Goal: Information Seeking & Learning: Learn about a topic

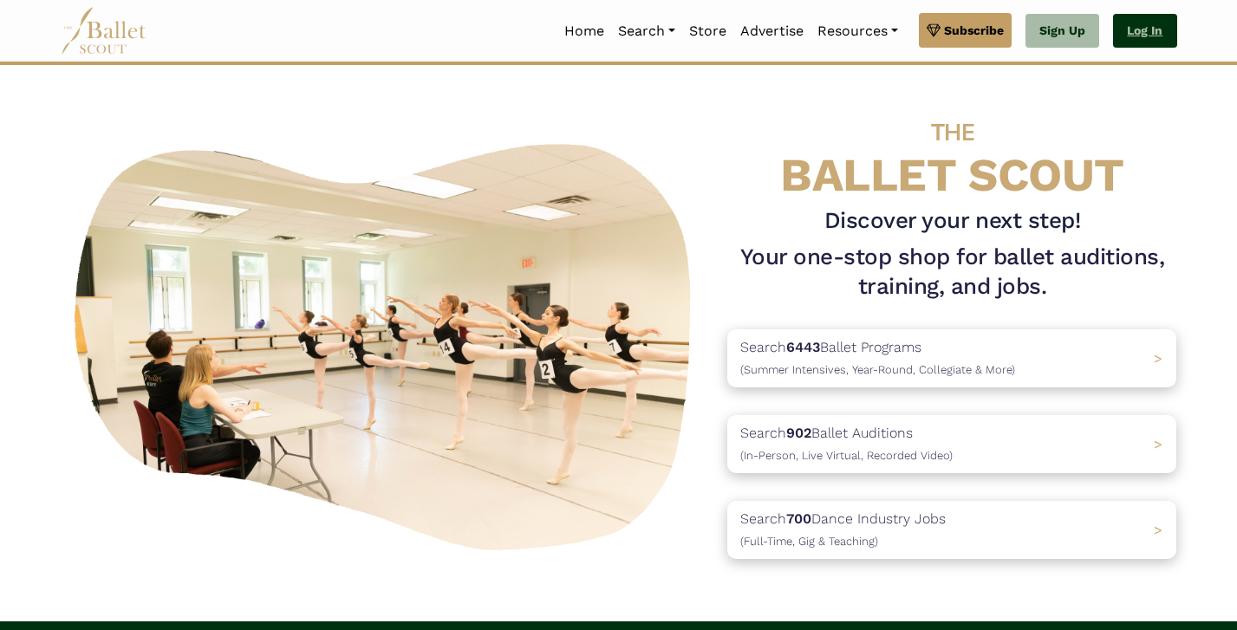
click at [1159, 34] on link "Log In" at bounding box center [1144, 31] width 63 height 35
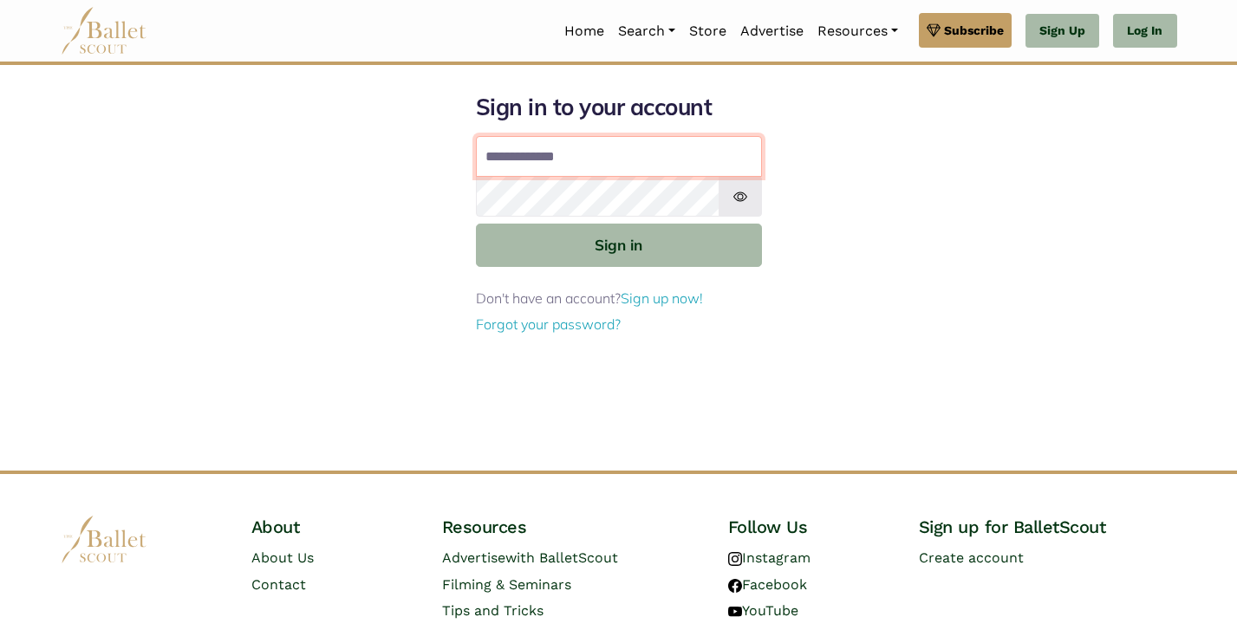
type input "**********"
click at [618, 244] on button "Sign in" at bounding box center [619, 245] width 286 height 42
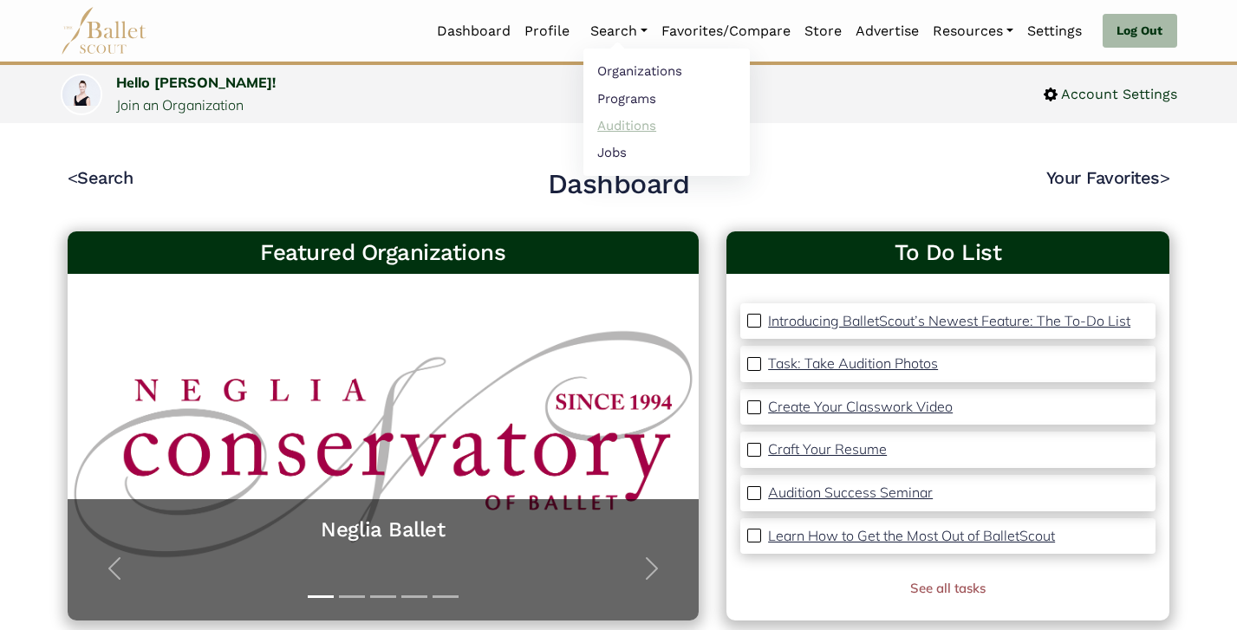
click at [614, 127] on link "Auditions" at bounding box center [666, 125] width 166 height 27
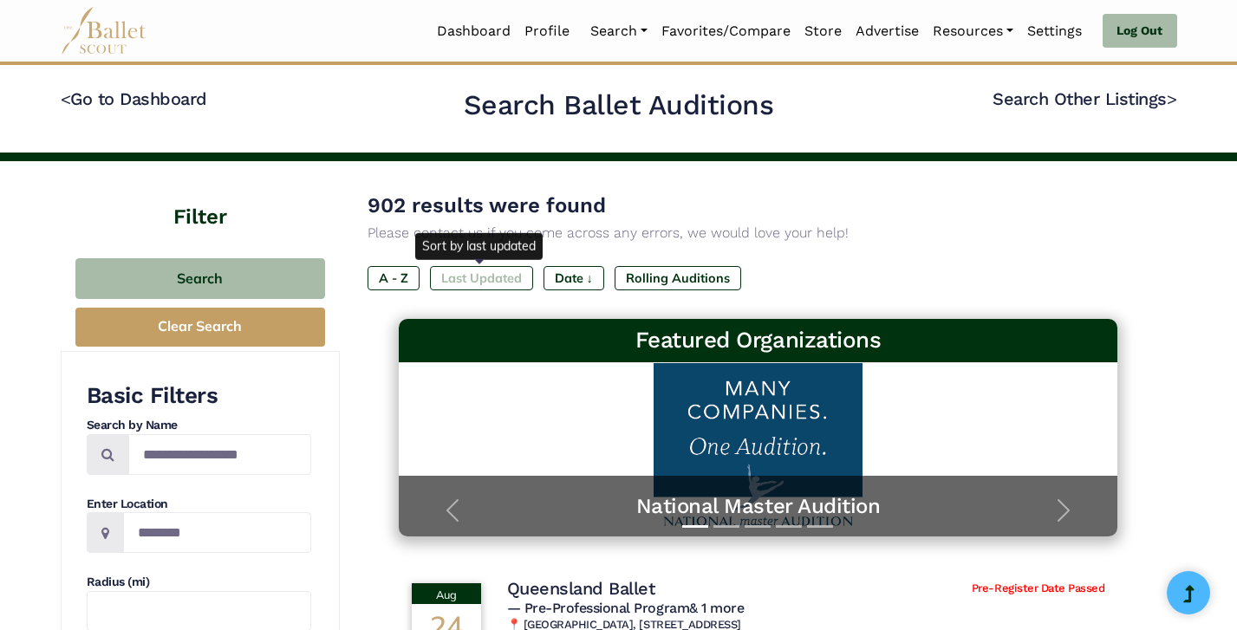
click at [464, 273] on label "Last Updated" at bounding box center [481, 278] width 103 height 24
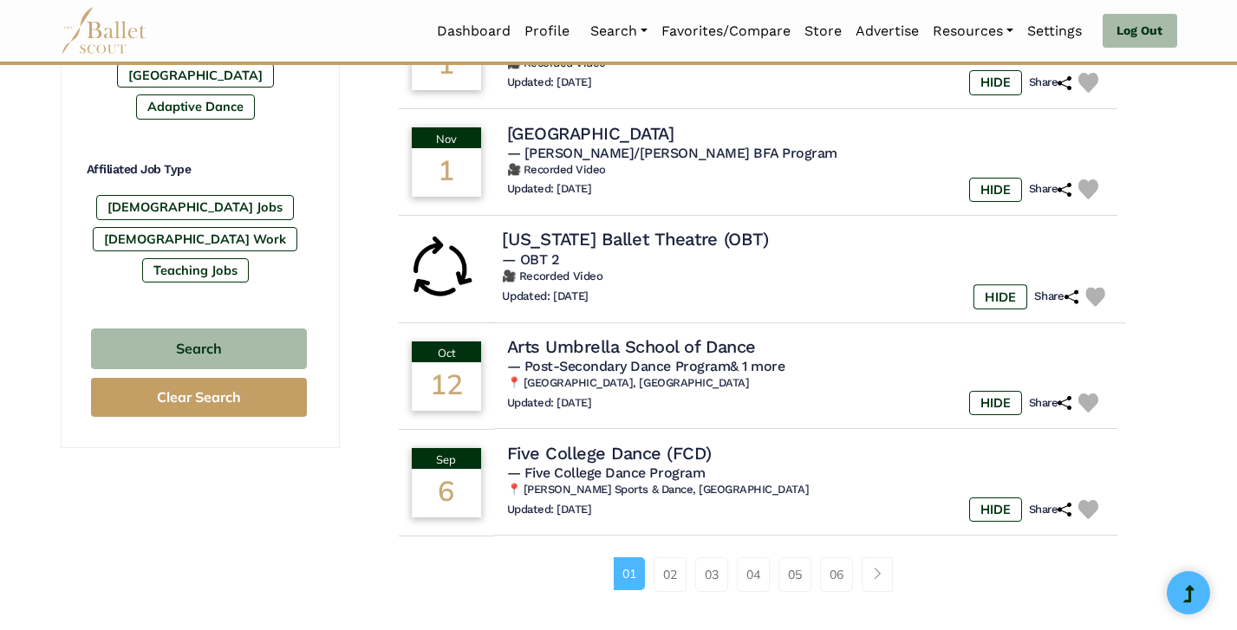
scroll to position [994, 0]
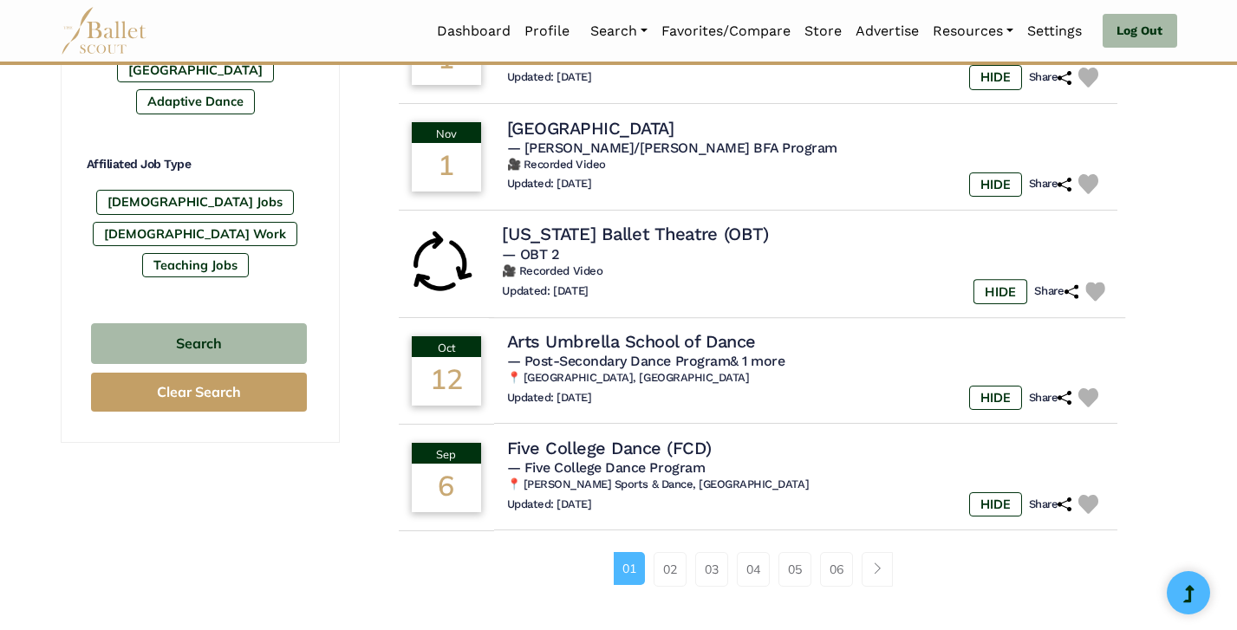
click at [695, 264] on h6 "🎥 Recorded Video" at bounding box center [807, 271] width 610 height 15
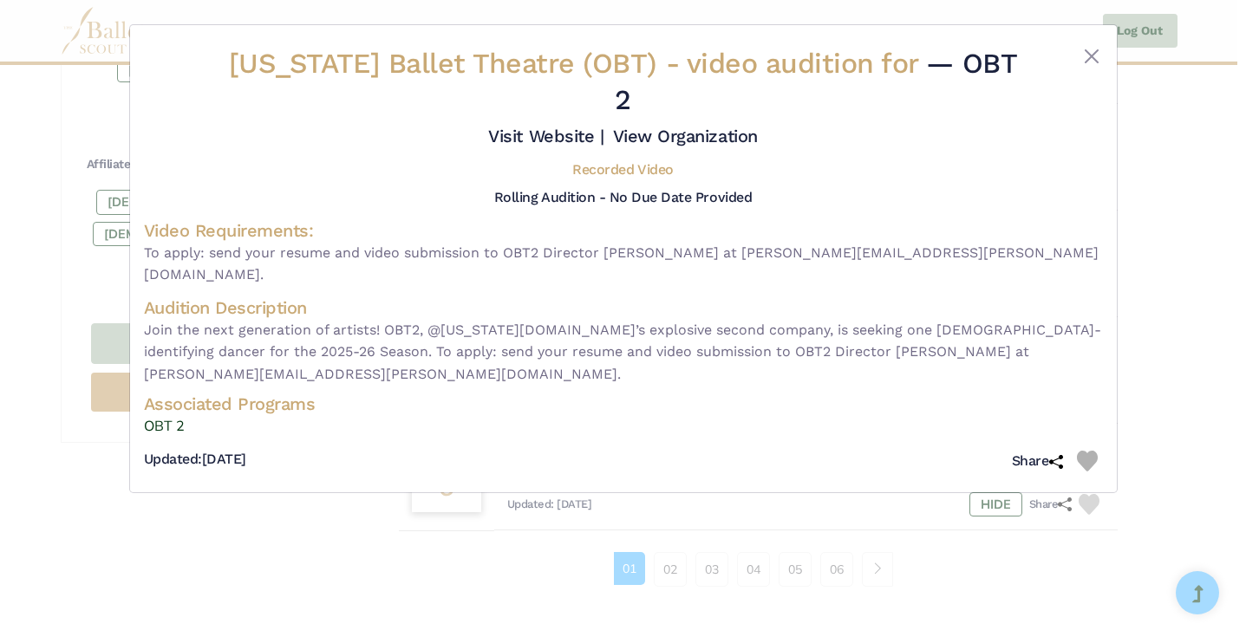
click at [1170, 280] on div "Oregon Ballet Theatre (OBT) - video audition for — OBT 2 Visit Website | View O…" at bounding box center [623, 315] width 1246 height 630
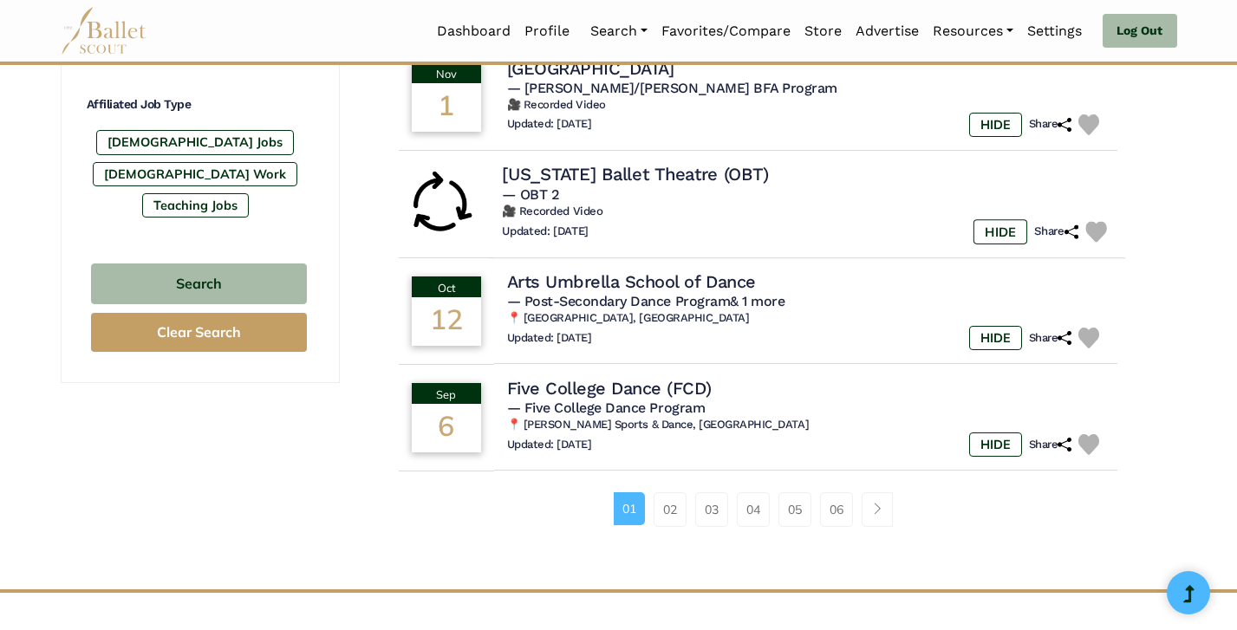
scroll to position [1064, 0]
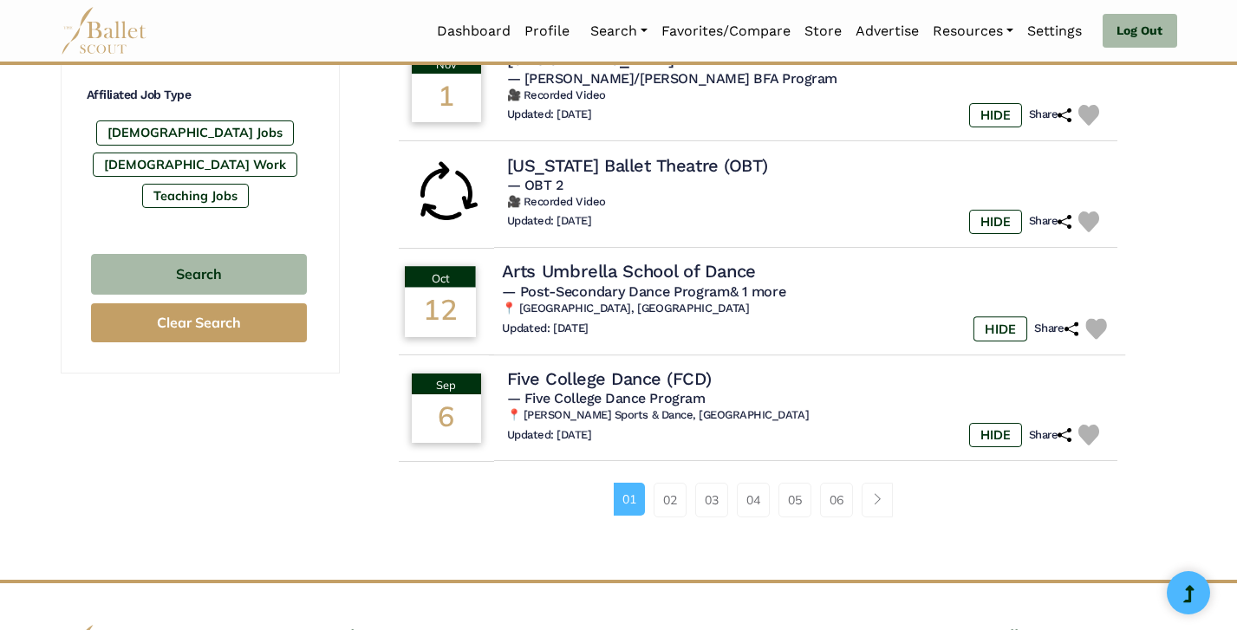
click at [703, 316] on div "Updated: Aug. 25, 2025 HIDE Share" at bounding box center [807, 328] width 610 height 25
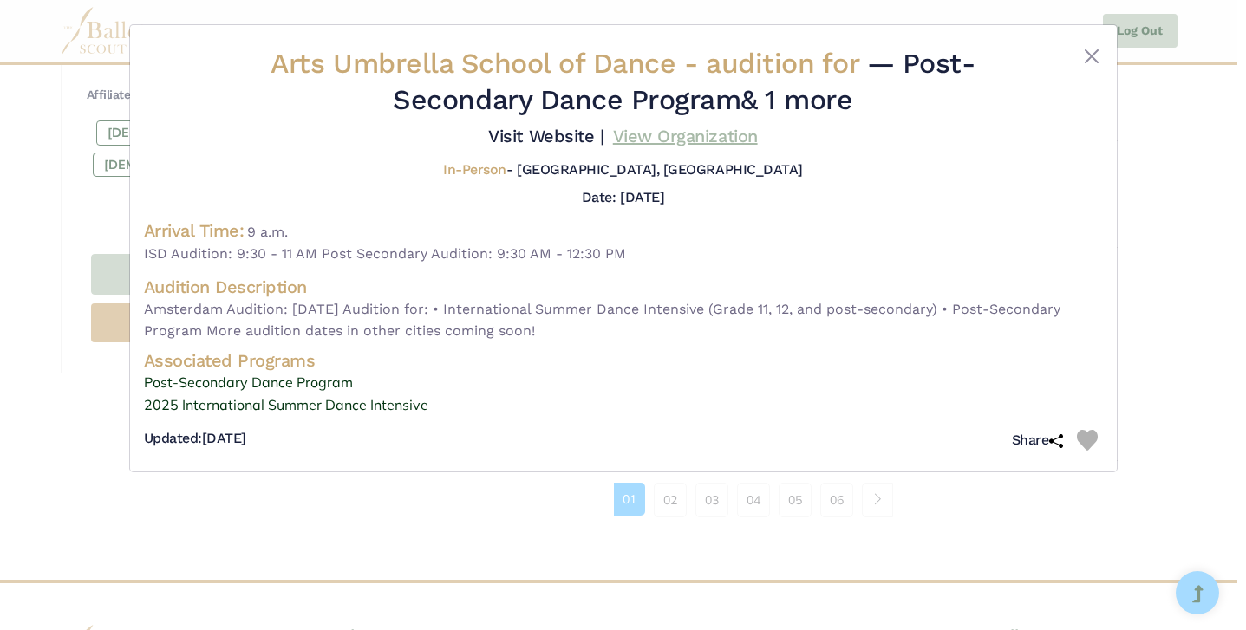
click at [665, 142] on link "View Organization" at bounding box center [685, 136] width 145 height 21
click at [171, 512] on div "Arts Umbrella School of Dance - audition for — Post-Secondary Dance Program & 1…" at bounding box center [623, 315] width 1246 height 630
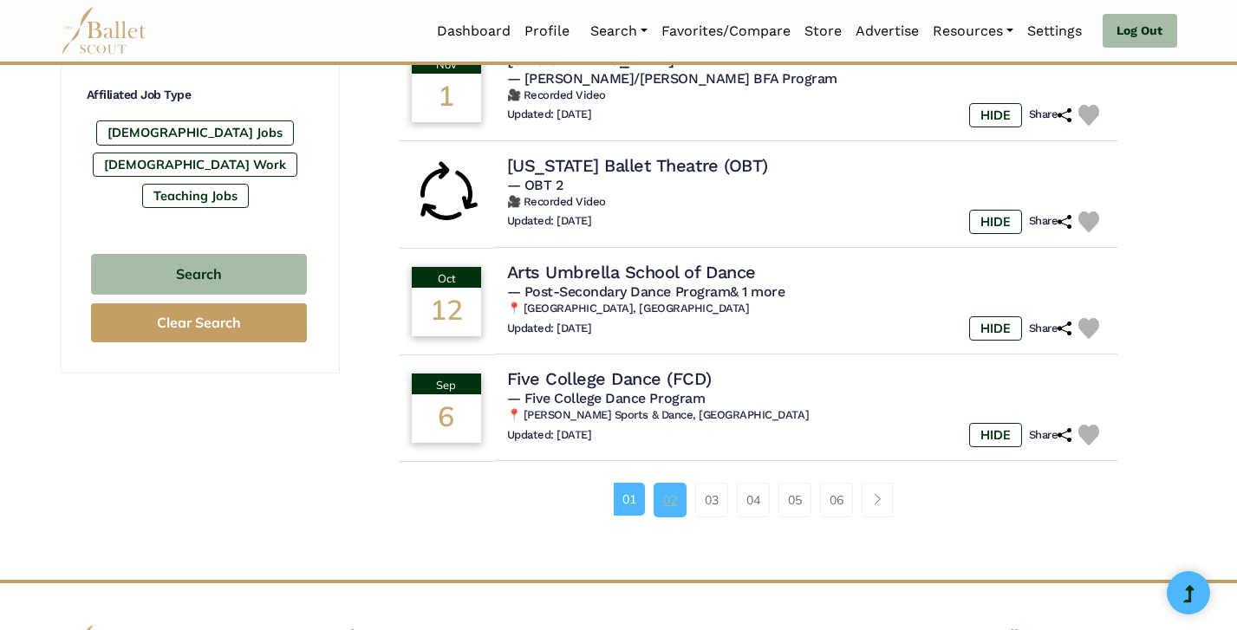
click at [680, 501] on link "02" at bounding box center [670, 500] width 33 height 35
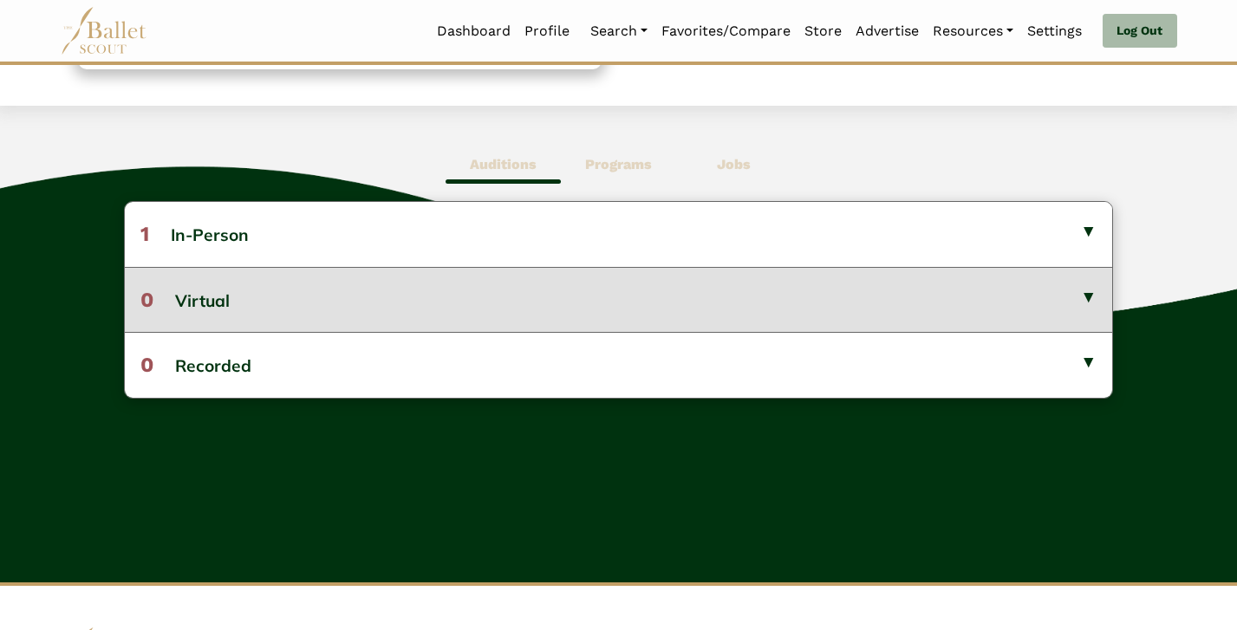
scroll to position [419, 0]
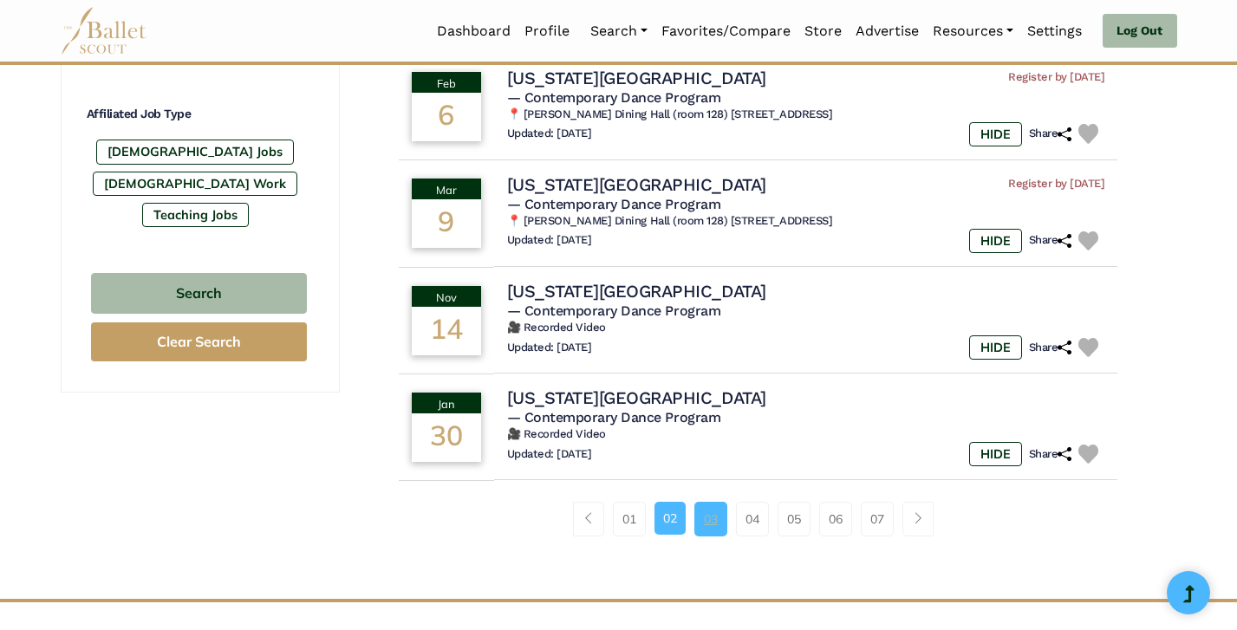
scroll to position [1046, 0]
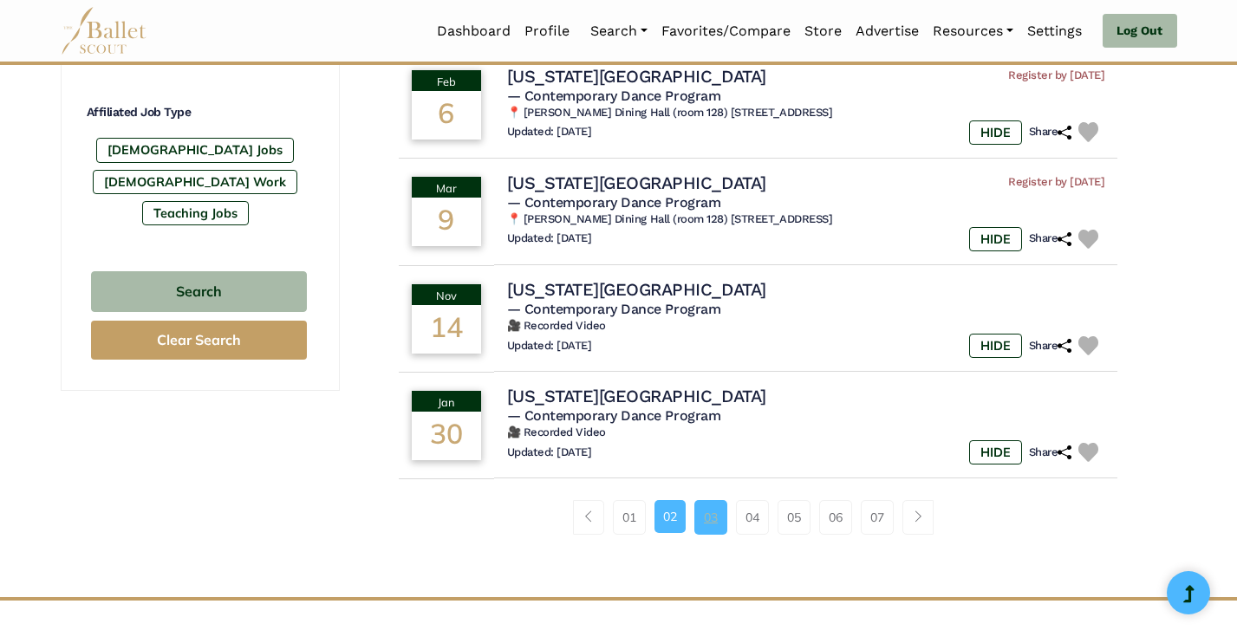
click at [712, 504] on link "03" at bounding box center [710, 517] width 33 height 35
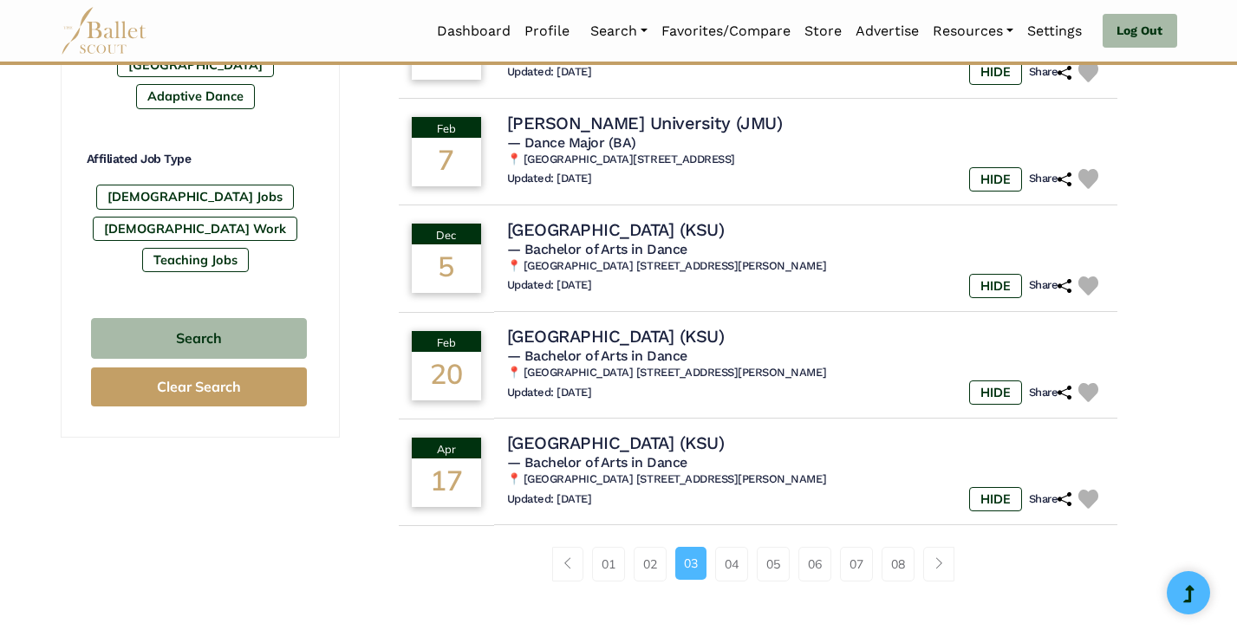
scroll to position [1010, 0]
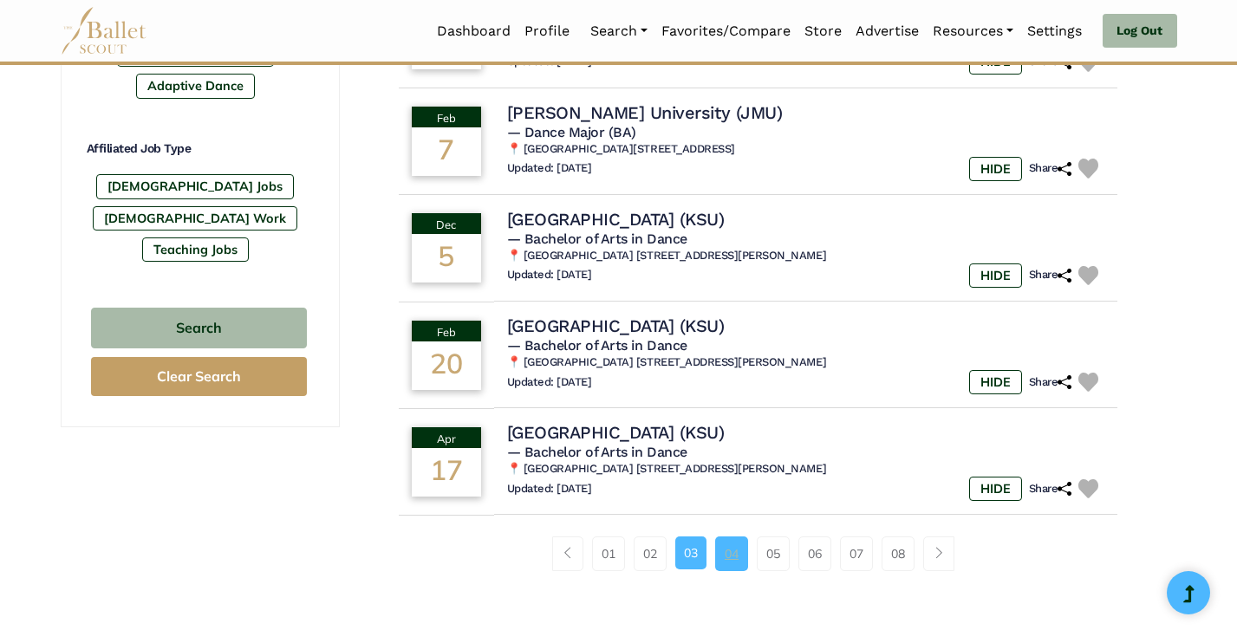
click at [740, 544] on link "04" at bounding box center [731, 554] width 33 height 35
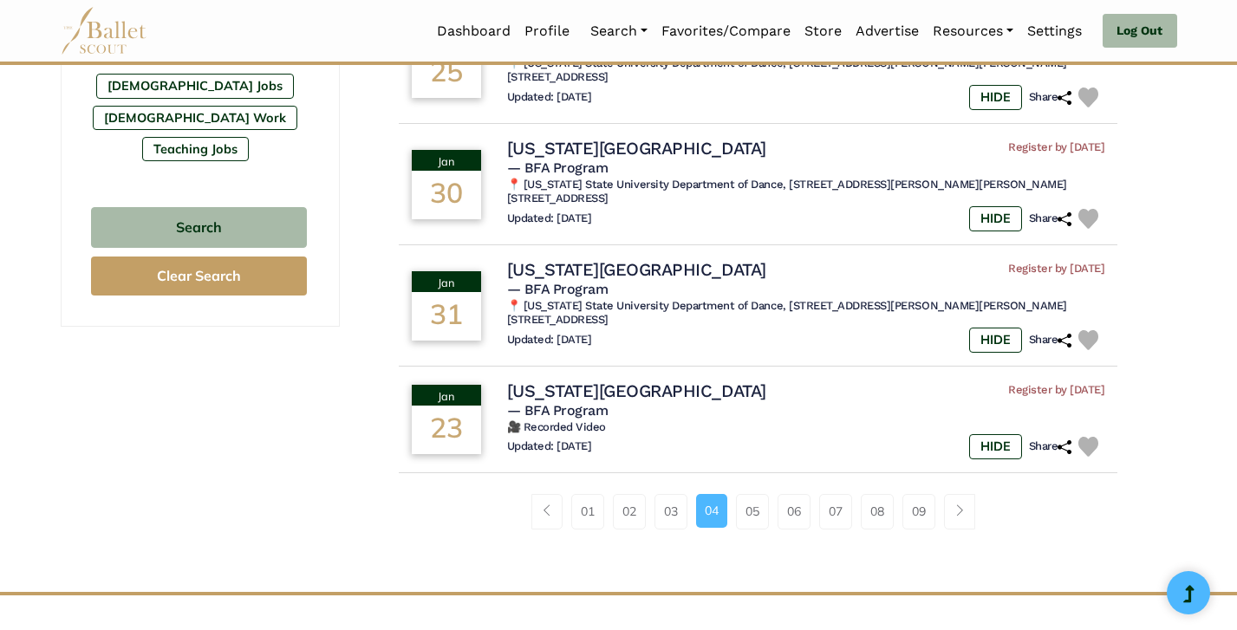
scroll to position [1112, 0]
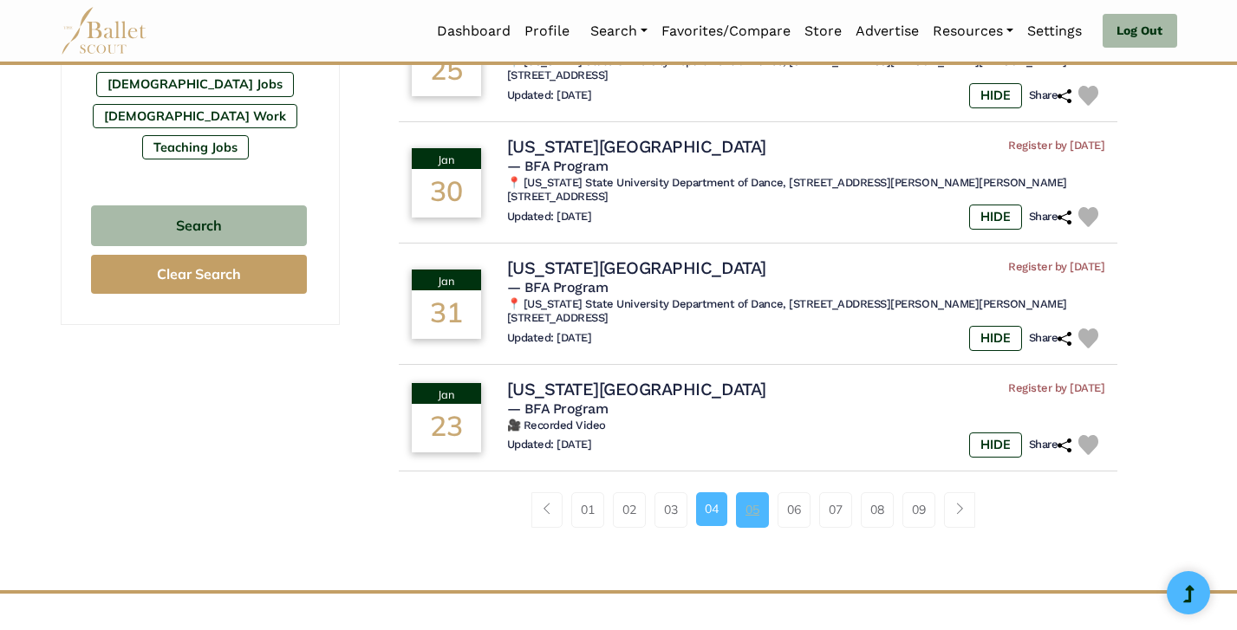
click at [756, 492] on link "05" at bounding box center [752, 509] width 33 height 35
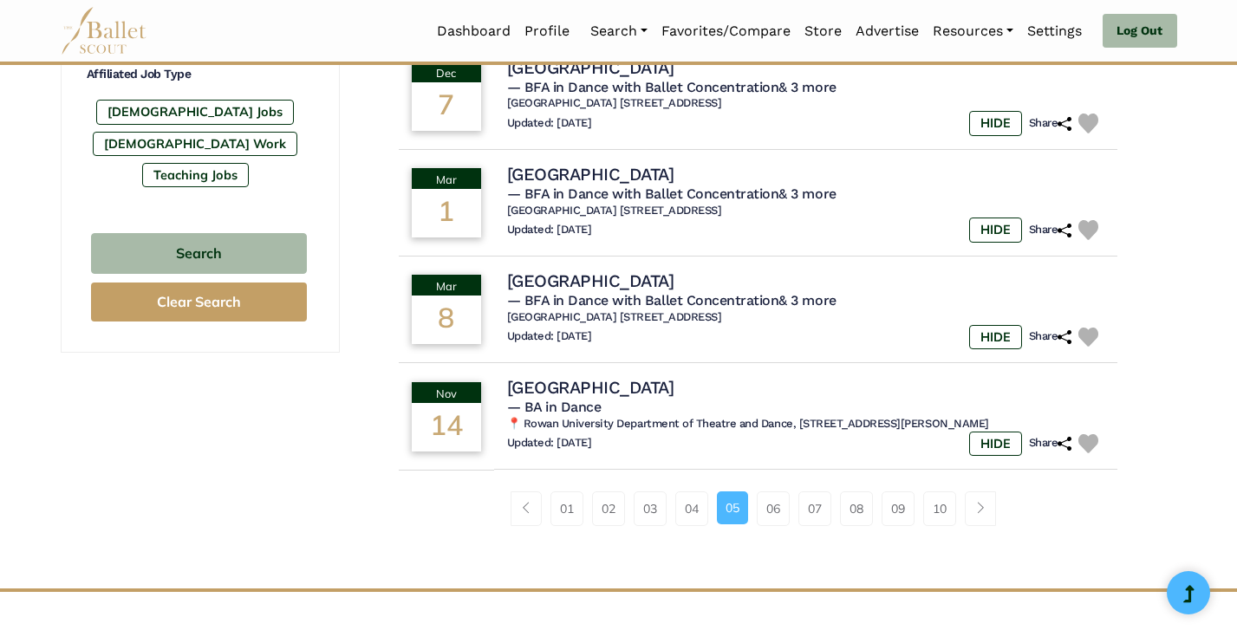
scroll to position [1177, 0]
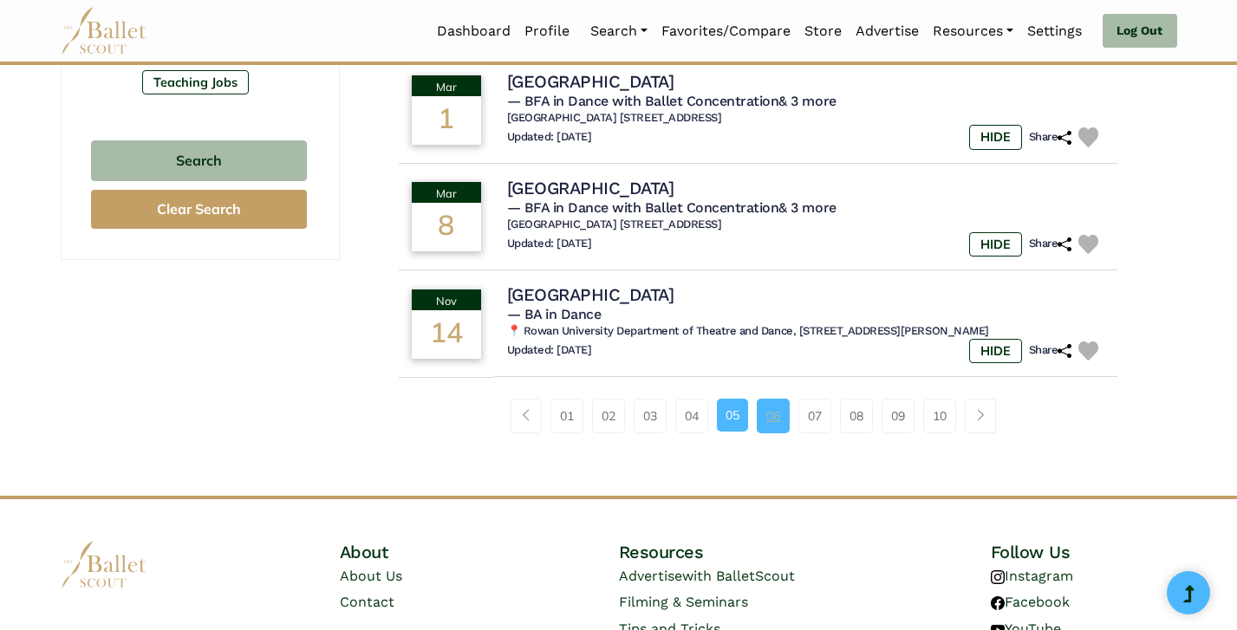
click at [782, 399] on link "06" at bounding box center [773, 416] width 33 height 35
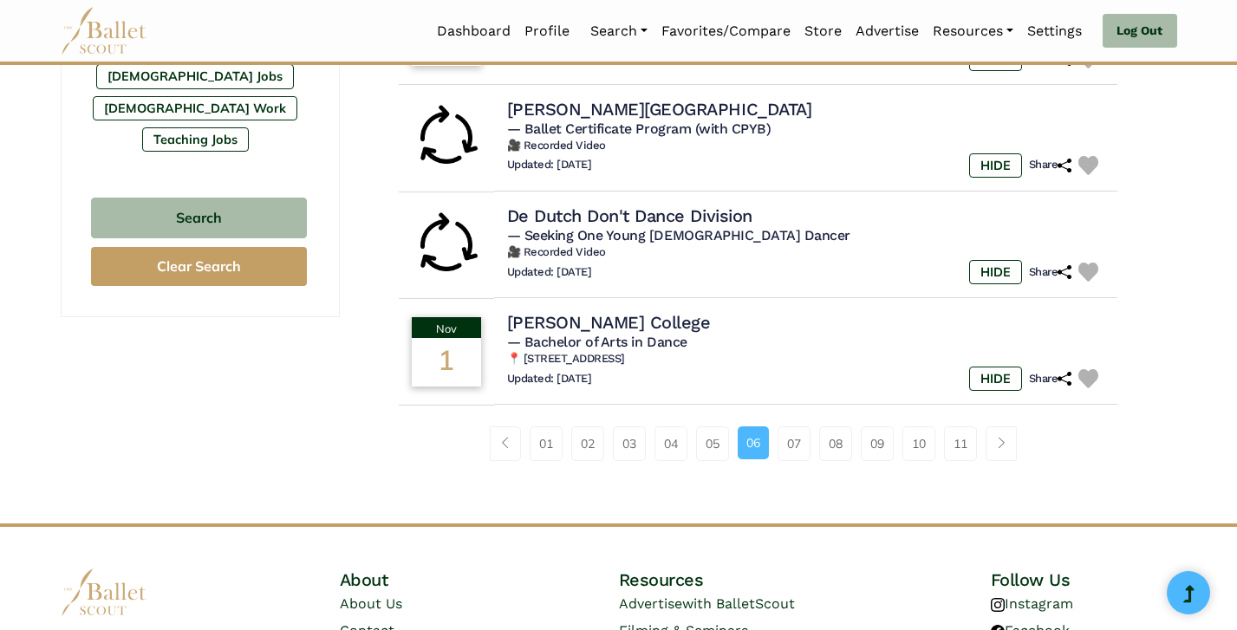
scroll to position [1122, 0]
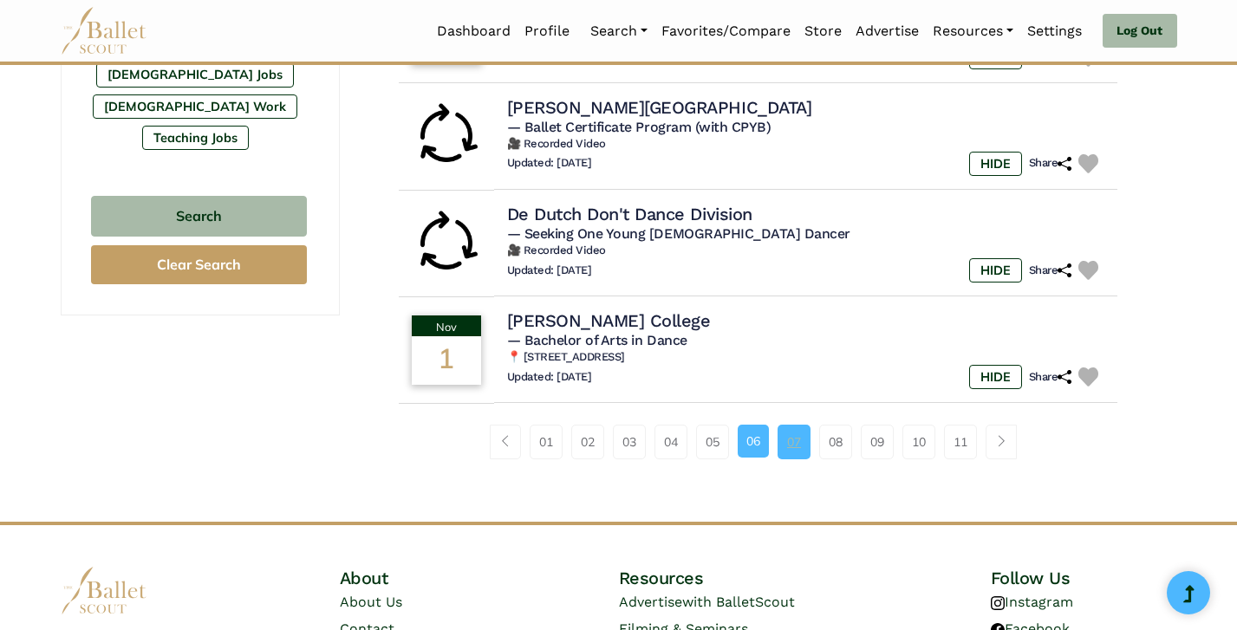
click at [795, 442] on link "07" at bounding box center [794, 442] width 33 height 35
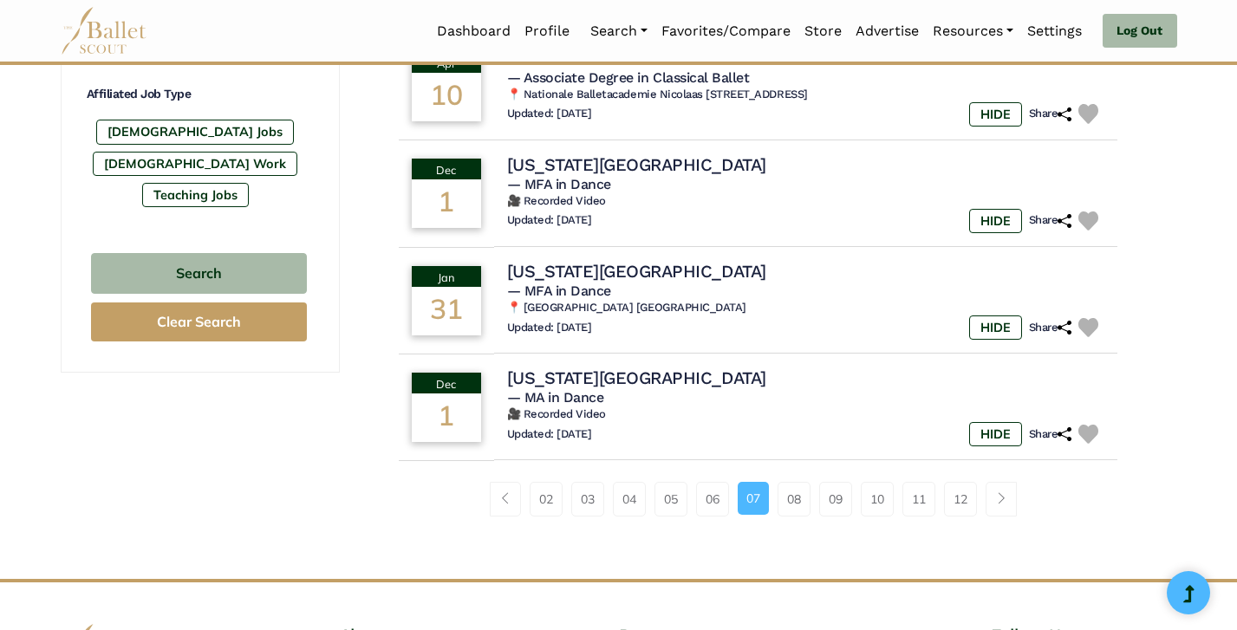
scroll to position [1065, 0]
click at [798, 486] on link "08" at bounding box center [794, 498] width 33 height 35
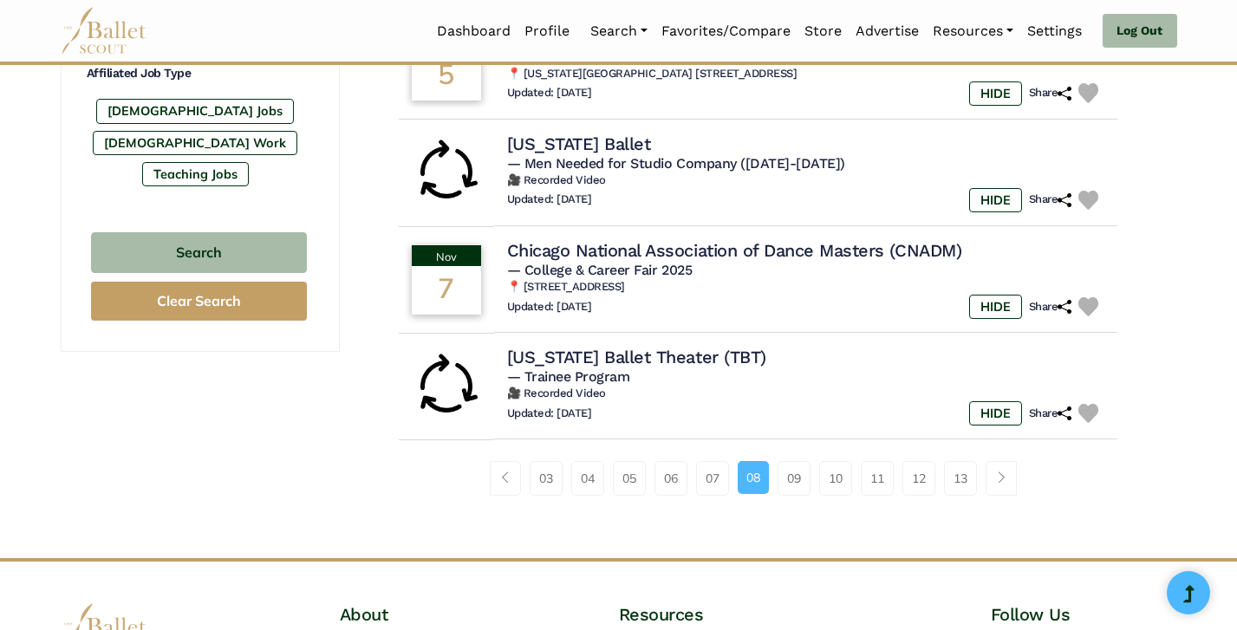
scroll to position [1095, 0]
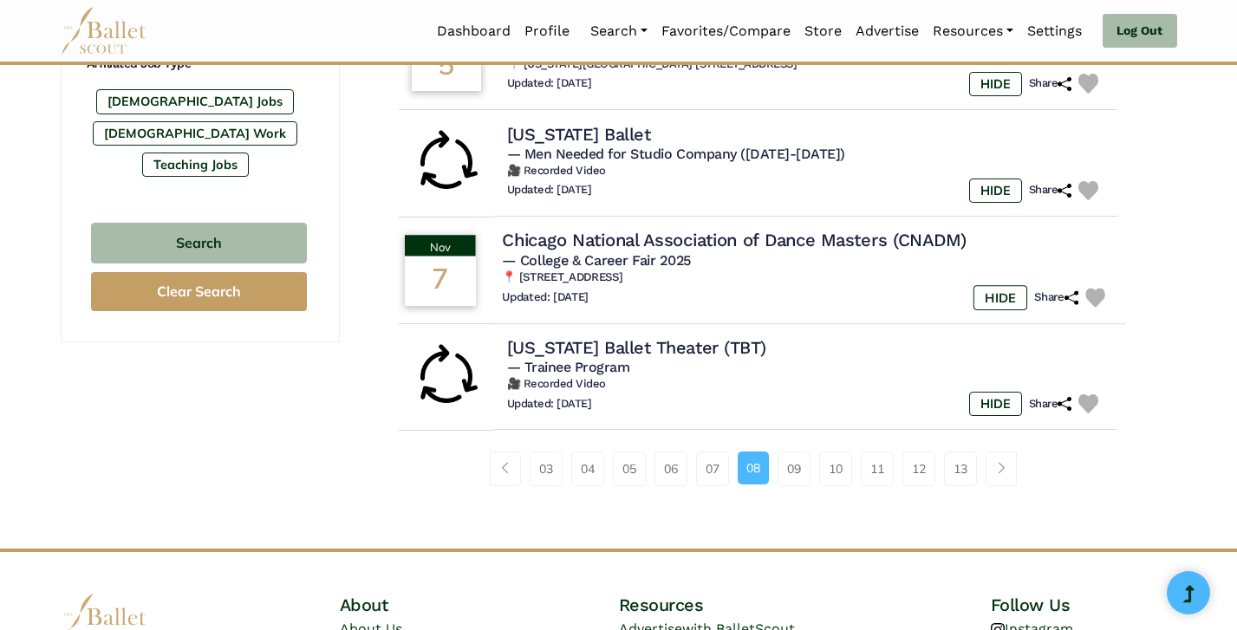
click at [813, 283] on h6 "📍 [STREET_ADDRESS]" at bounding box center [807, 277] width 610 height 15
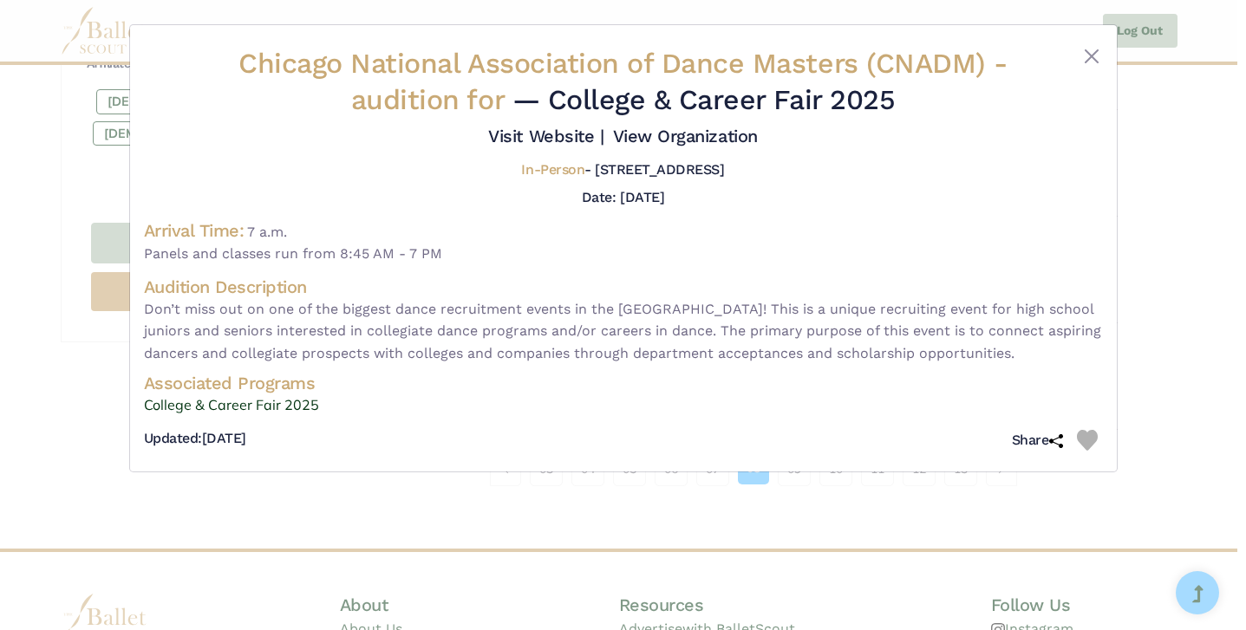
click at [1184, 315] on div "Chicago National Association of Dance Masters (CNADM) - audition for — College …" at bounding box center [623, 315] width 1246 height 630
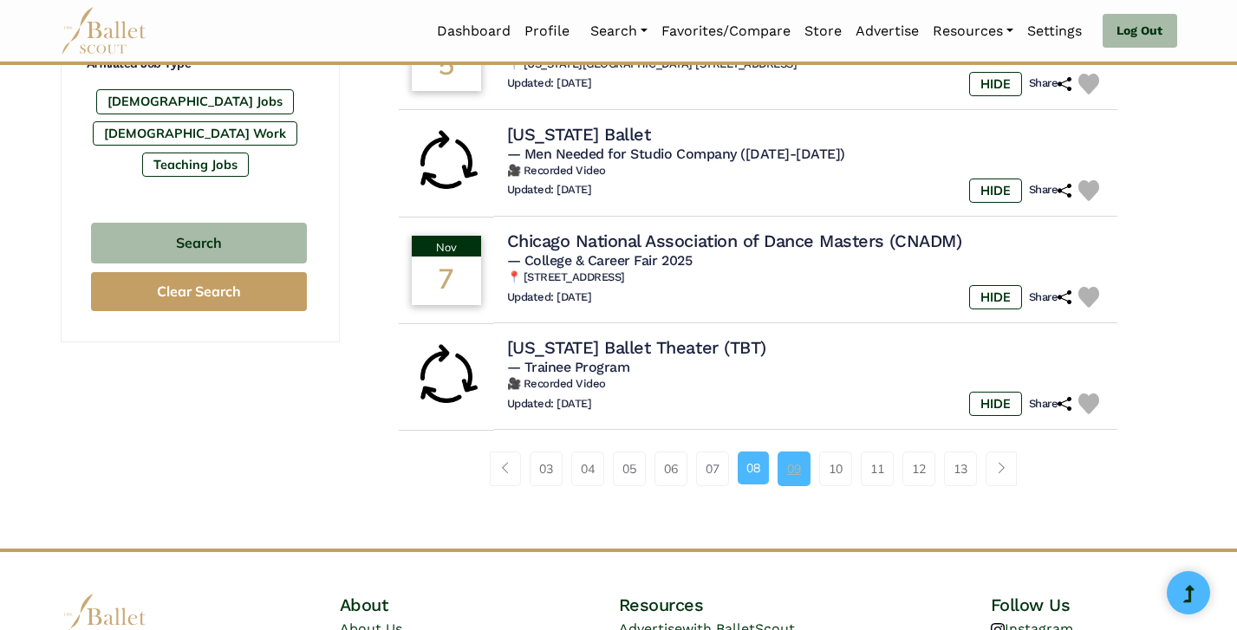
click at [801, 467] on link "09" at bounding box center [794, 469] width 33 height 35
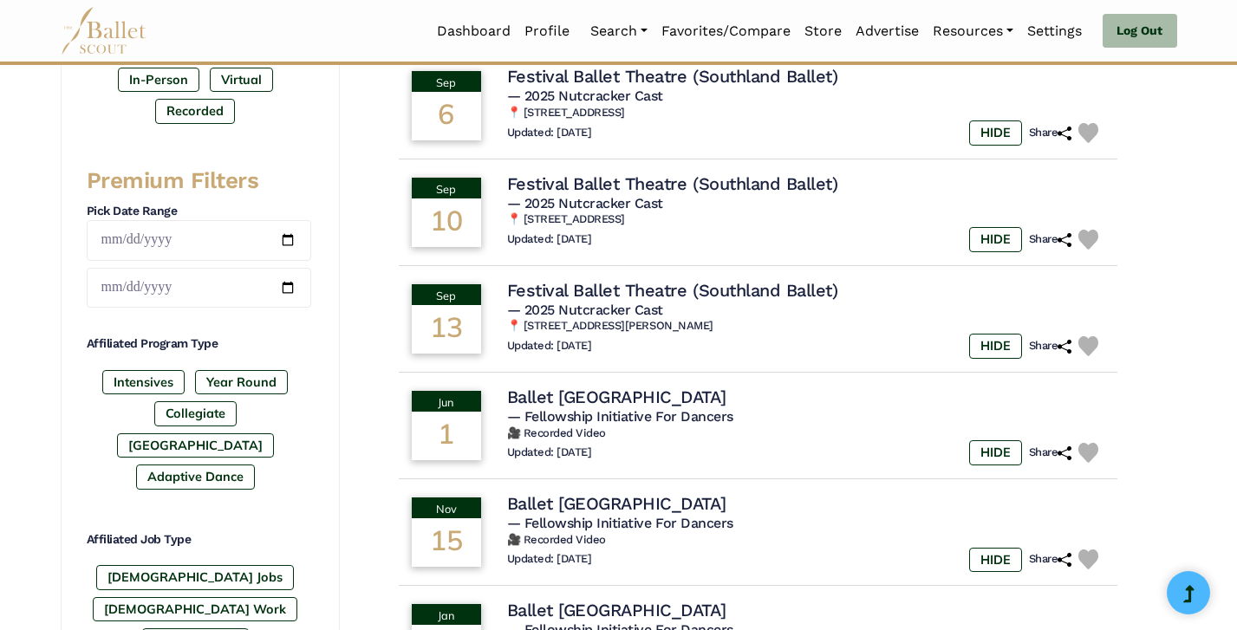
scroll to position [621, 0]
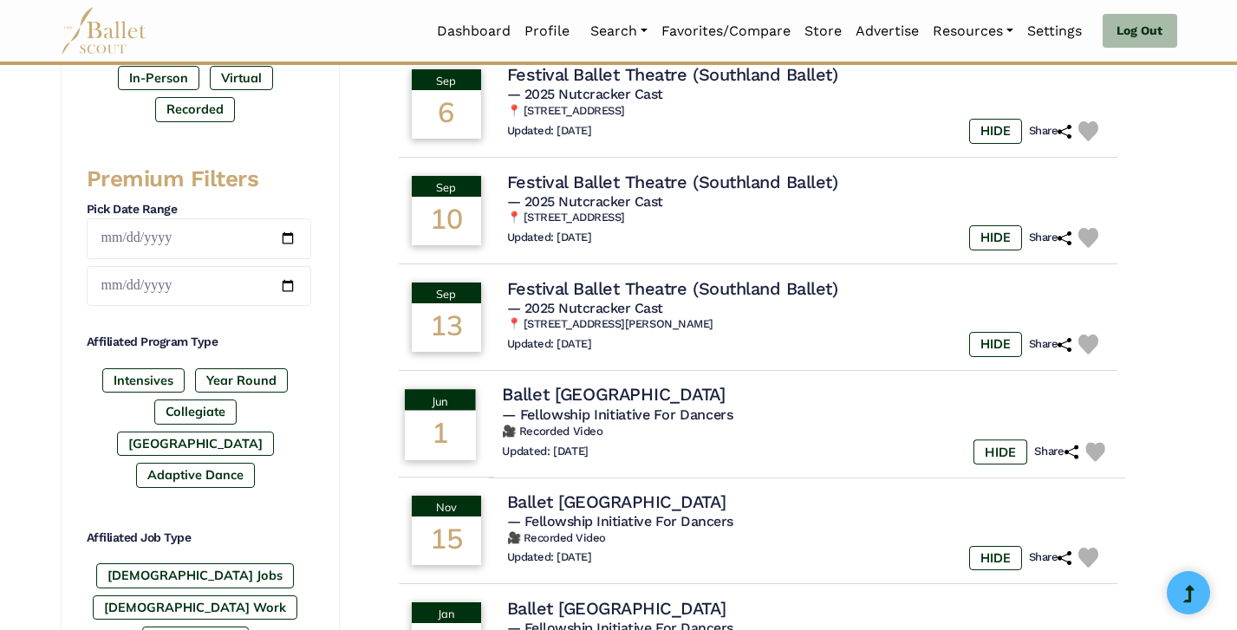
click at [789, 440] on div "Updated: [DATE] HIDE Share" at bounding box center [807, 452] width 610 height 25
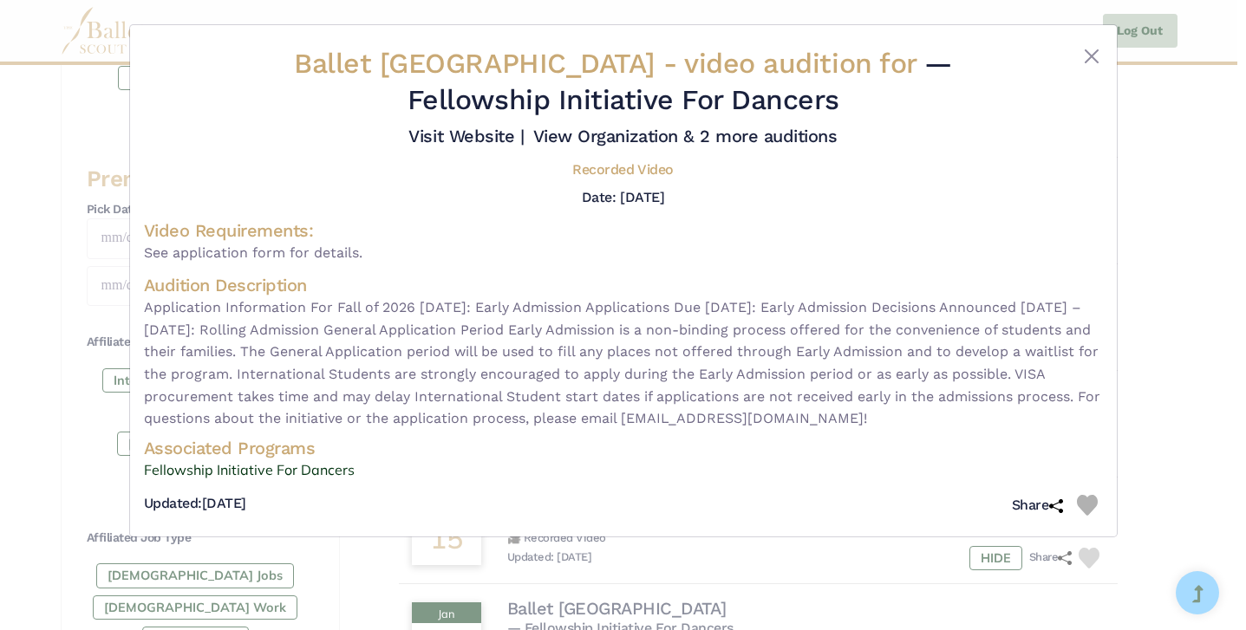
click at [1171, 395] on div "Ballet Vero Beach - video audition for — Fellowship Initiative For Dancers Visi…" at bounding box center [623, 315] width 1246 height 630
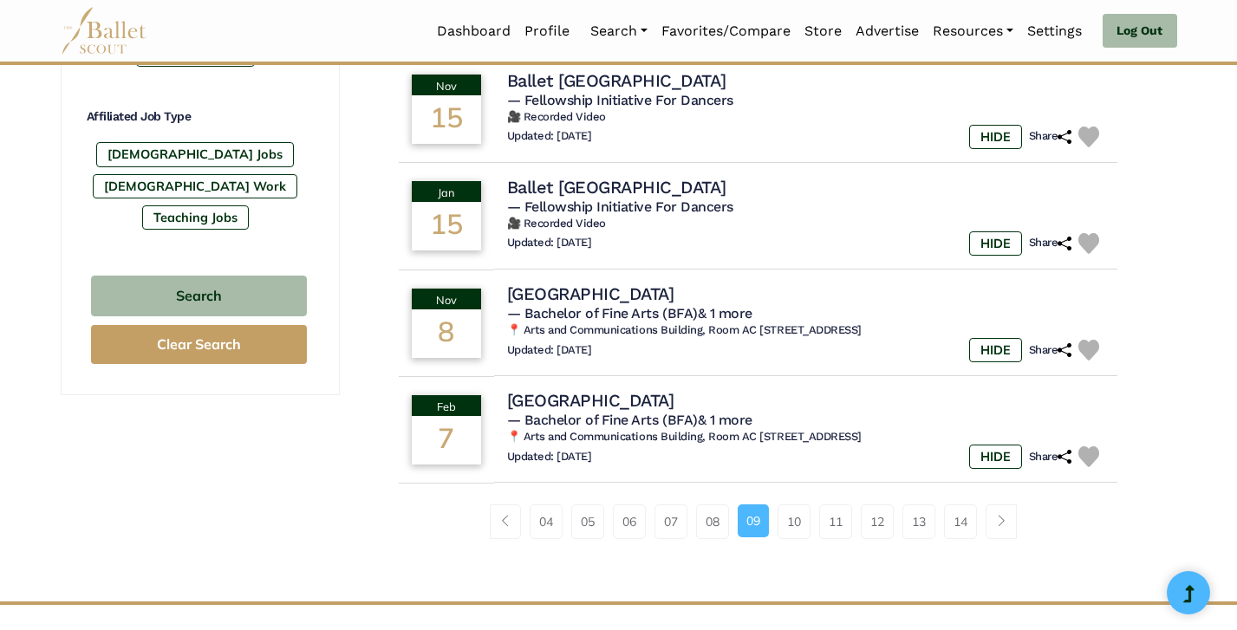
scroll to position [1045, 0]
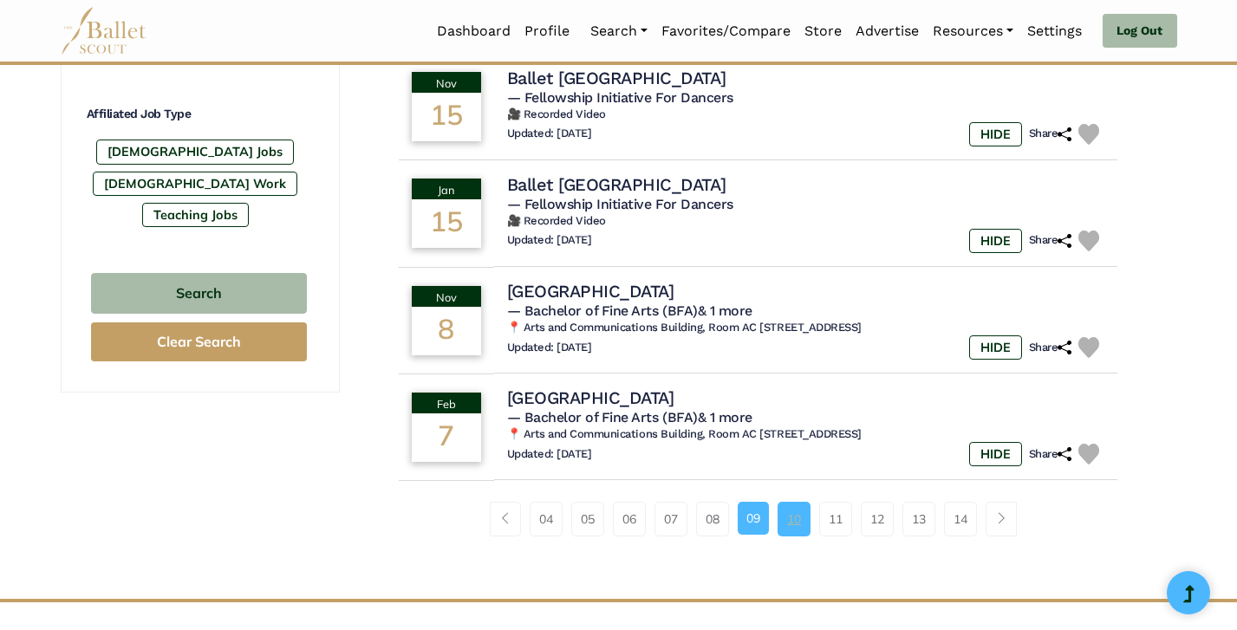
click at [790, 508] on link "10" at bounding box center [794, 519] width 33 height 35
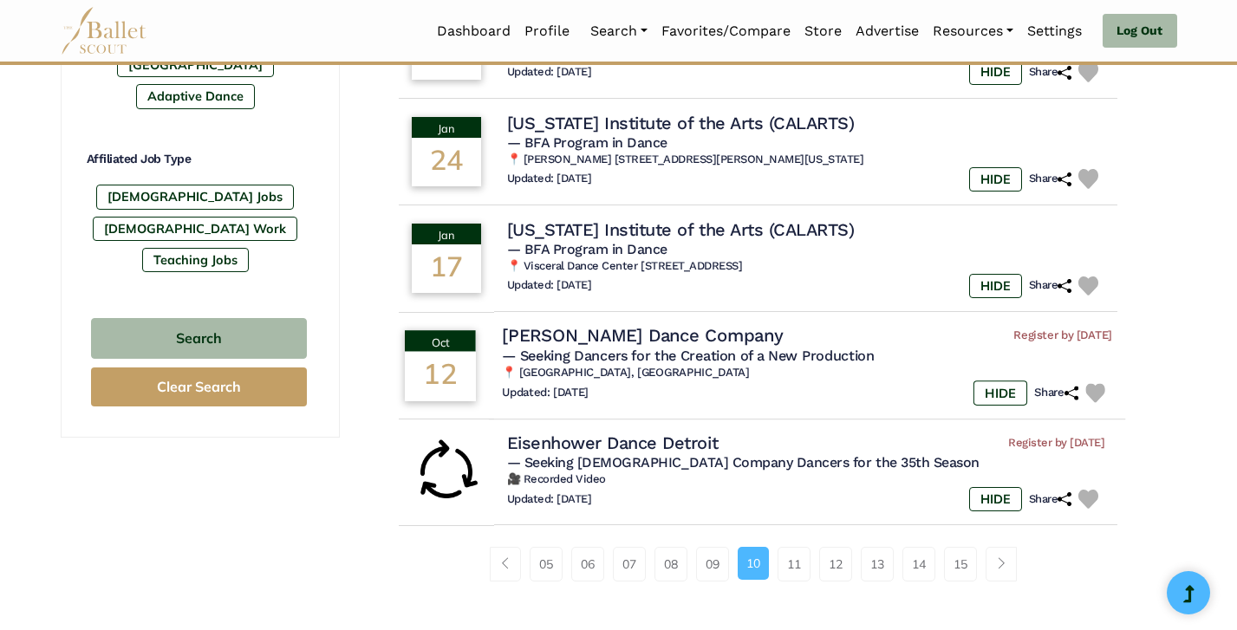
scroll to position [1005, 0]
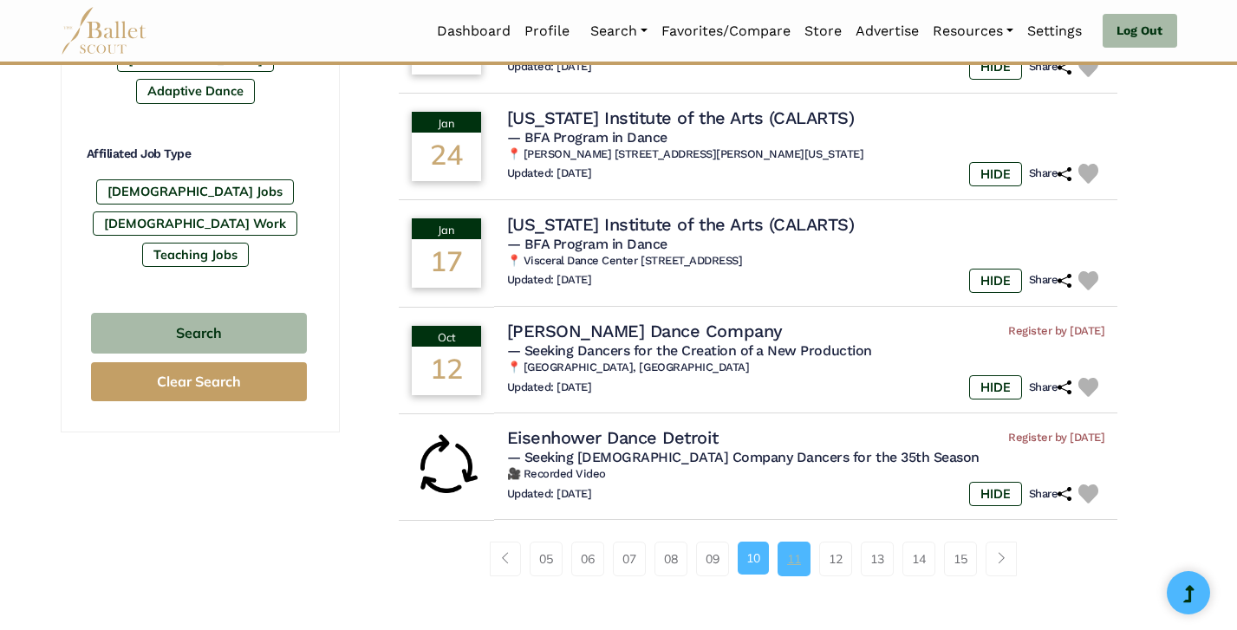
click at [797, 556] on link "11" at bounding box center [794, 559] width 33 height 35
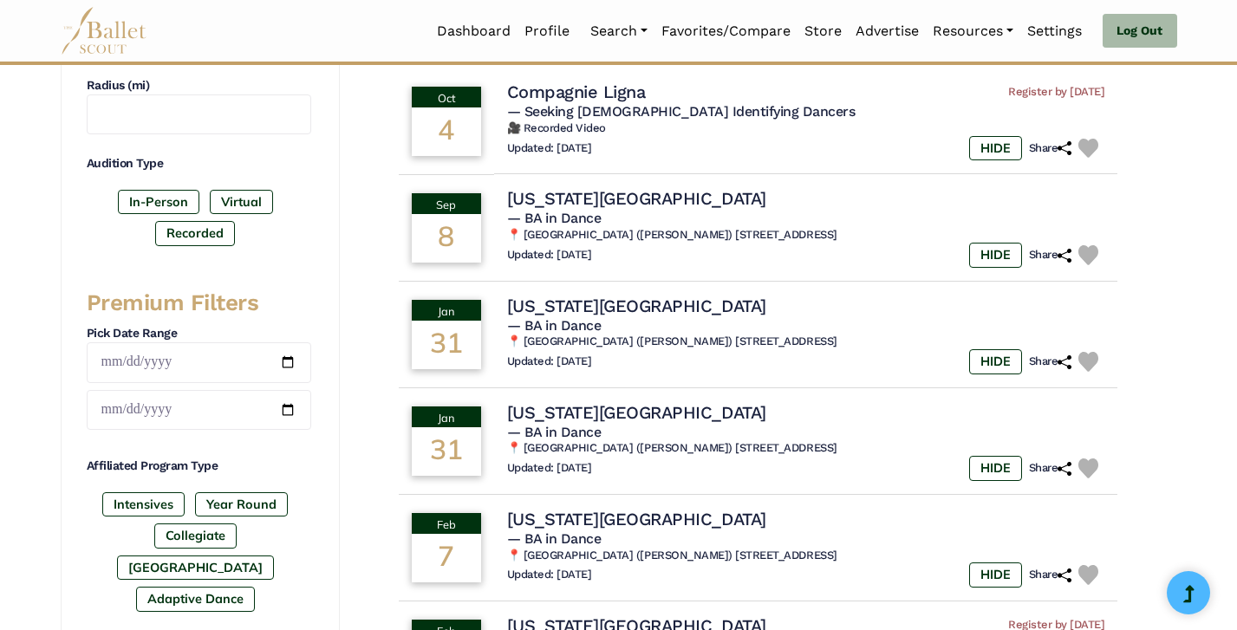
scroll to position [495, 0]
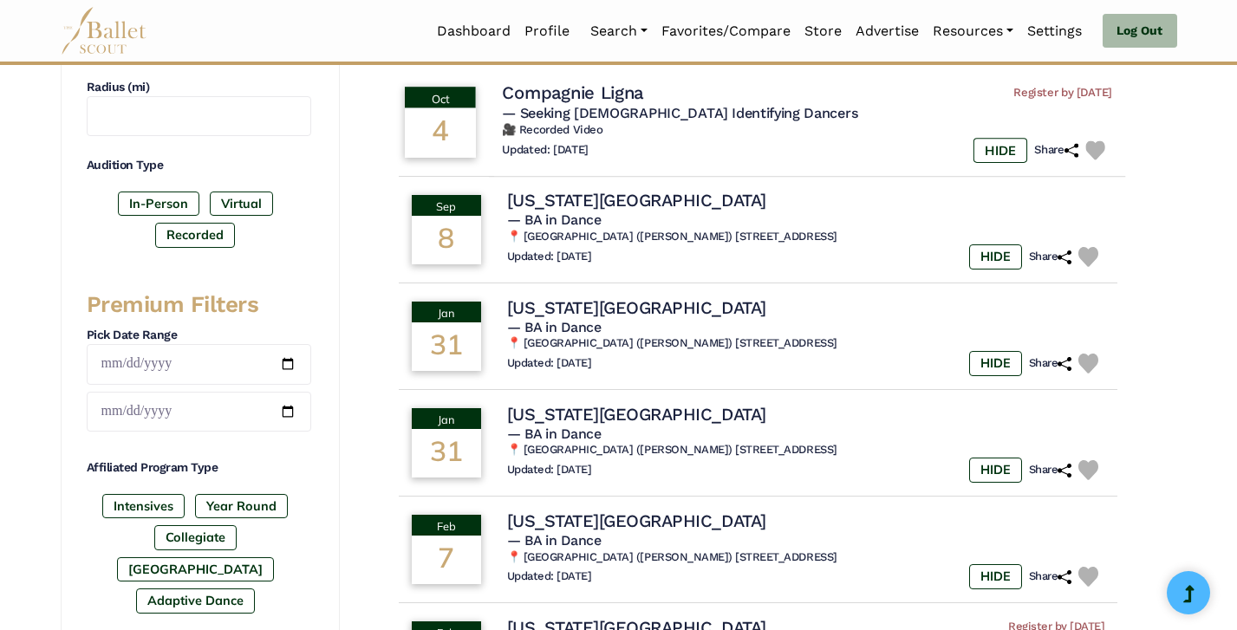
click at [702, 150] on div "Updated: [DATE] HIDE Share" at bounding box center [807, 150] width 610 height 25
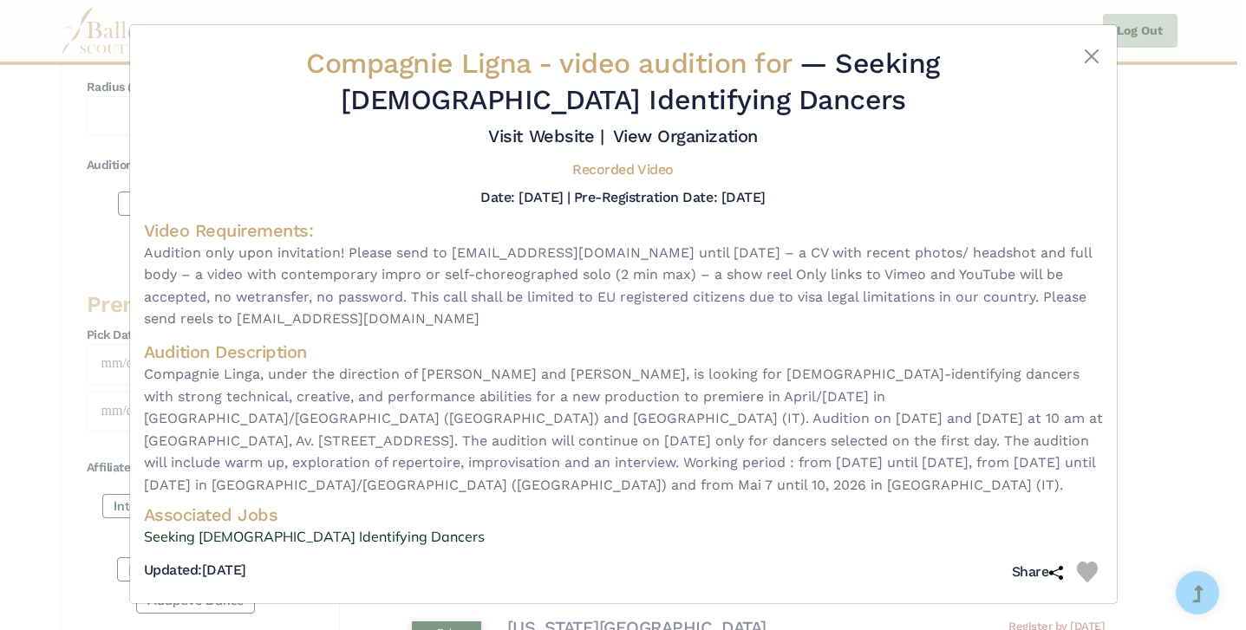
click at [1150, 395] on div "Compagnie Ligna - video audition for — Seeking Female Identifying Dancers Visit…" at bounding box center [623, 315] width 1246 height 630
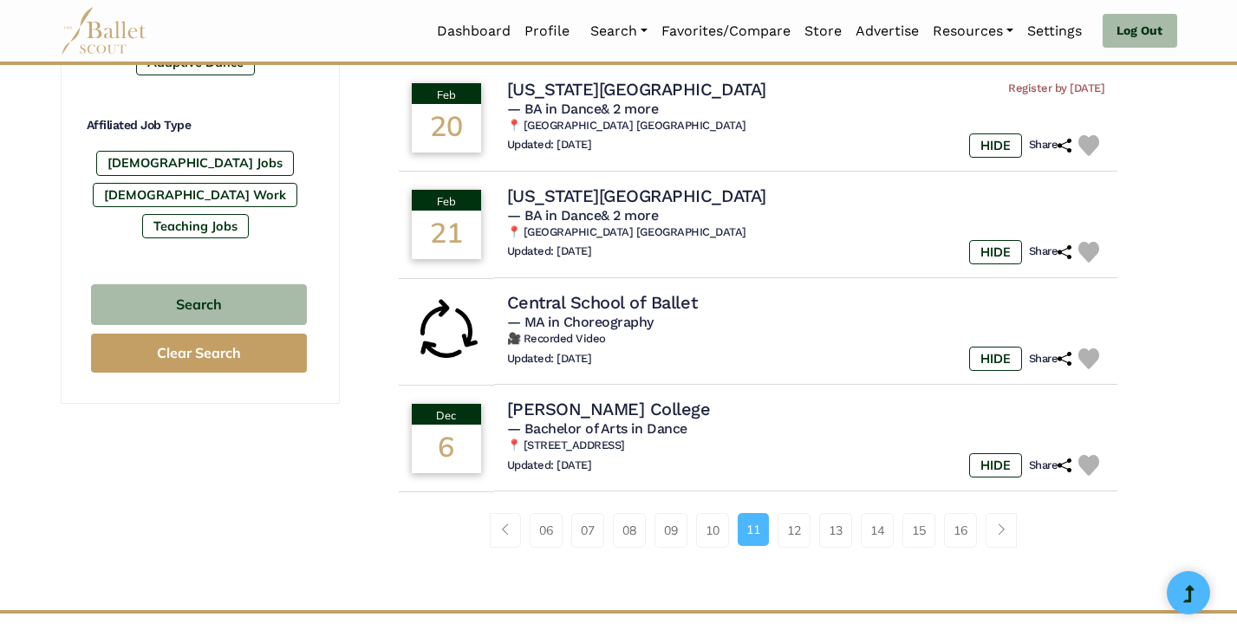
scroll to position [1039, 0]
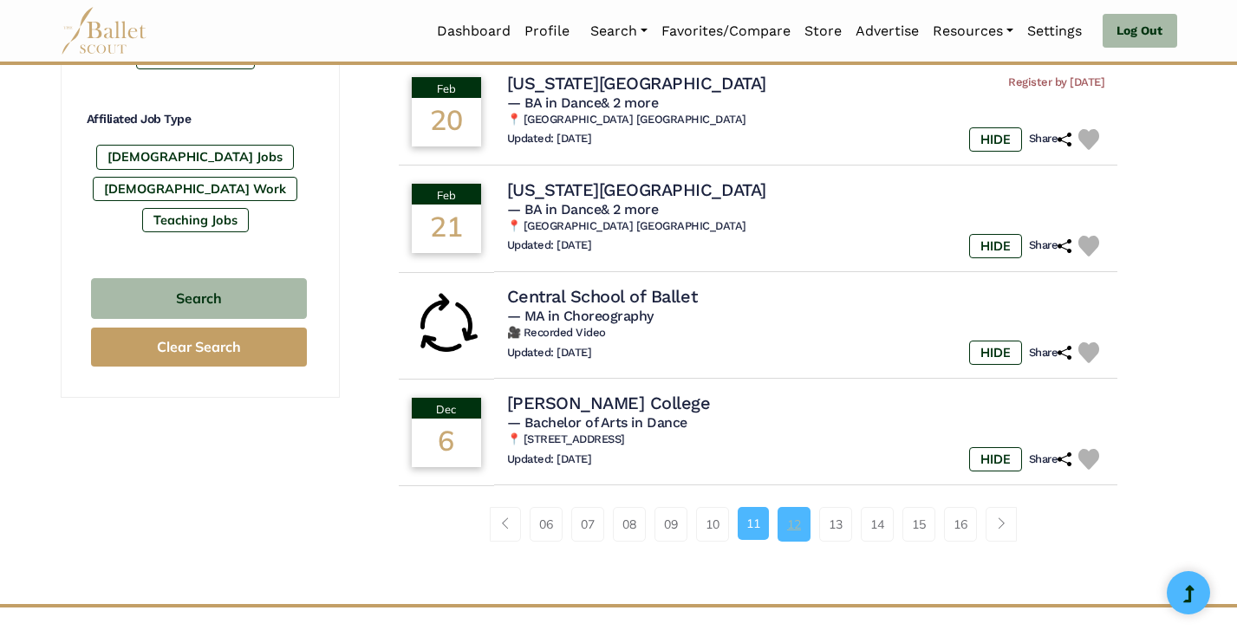
click at [800, 512] on link "12" at bounding box center [794, 524] width 33 height 35
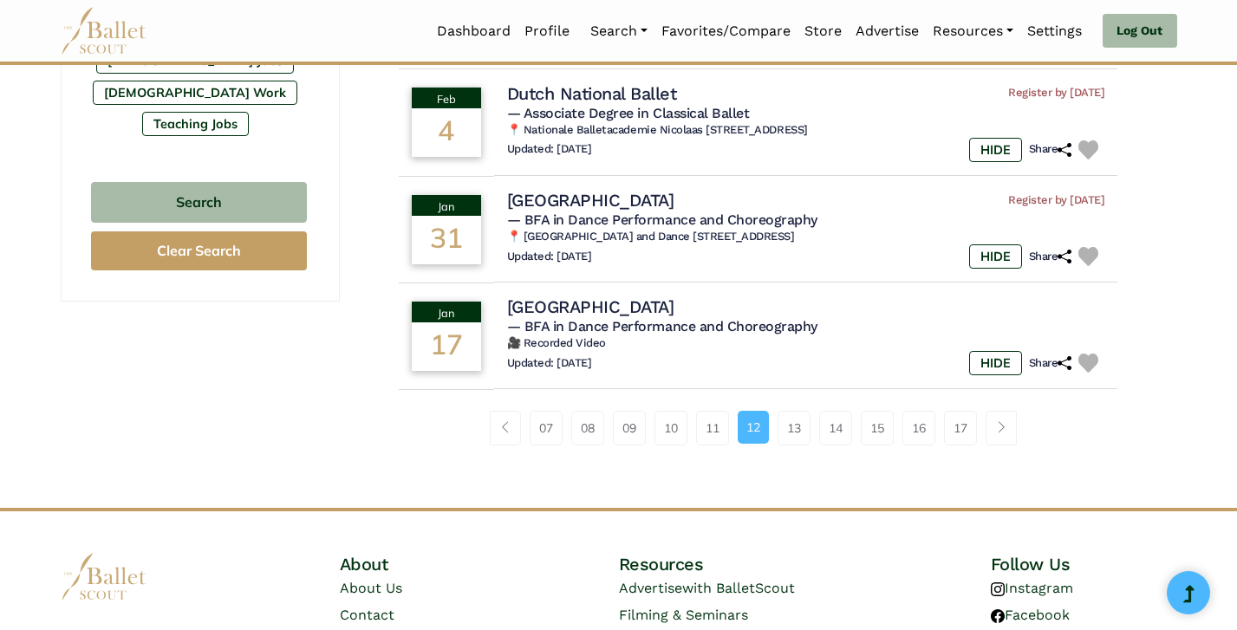
scroll to position [1140, 0]
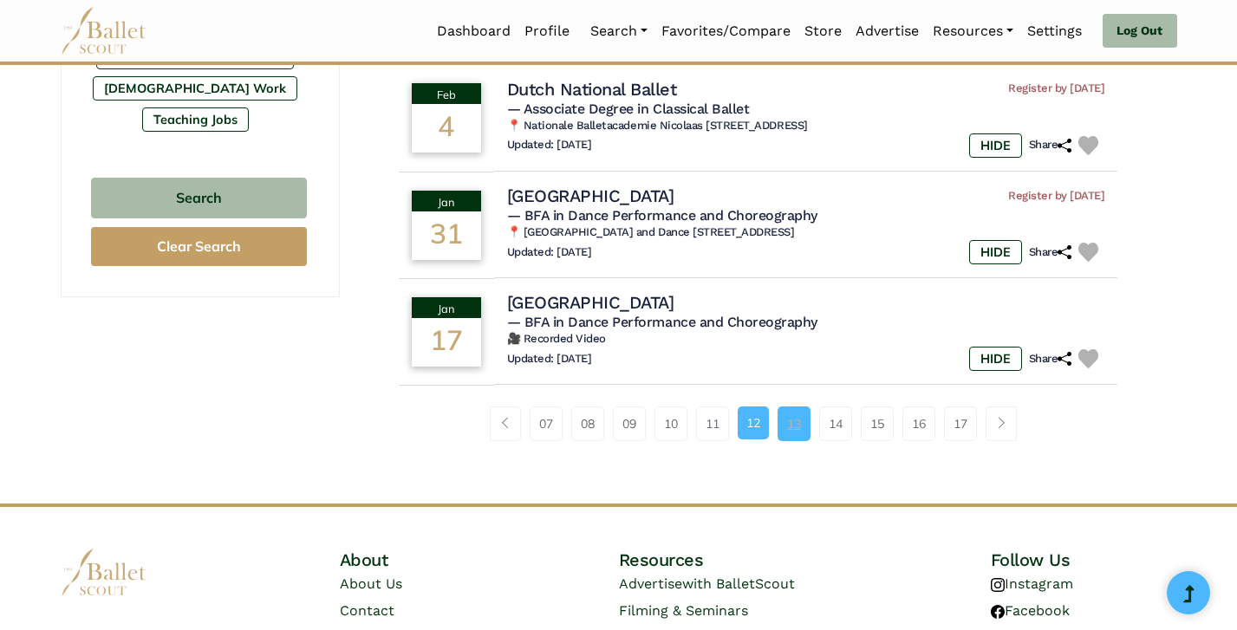
click at [803, 411] on link "13" at bounding box center [794, 424] width 33 height 35
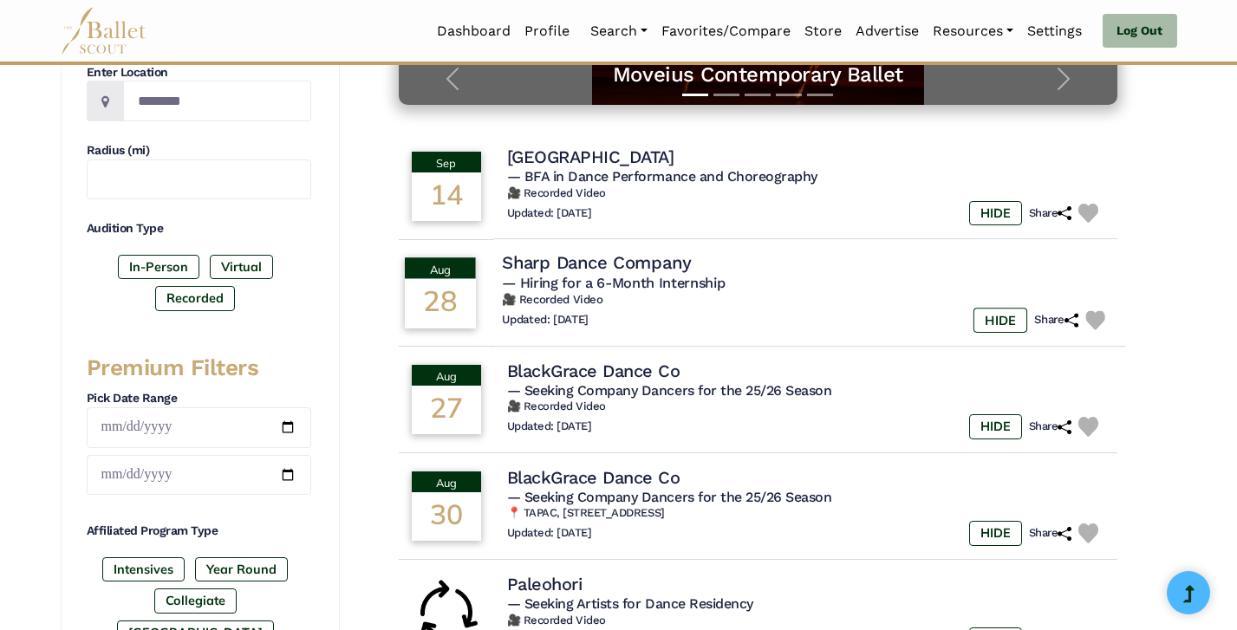
scroll to position [432, 0]
click at [791, 321] on div "Updated: [DATE] HIDE Share" at bounding box center [807, 320] width 610 height 25
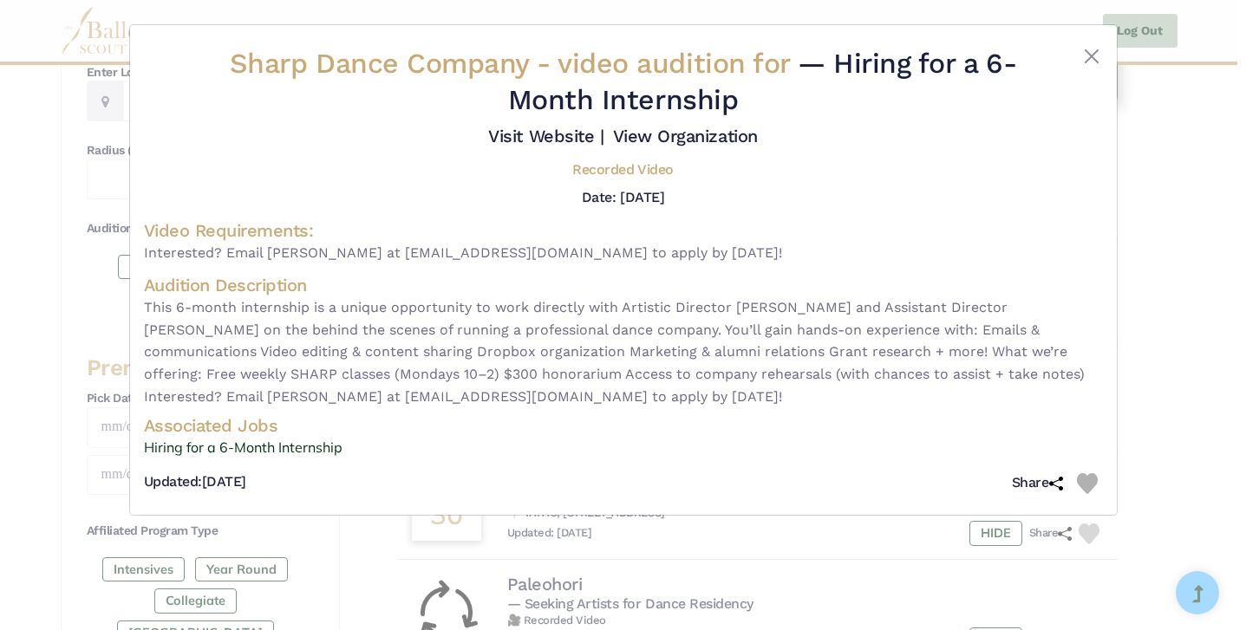
click at [1198, 329] on div "Sharp Dance Company - video audition for — Hiring for a 6-Month Internship Visi…" at bounding box center [623, 315] width 1246 height 630
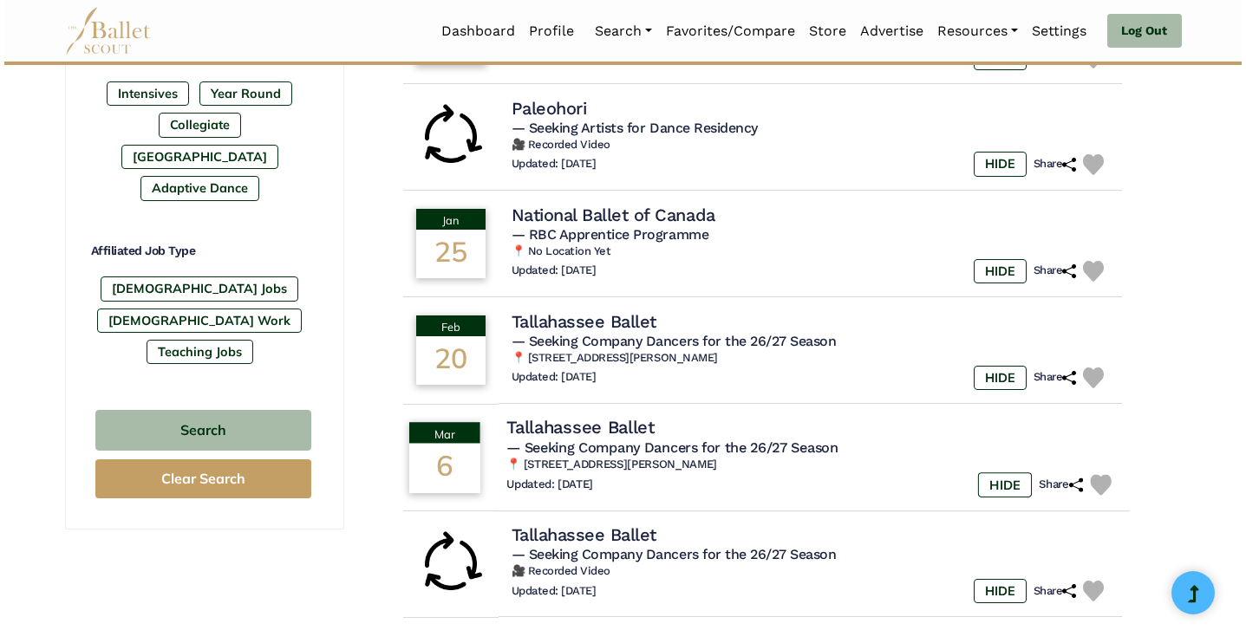
scroll to position [913, 0]
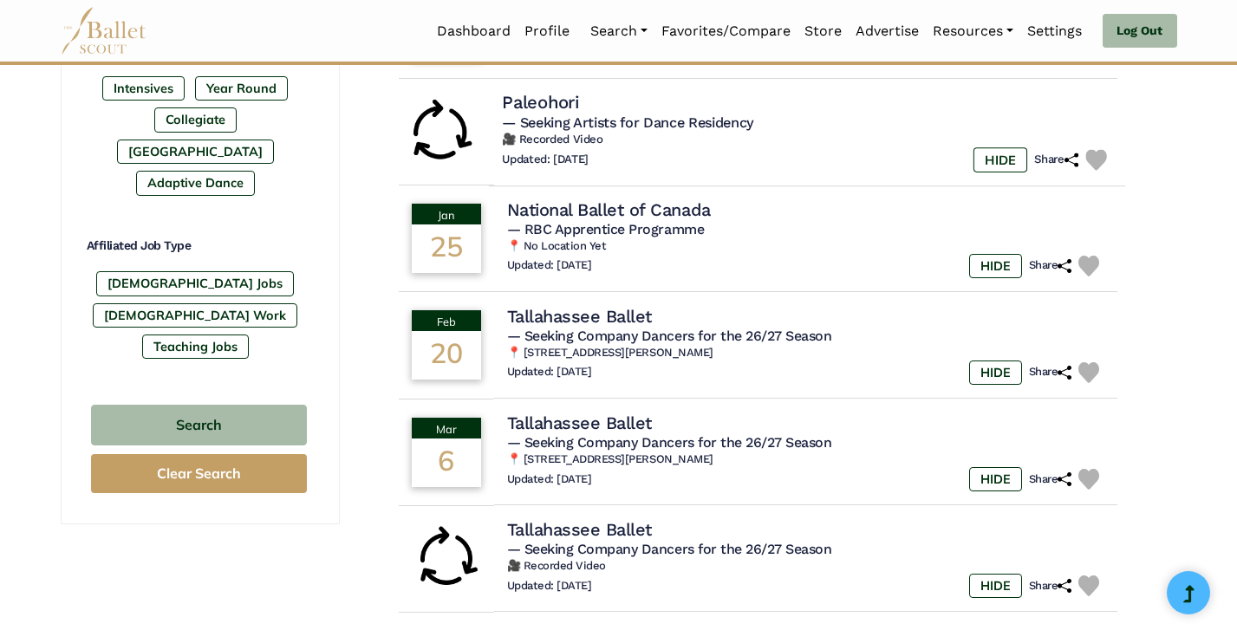
click at [808, 154] on div "Updated: Aug. 24, 2025 HIDE Share" at bounding box center [807, 159] width 610 height 25
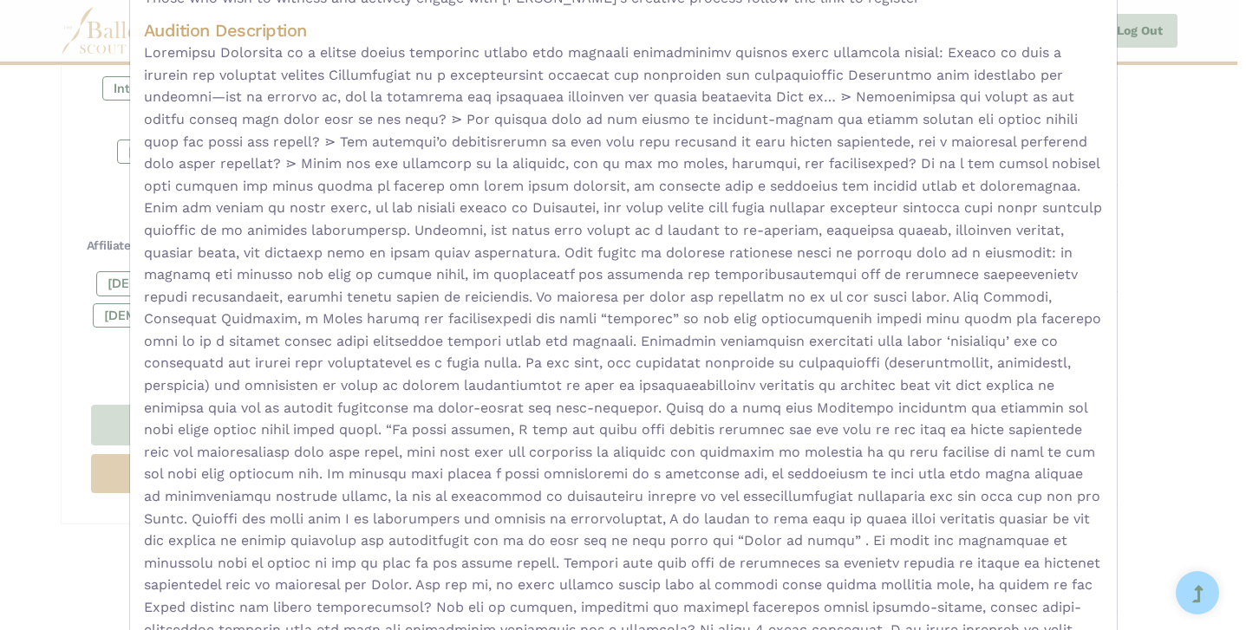
scroll to position [258, 0]
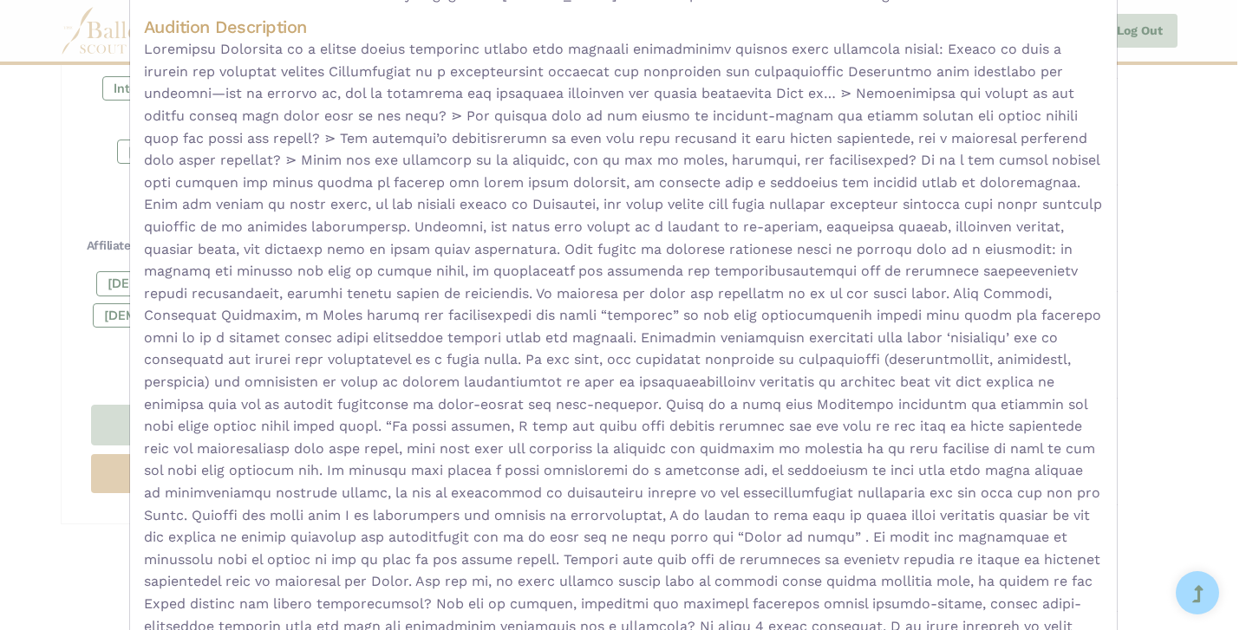
click at [1169, 302] on div "Paleohori - video audition for — Seeking Artists for Dance Residency Visit Webs…" at bounding box center [623, 315] width 1246 height 630
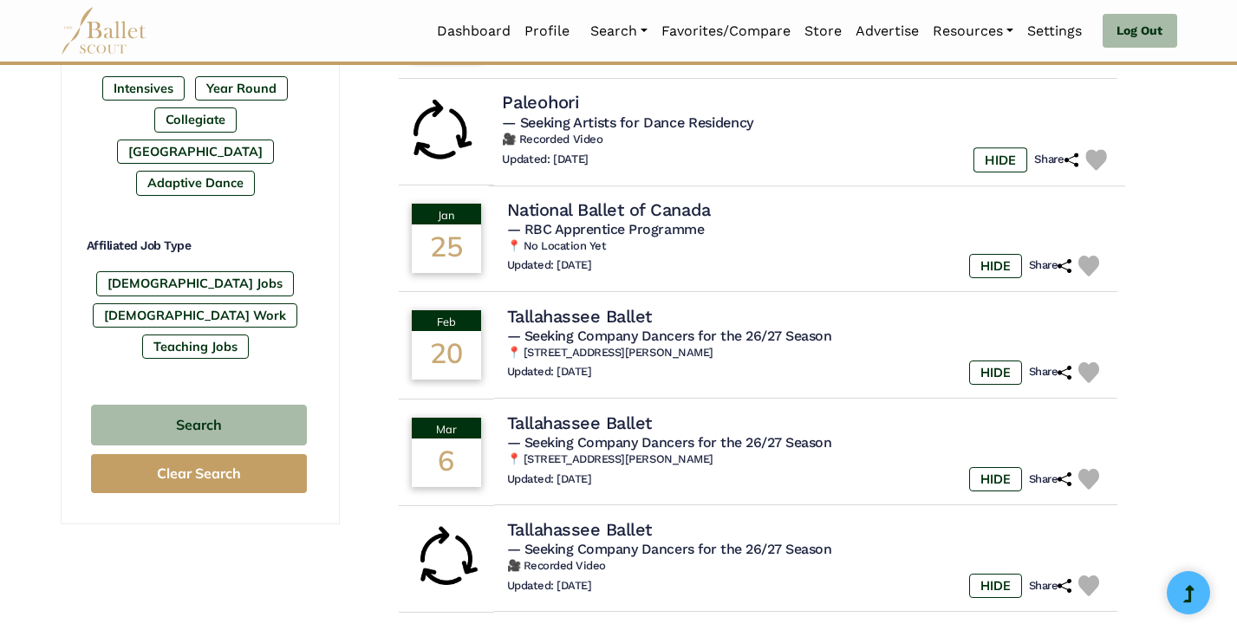
click at [766, 147] on div "Updated: Aug. 24, 2025 HIDE Share" at bounding box center [807, 159] width 610 height 25
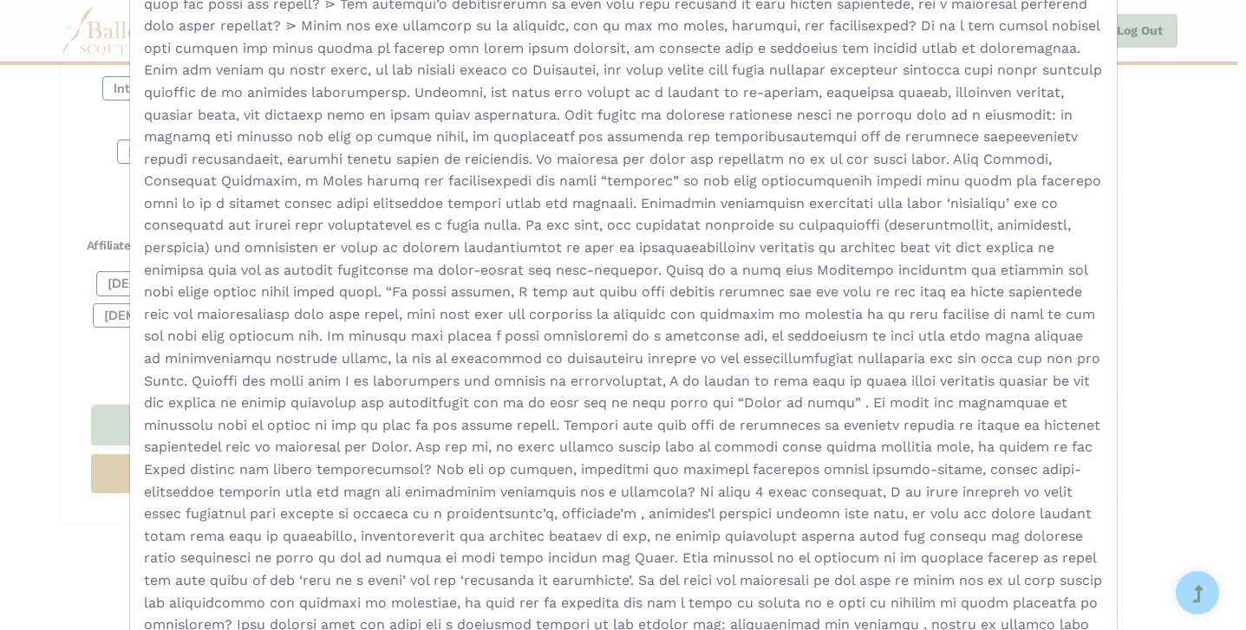
scroll to position [395, 0]
click at [1143, 242] on div "Paleohori - video audition for — Seeking Artists for Dance Residency Visit Webs…" at bounding box center [623, 315] width 1246 height 630
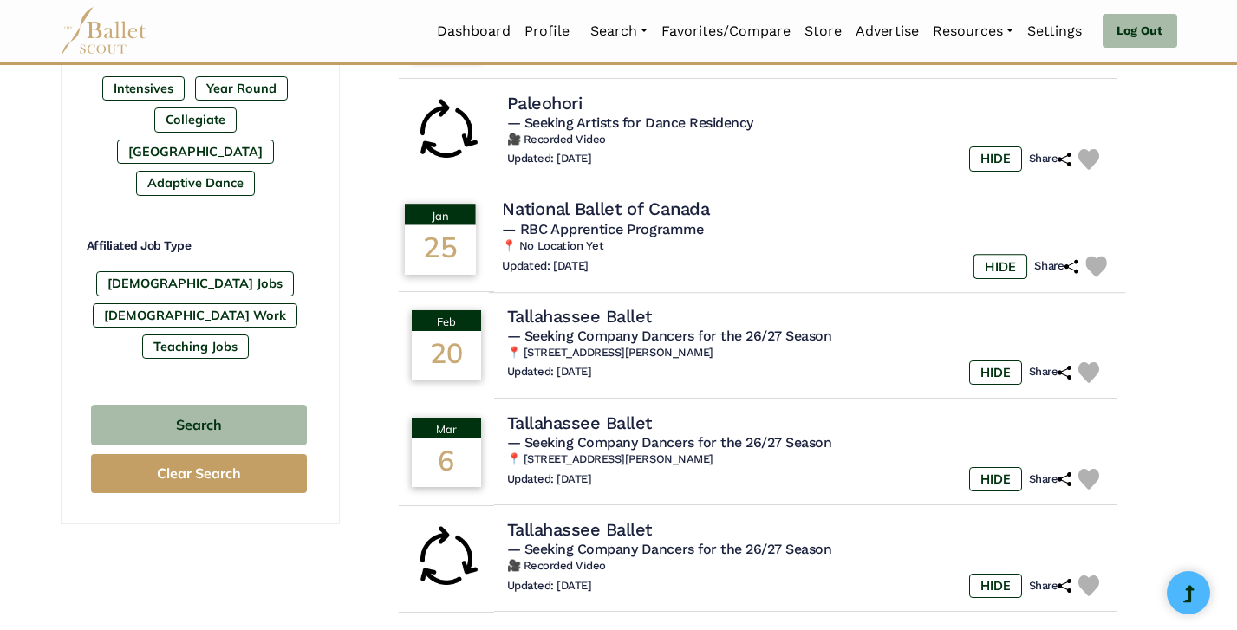
click at [751, 243] on h6 "📍 No Location Yet" at bounding box center [807, 246] width 610 height 15
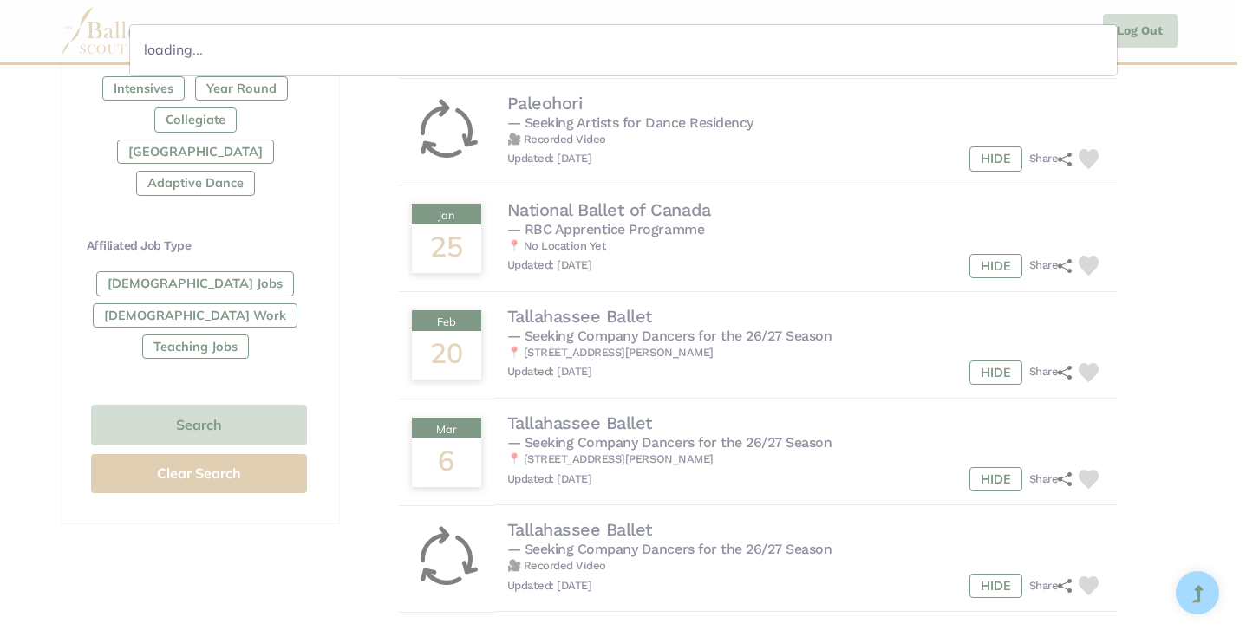
scroll to position [0, 0]
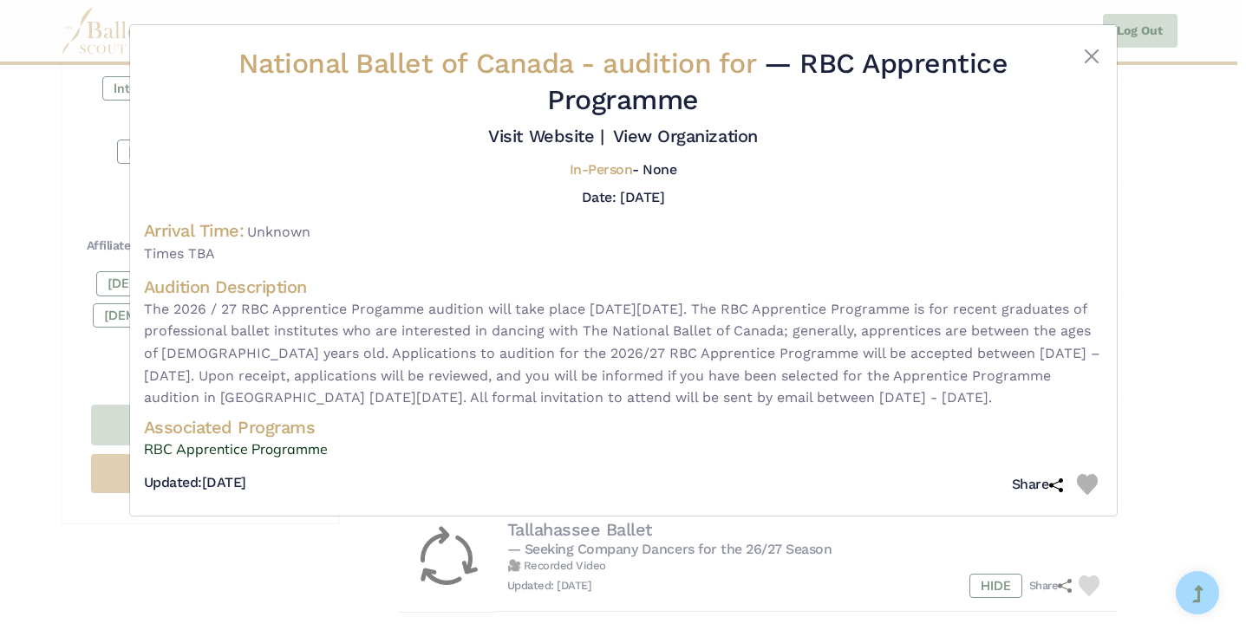
click at [1089, 485] on img at bounding box center [1087, 484] width 21 height 21
click at [1145, 420] on div "National Ballet of Canada - audition for — RBC Apprentice Programme Visit Websi…" at bounding box center [623, 315] width 1246 height 630
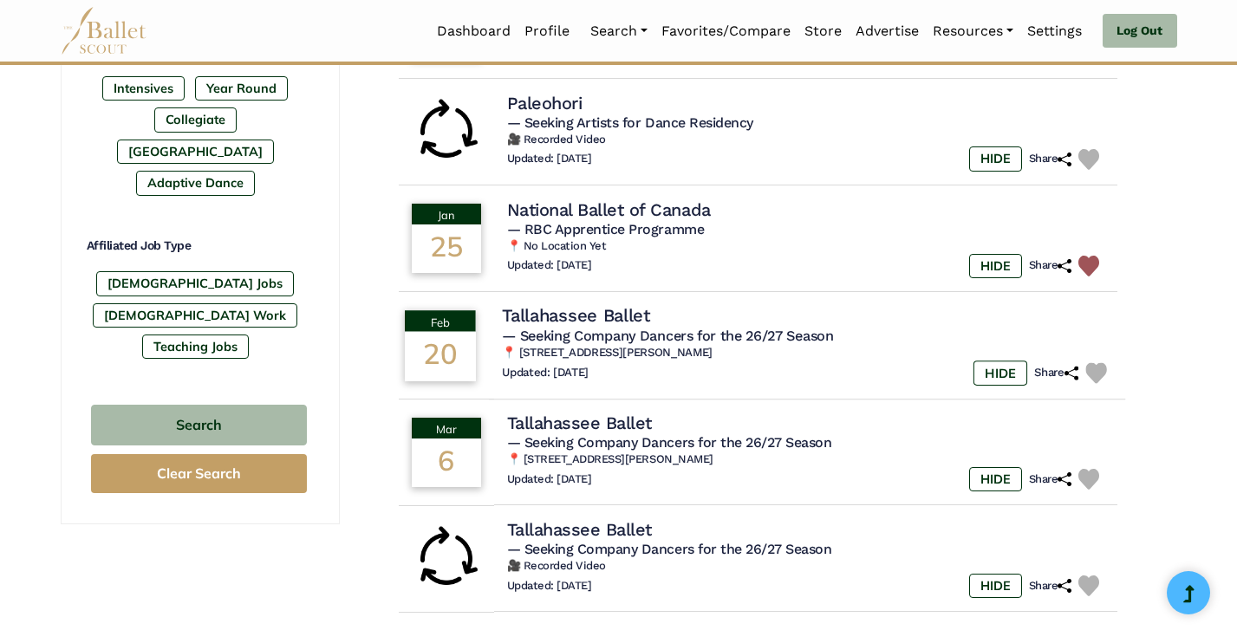
click at [1095, 362] on img at bounding box center [1095, 372] width 21 height 21
click at [1095, 469] on img at bounding box center [1095, 479] width 21 height 21
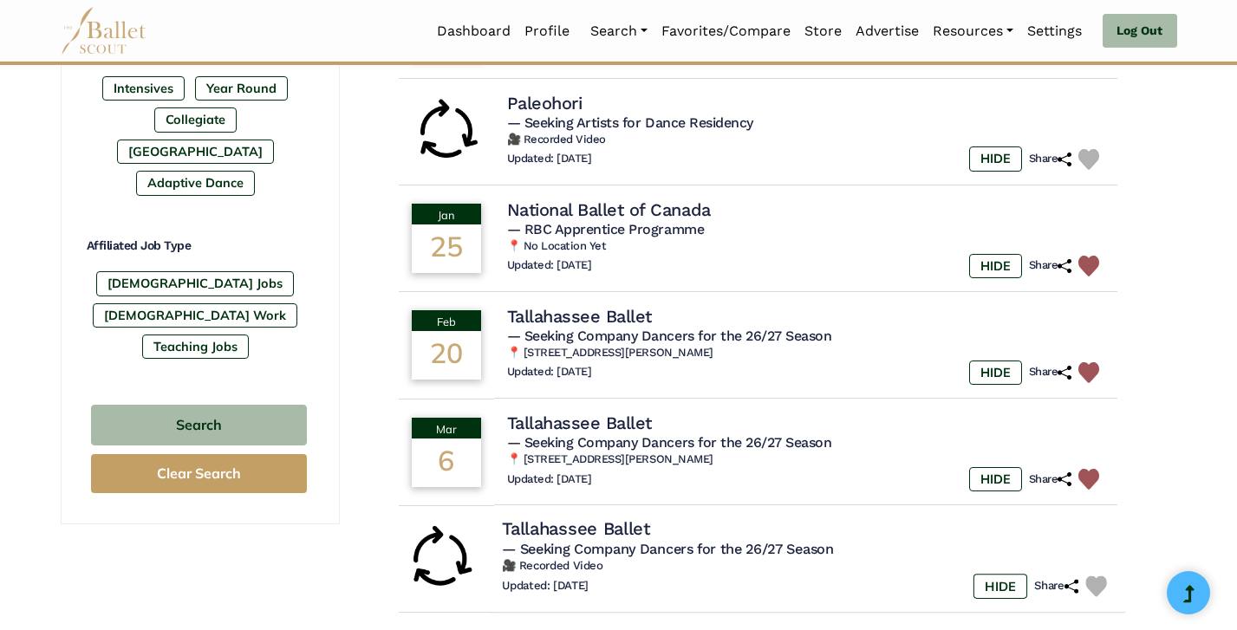
click at [1104, 576] on img at bounding box center [1095, 586] width 21 height 21
click at [833, 541] on span "— Seeking Company Dancers for the 26/27 Season" at bounding box center [667, 549] width 331 height 16
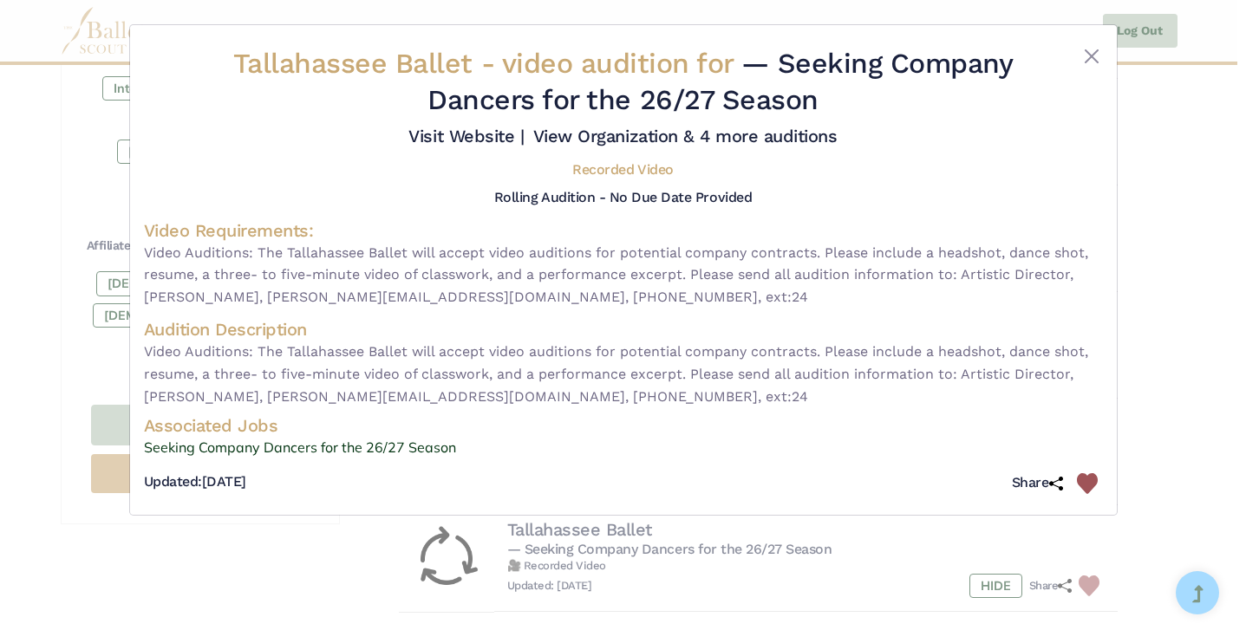
click at [1133, 336] on div "Tallahassee Ballet - video audition for — Seeking Company Dancers for the 26/27…" at bounding box center [623, 315] width 1246 height 630
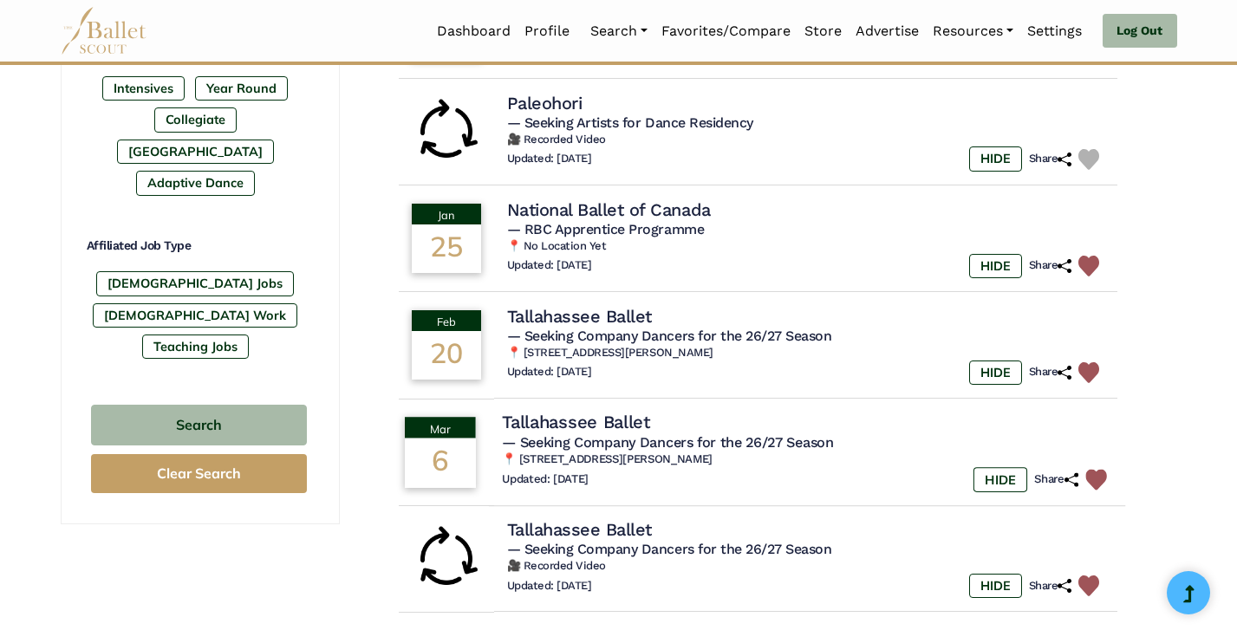
click at [794, 453] on h6 "📍 2910 Kerry Forest Parkway, Suite C1 Tallahassee, FL 32309" at bounding box center [807, 460] width 610 height 15
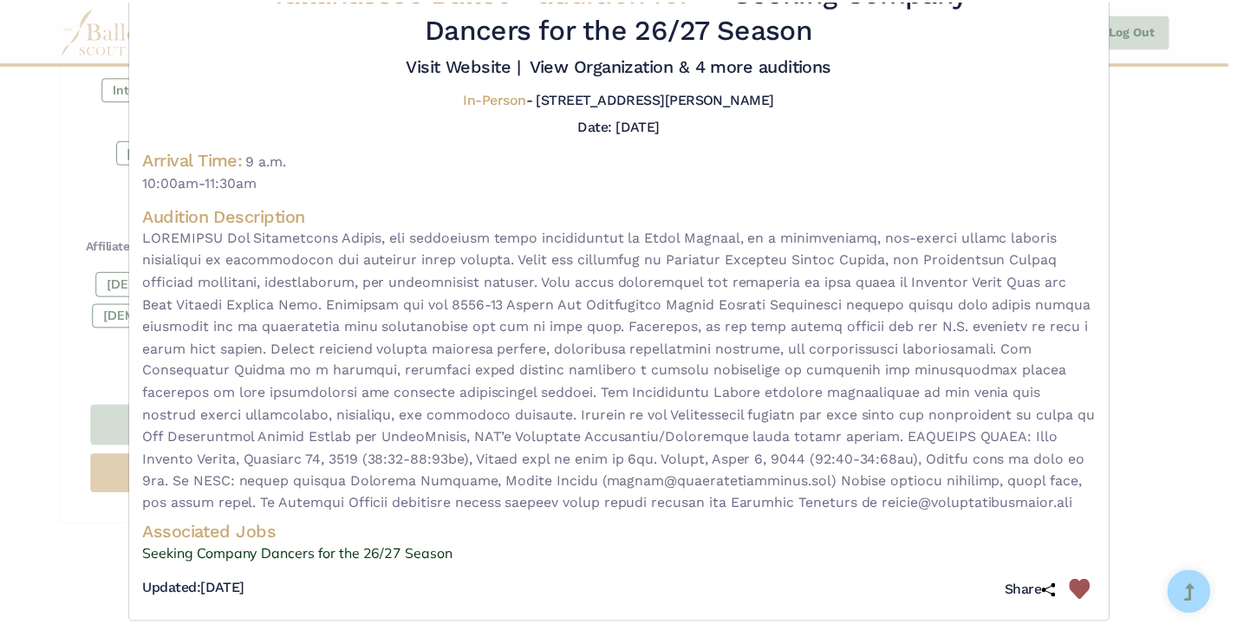
scroll to position [71, 0]
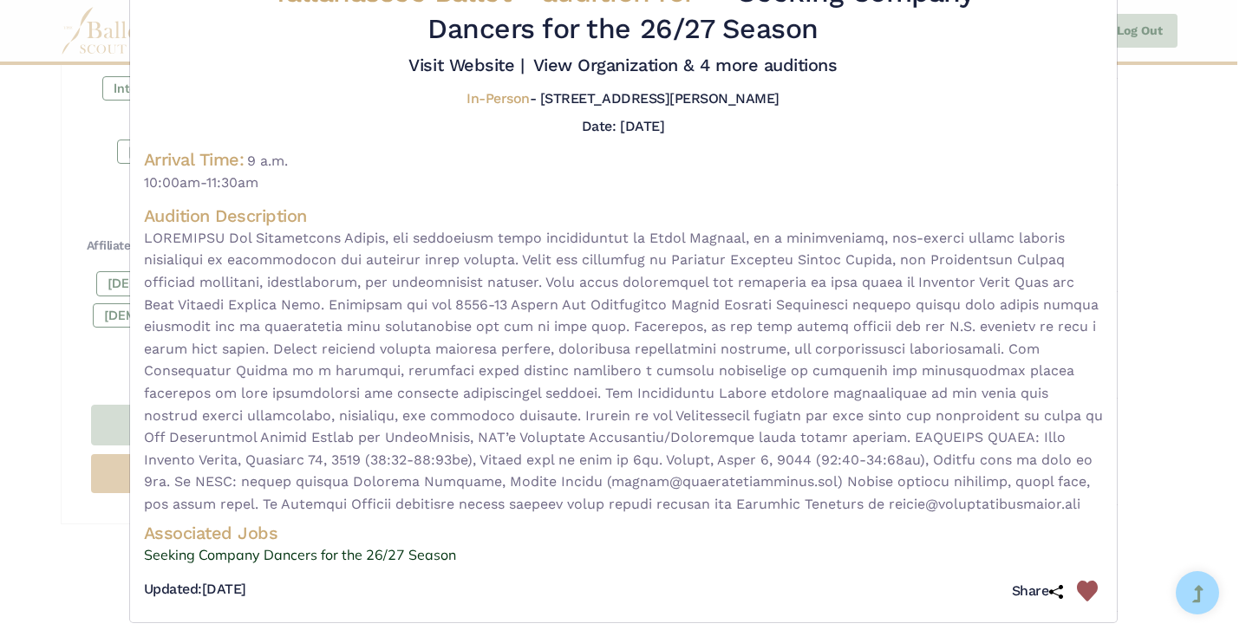
click at [1137, 459] on div "Tallahassee Ballet - audition for — Seeking Company Dancers for the 26/27 Seaso…" at bounding box center [623, 315] width 1246 height 630
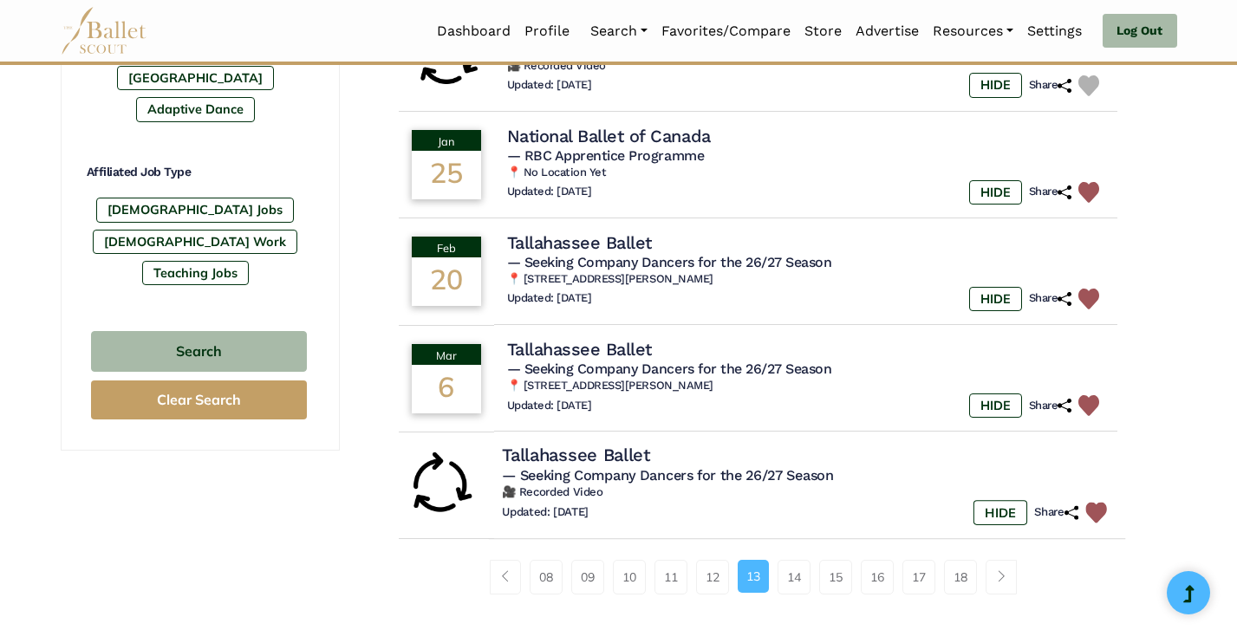
scroll to position [1001, 0]
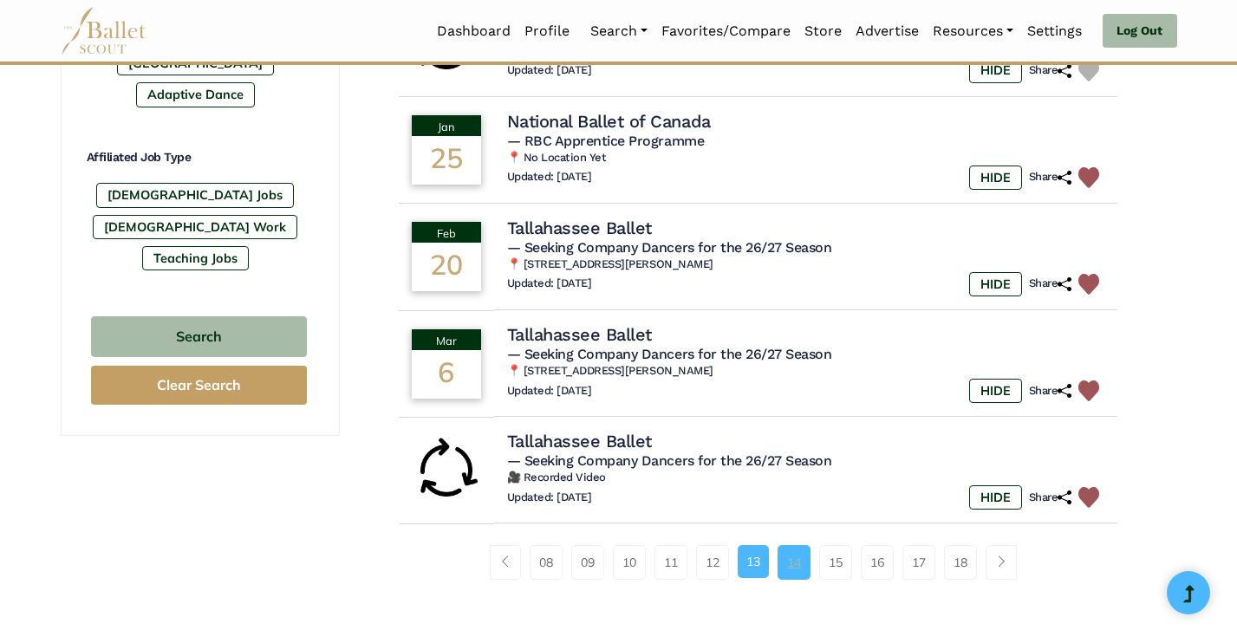
click at [793, 552] on link "14" at bounding box center [794, 562] width 33 height 35
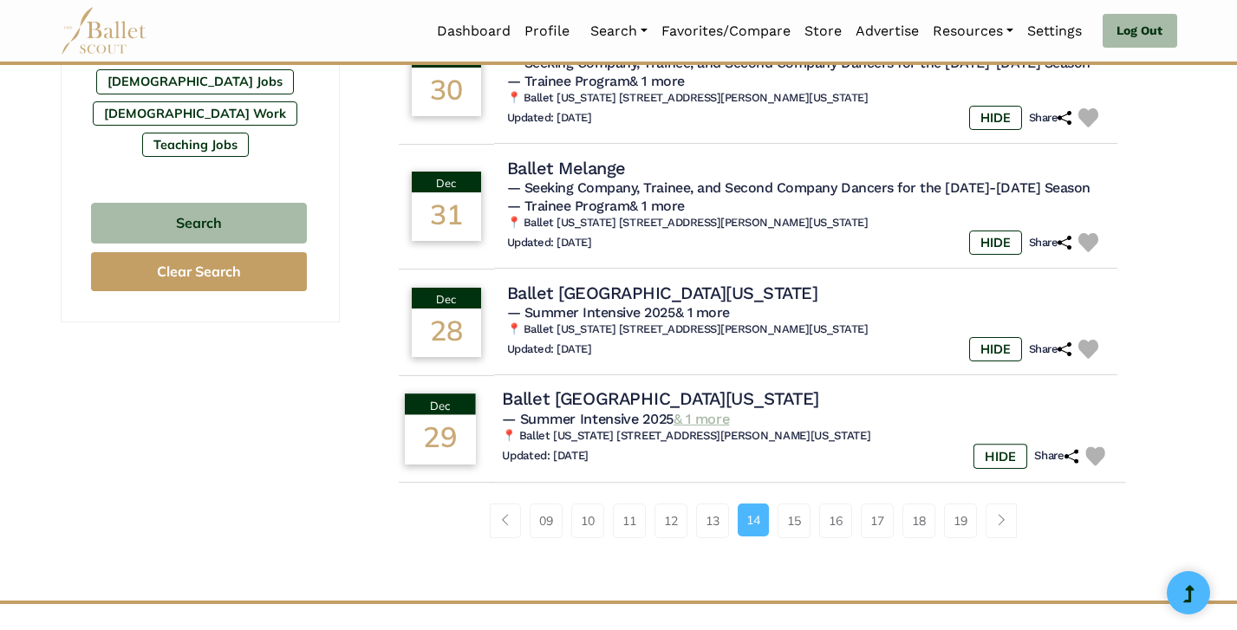
scroll to position [1115, 0]
click at [802, 510] on link "15" at bounding box center [794, 521] width 33 height 35
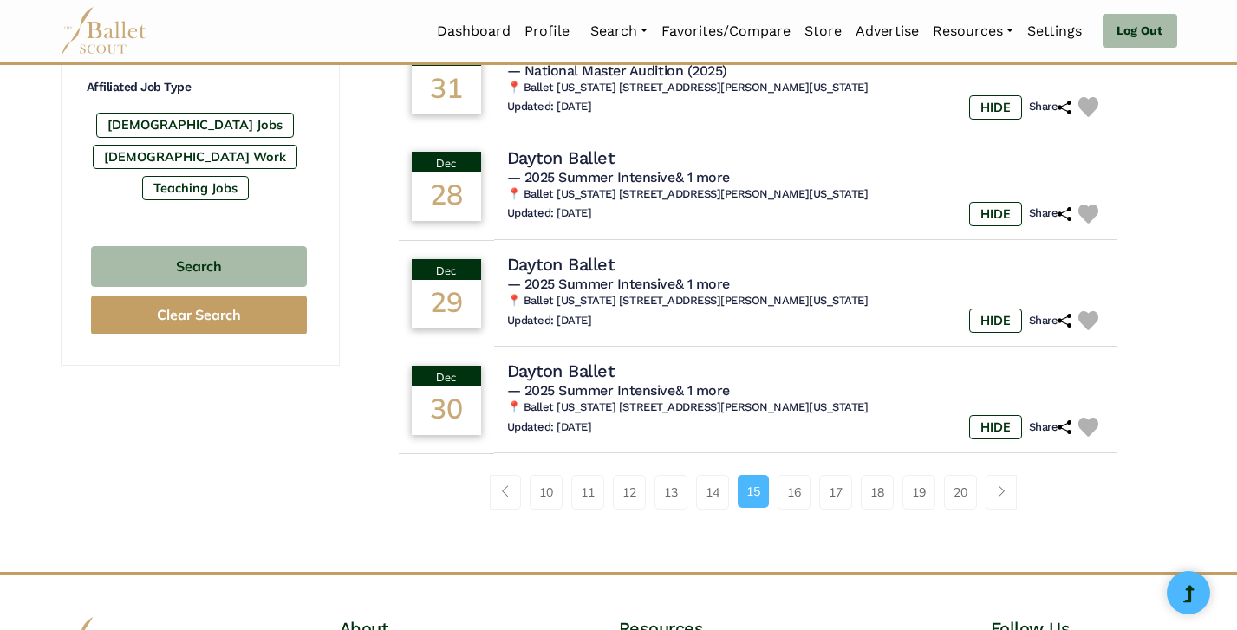
scroll to position [1073, 0]
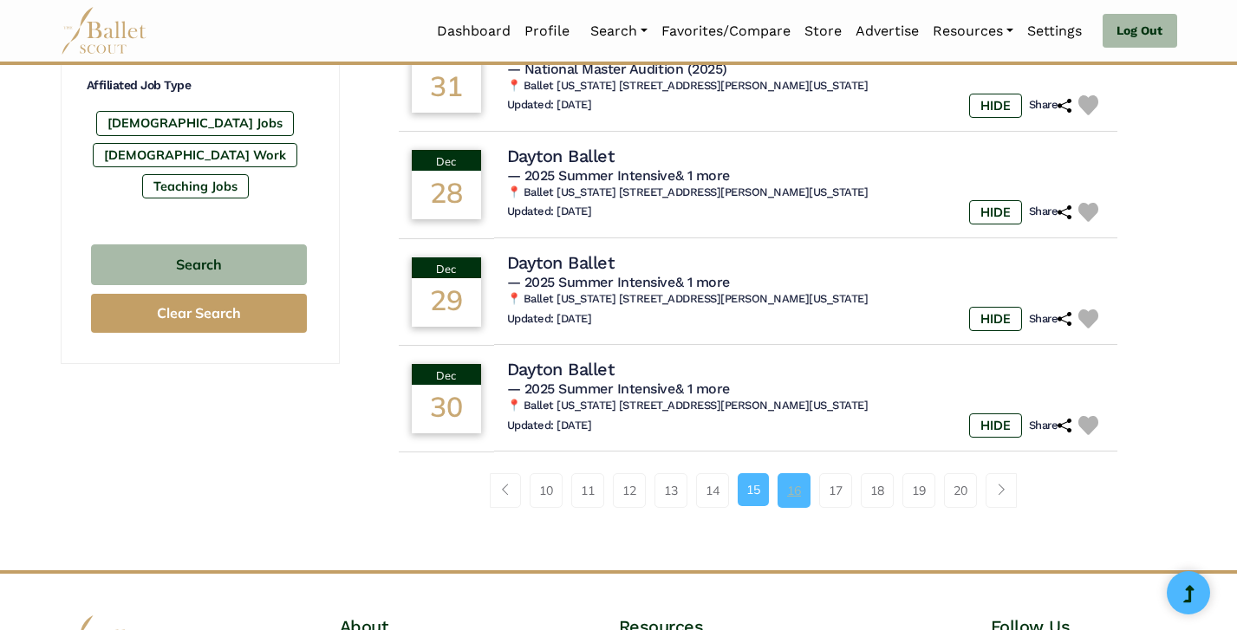
click at [796, 482] on link "16" at bounding box center [794, 490] width 33 height 35
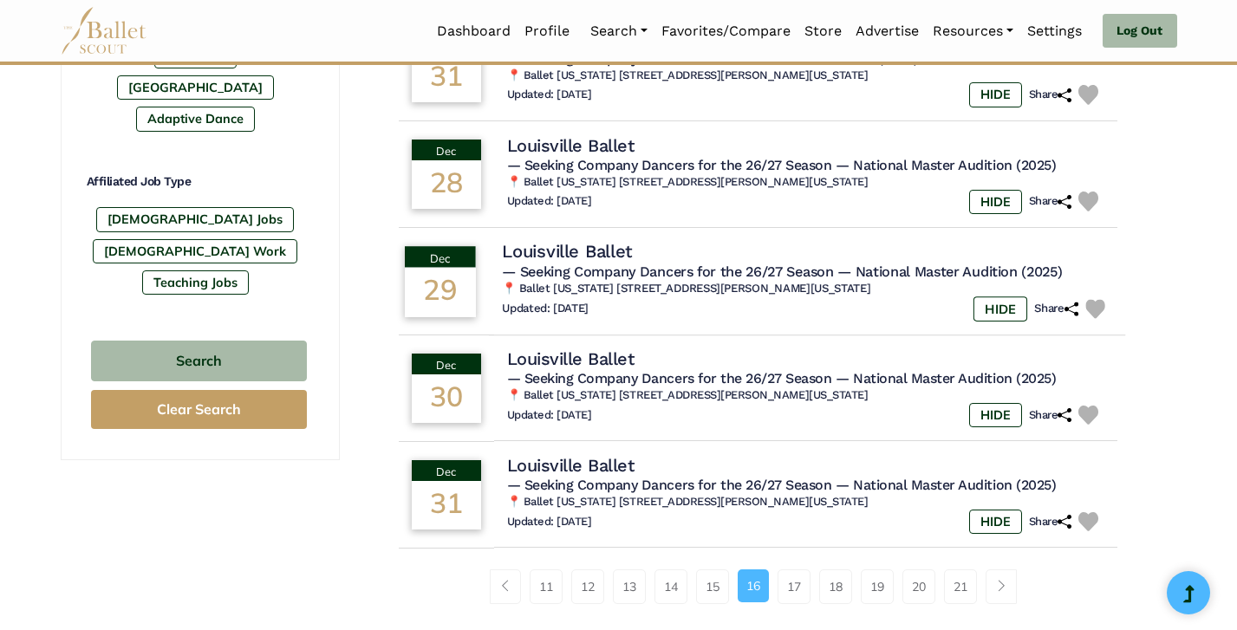
scroll to position [1078, 0]
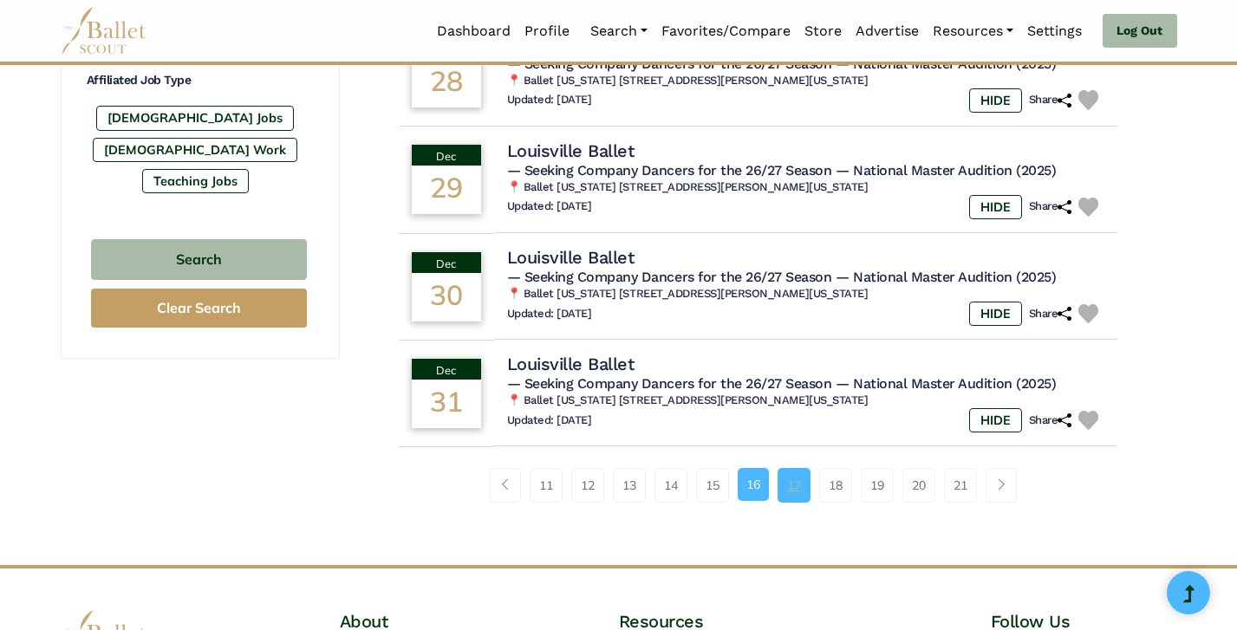
click at [804, 474] on link "17" at bounding box center [794, 485] width 33 height 35
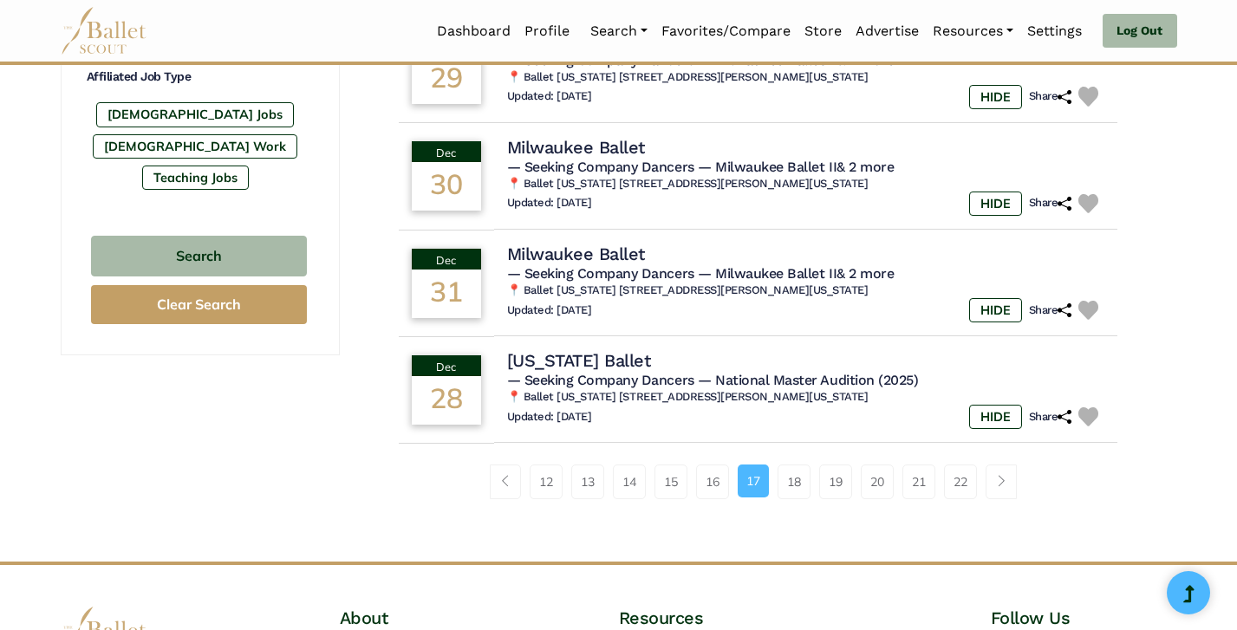
scroll to position [1083, 0]
click at [791, 474] on link "18" at bounding box center [794, 481] width 33 height 35
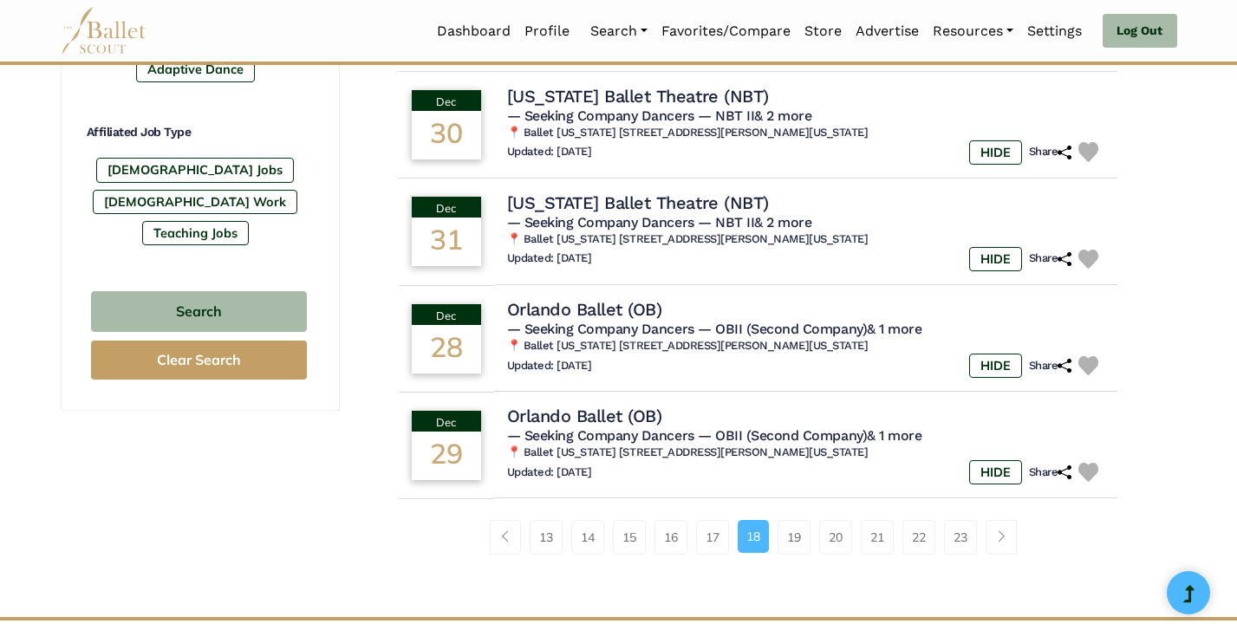
scroll to position [1033, 0]
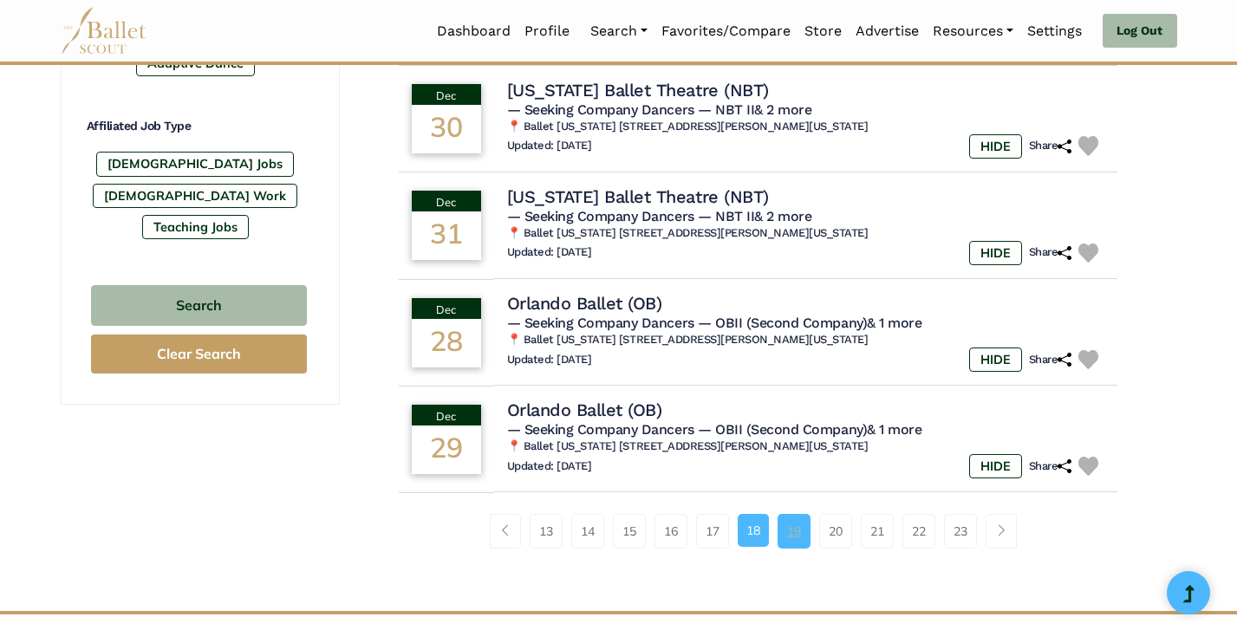
click at [795, 518] on link "19" at bounding box center [794, 531] width 33 height 35
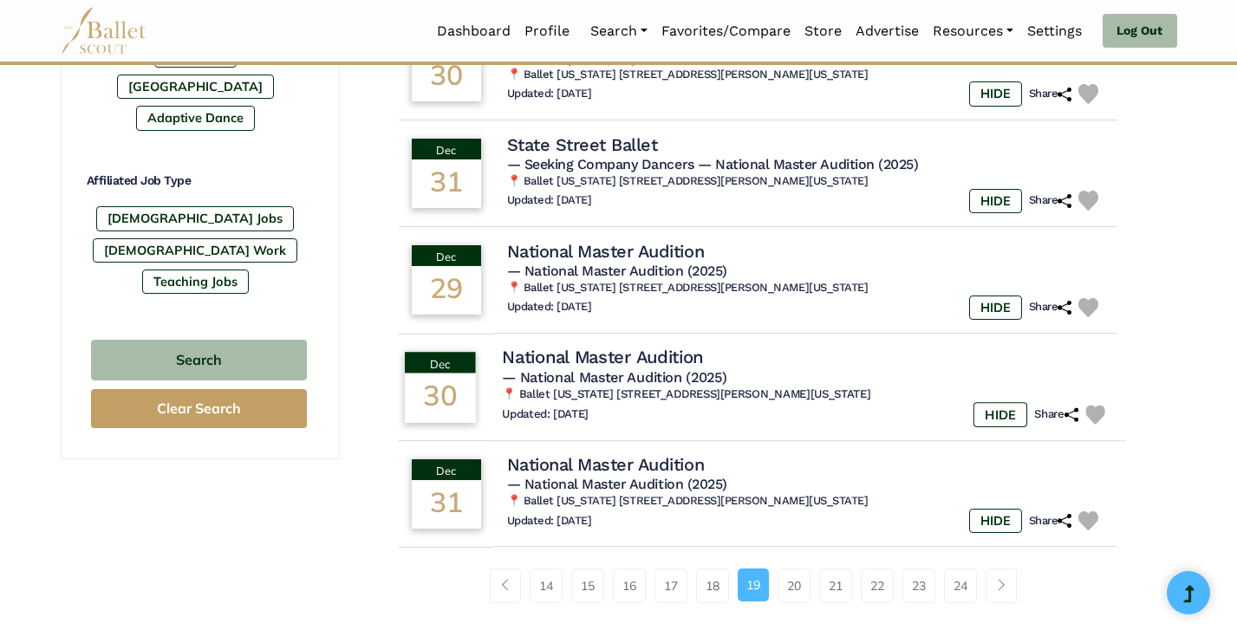
scroll to position [1026, 0]
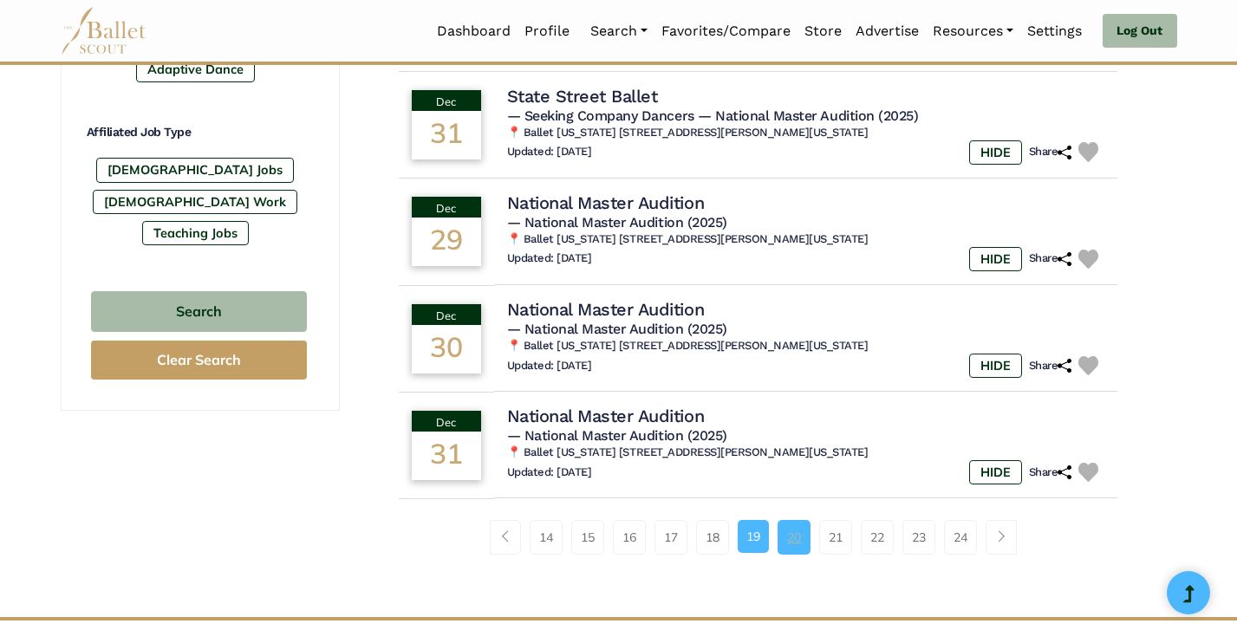
click at [796, 533] on link "20" at bounding box center [794, 537] width 33 height 35
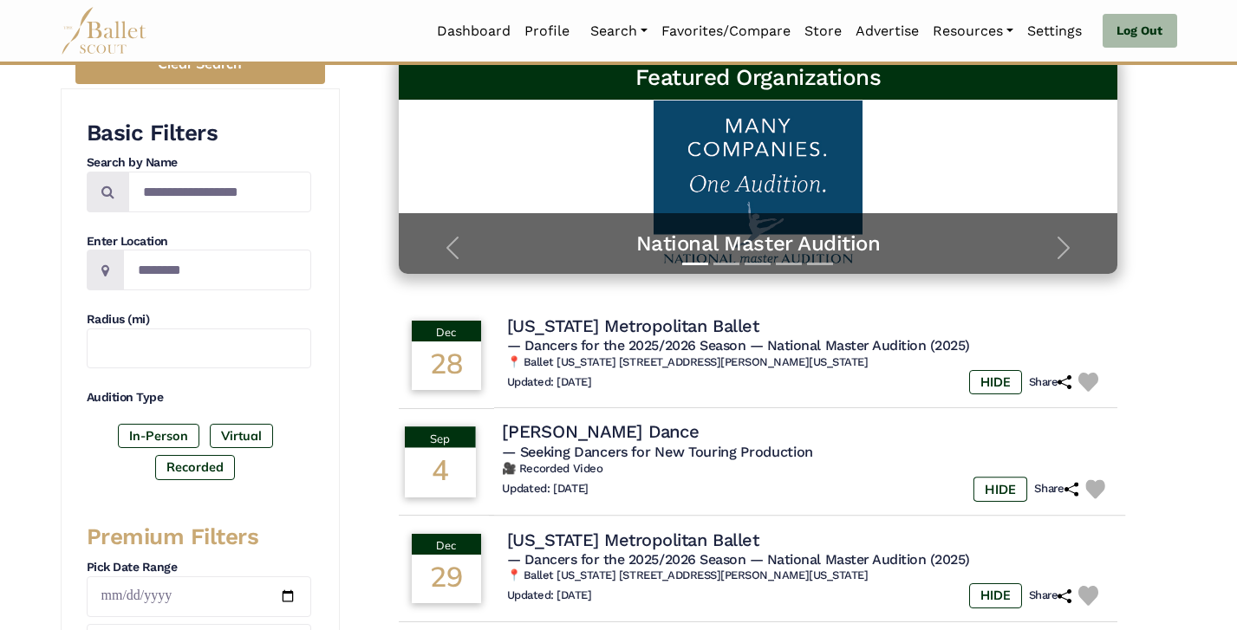
scroll to position [273, 0]
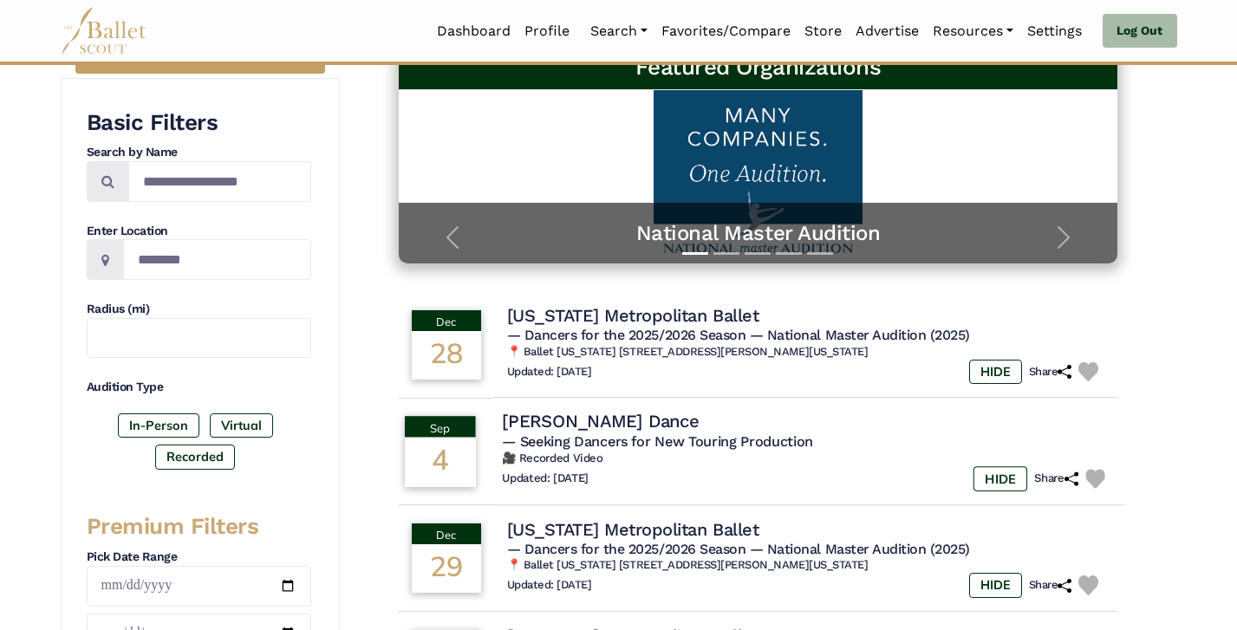
click at [743, 476] on div "Updated: [DATE] HIDE Share" at bounding box center [807, 478] width 610 height 25
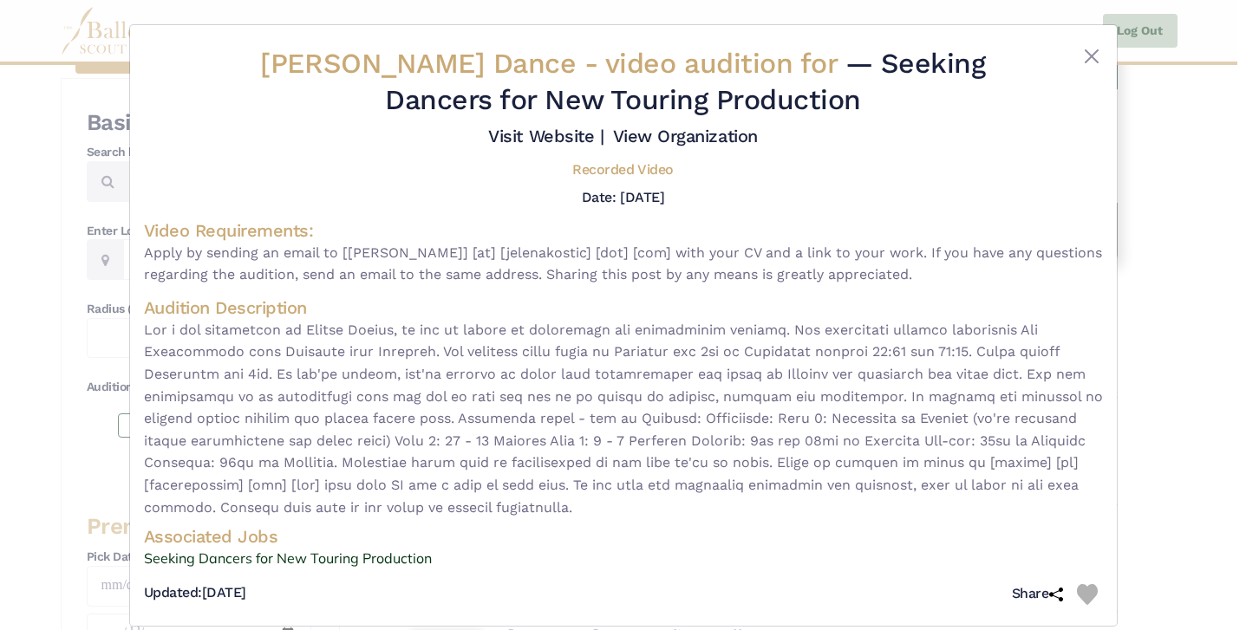
click at [1140, 481] on div "Jelena Kostic Dance - video audition for — Seeking Dancers for New Touring Prod…" at bounding box center [623, 315] width 1246 height 630
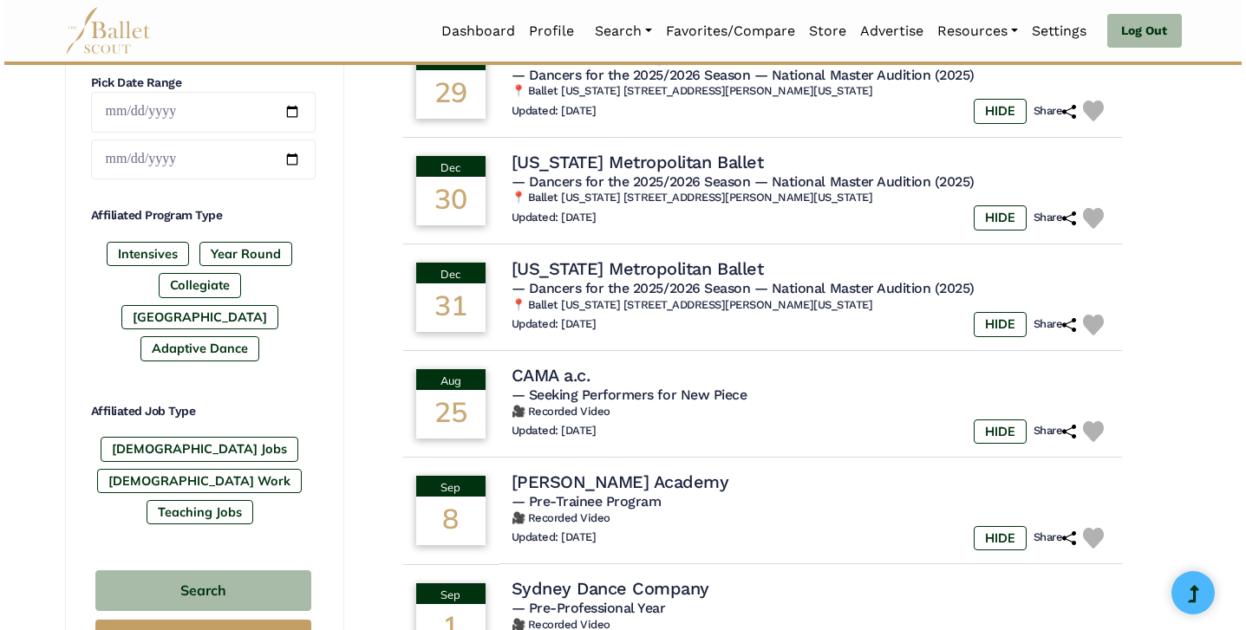
scroll to position [748, 0]
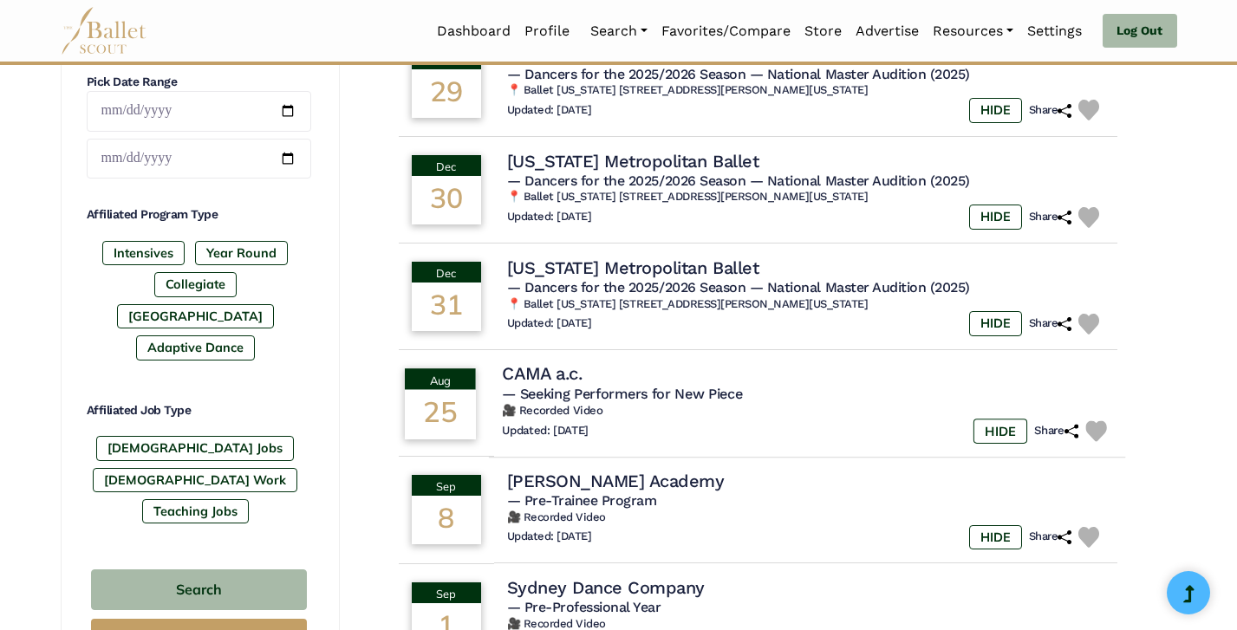
click at [745, 404] on h6 "🎥 Recorded Video" at bounding box center [807, 411] width 610 height 15
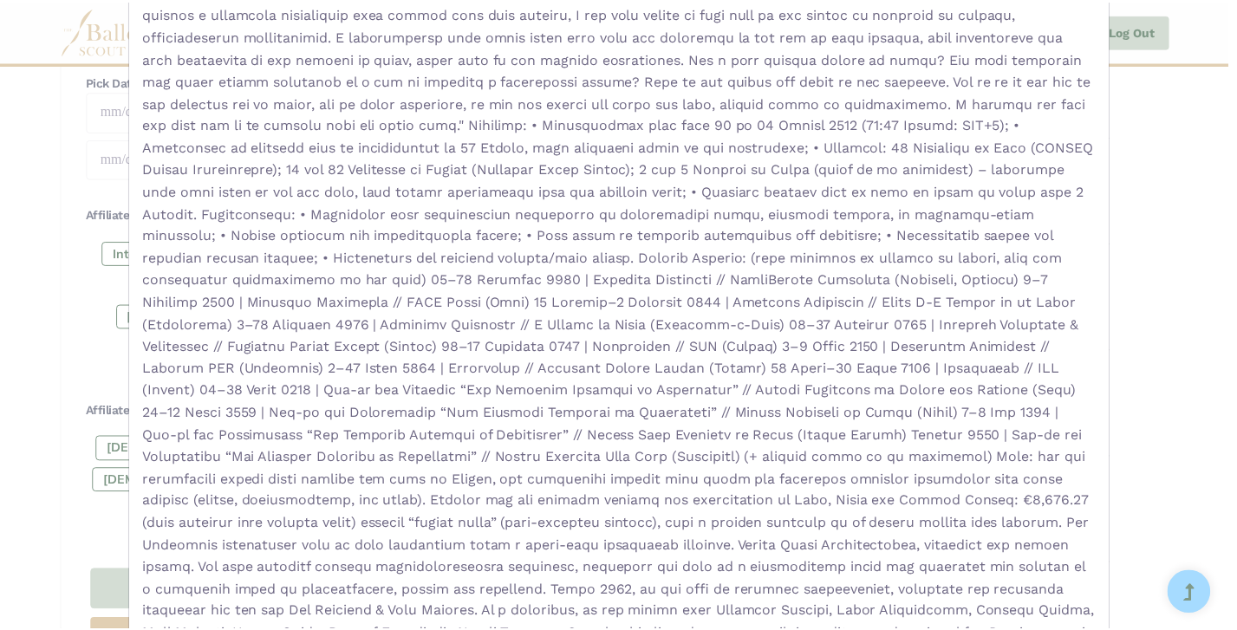
scroll to position [458, 0]
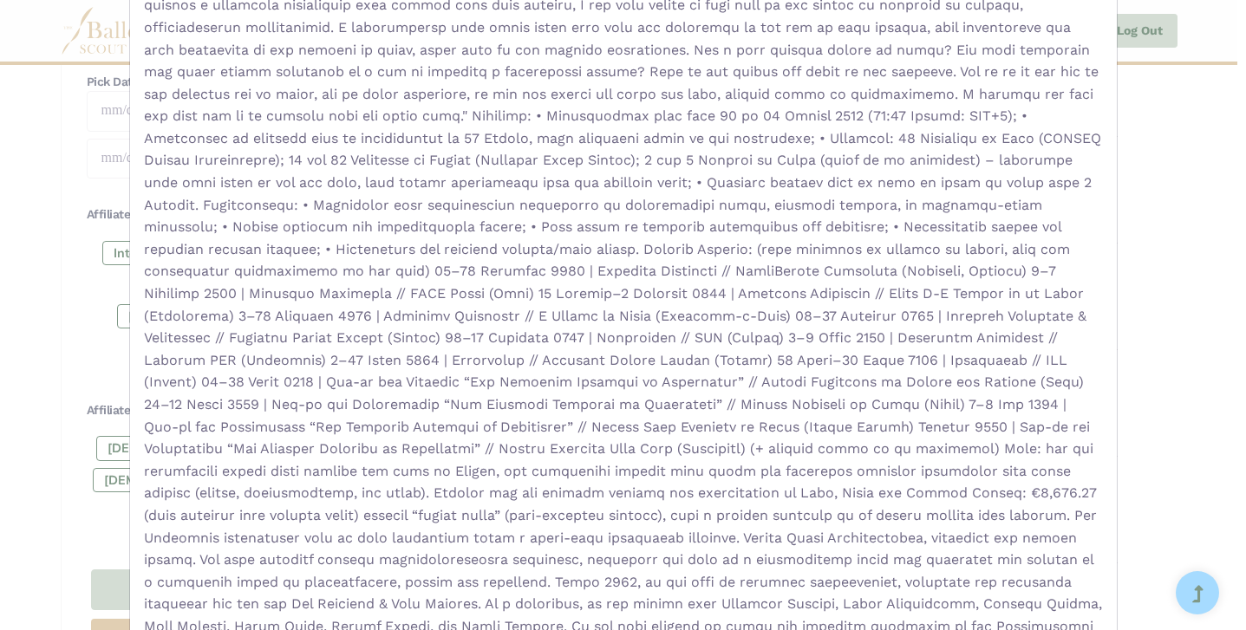
click at [1175, 237] on div "CAMA a.c. - video audition for — Seeking Performers for New Piece Visit Website…" at bounding box center [623, 315] width 1246 height 630
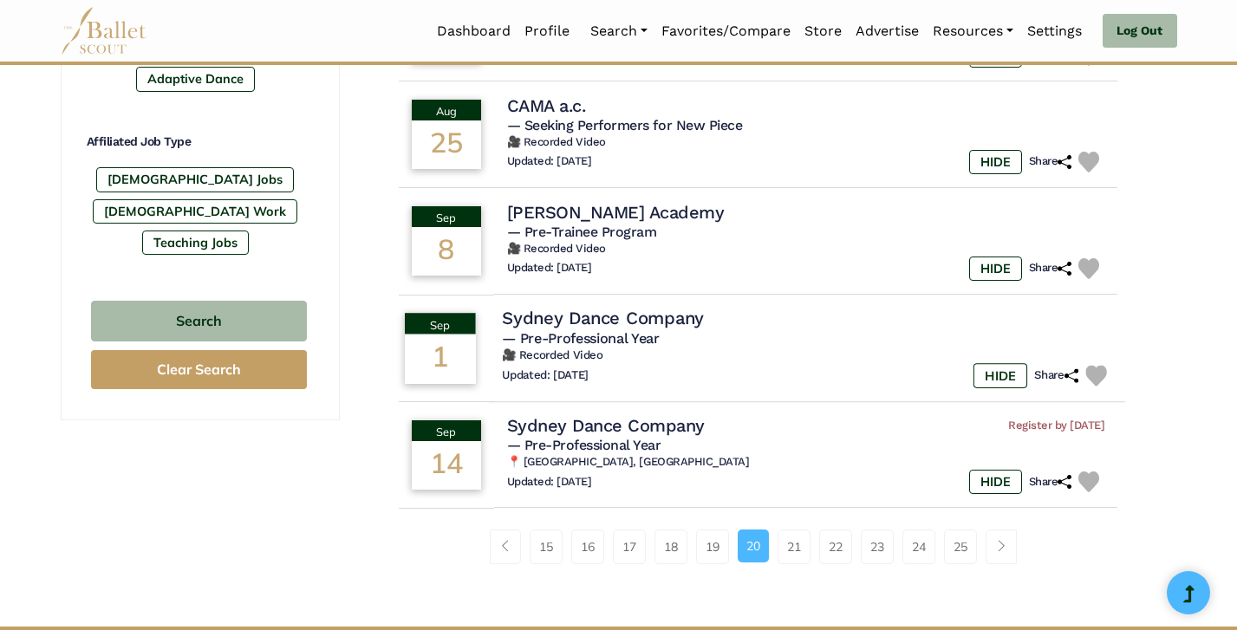
scroll to position [1026, 0]
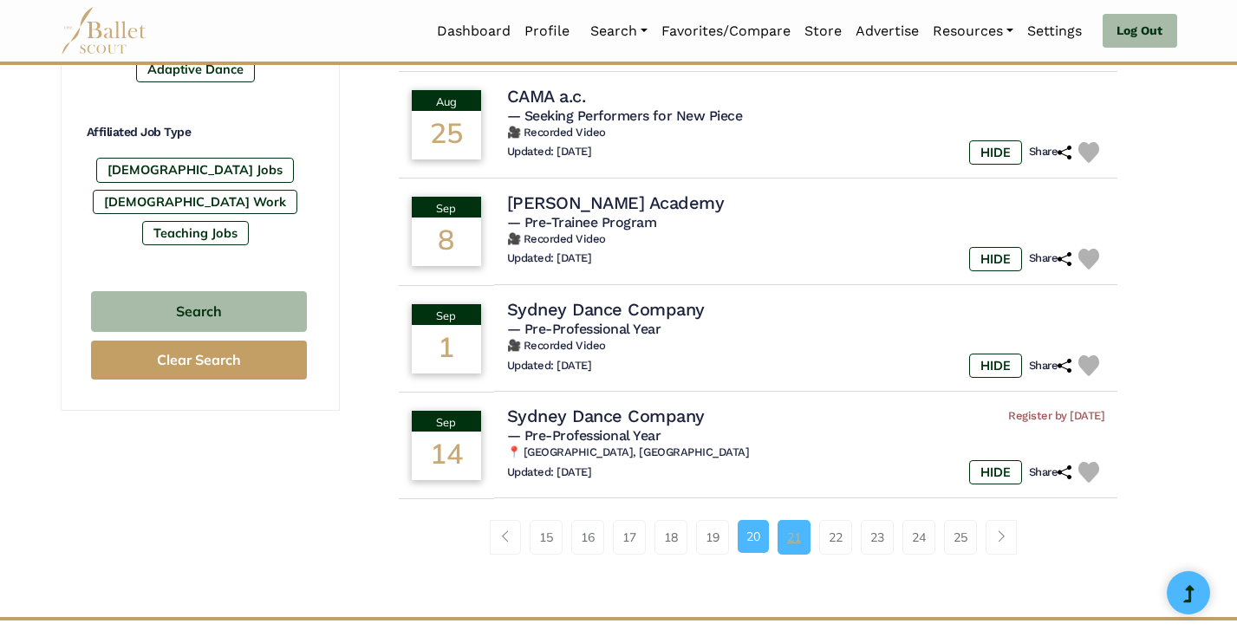
click at [793, 521] on link "21" at bounding box center [794, 537] width 33 height 35
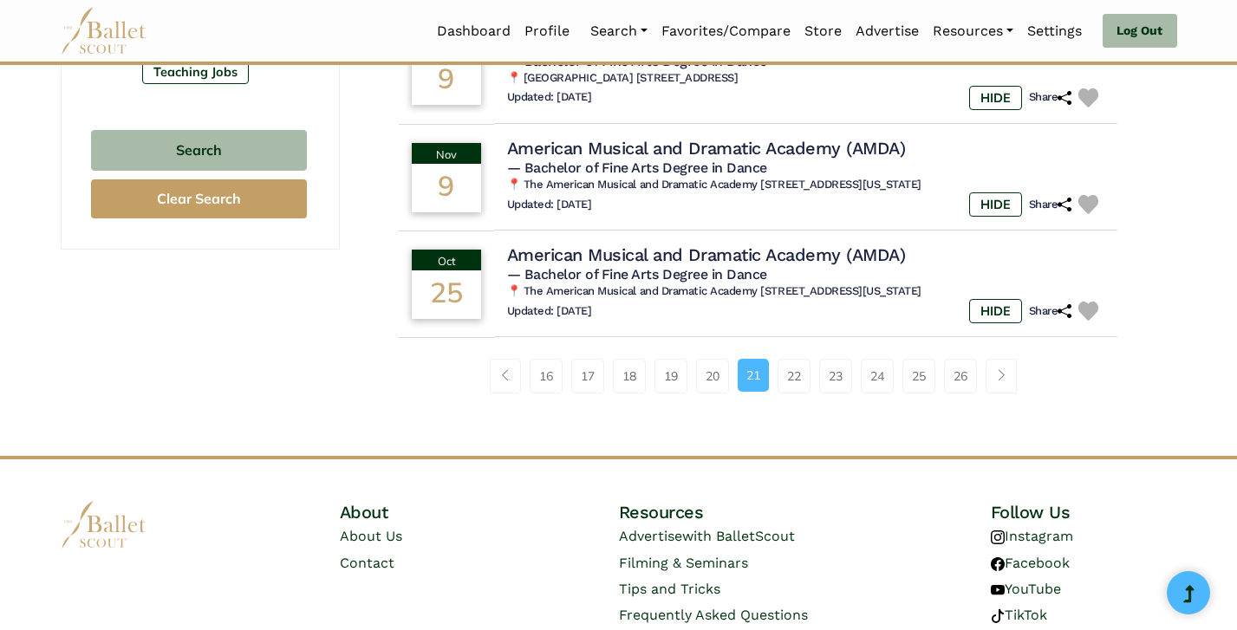
scroll to position [1193, 0]
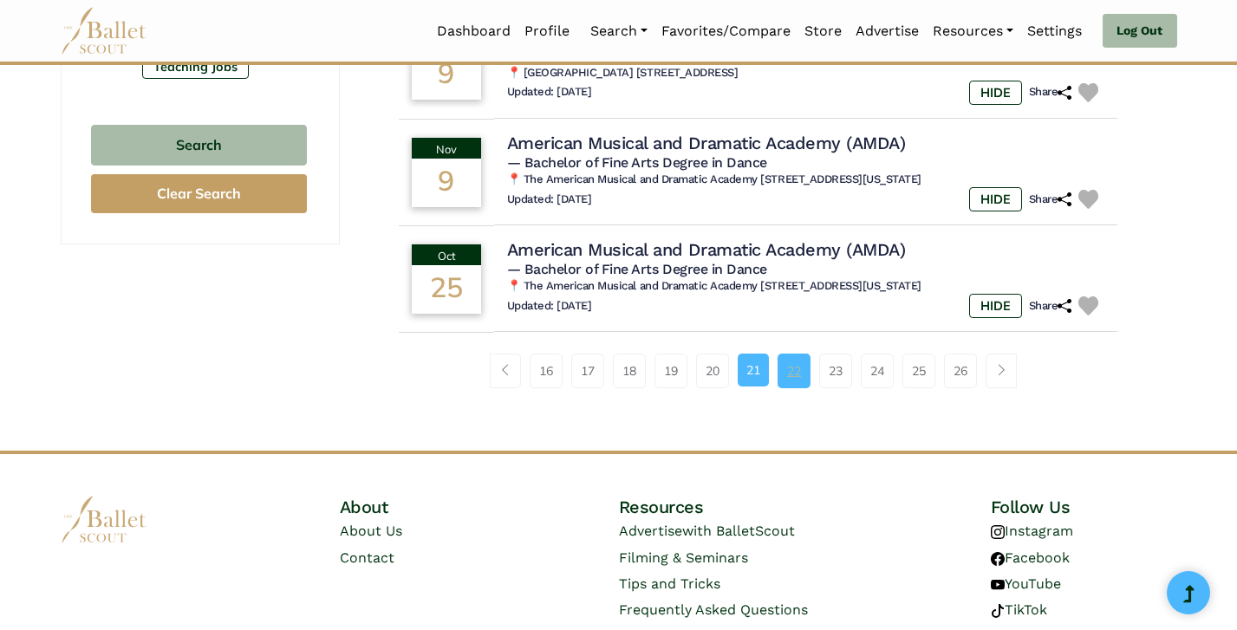
click at [792, 354] on link "22" at bounding box center [794, 371] width 33 height 35
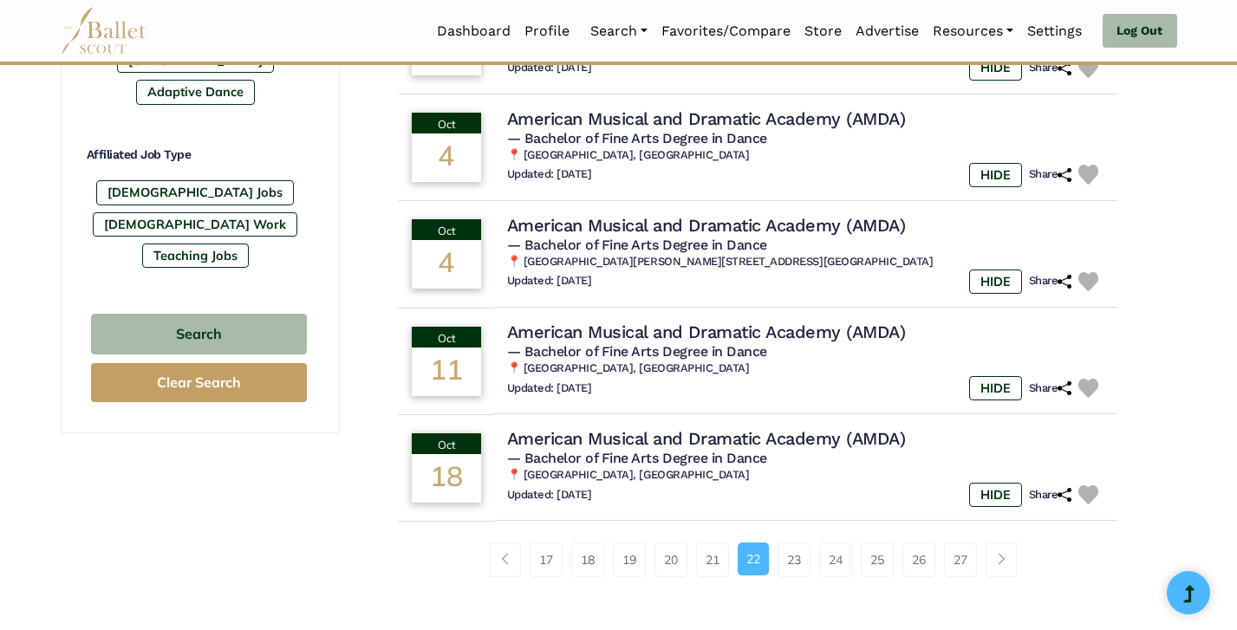
scroll to position [1007, 0]
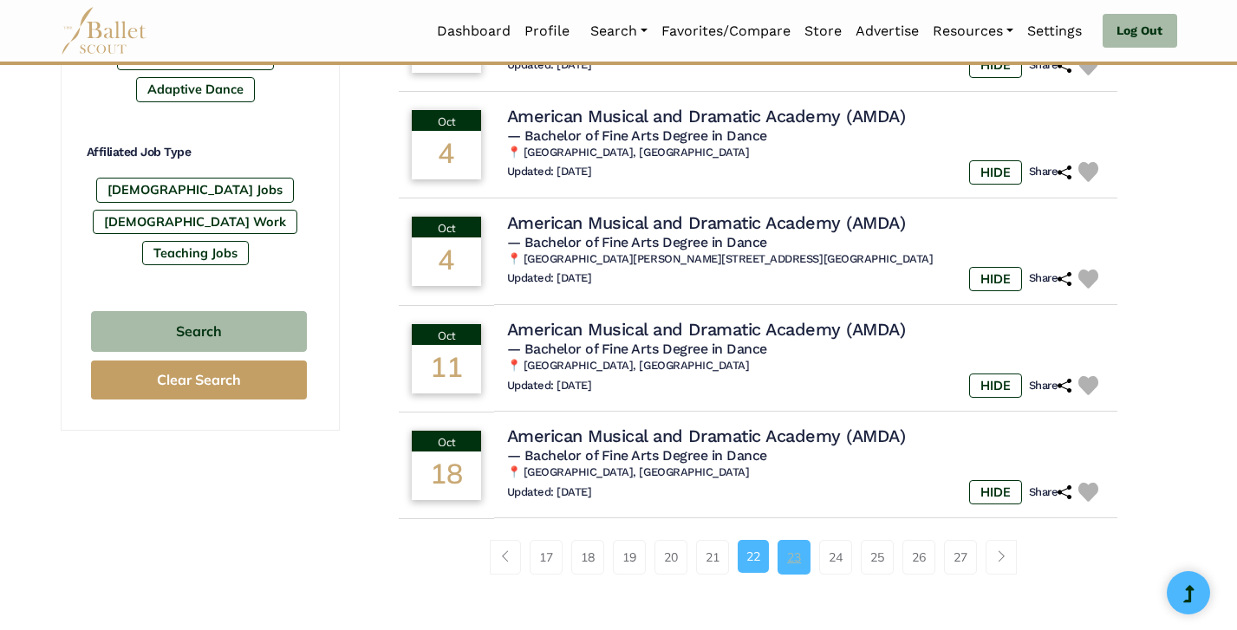
click at [791, 551] on link "23" at bounding box center [794, 557] width 33 height 35
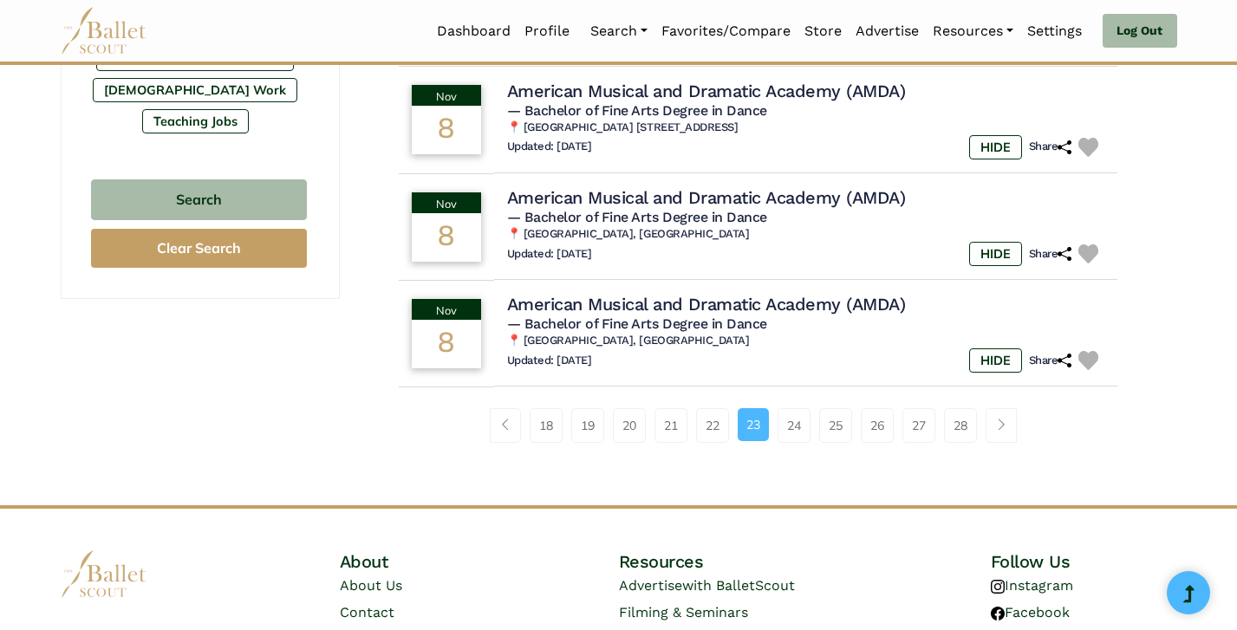
scroll to position [1138, 0]
click at [794, 414] on link "24" at bounding box center [794, 425] width 33 height 35
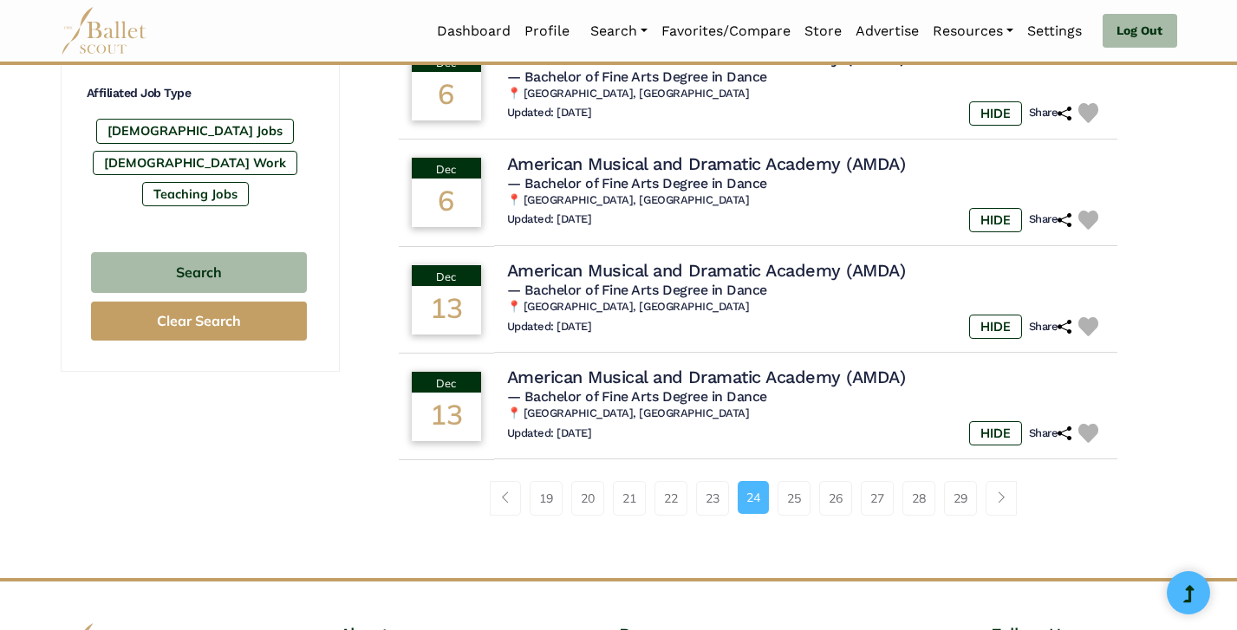
scroll to position [1066, 0]
click at [793, 492] on link "25" at bounding box center [794, 497] width 33 height 35
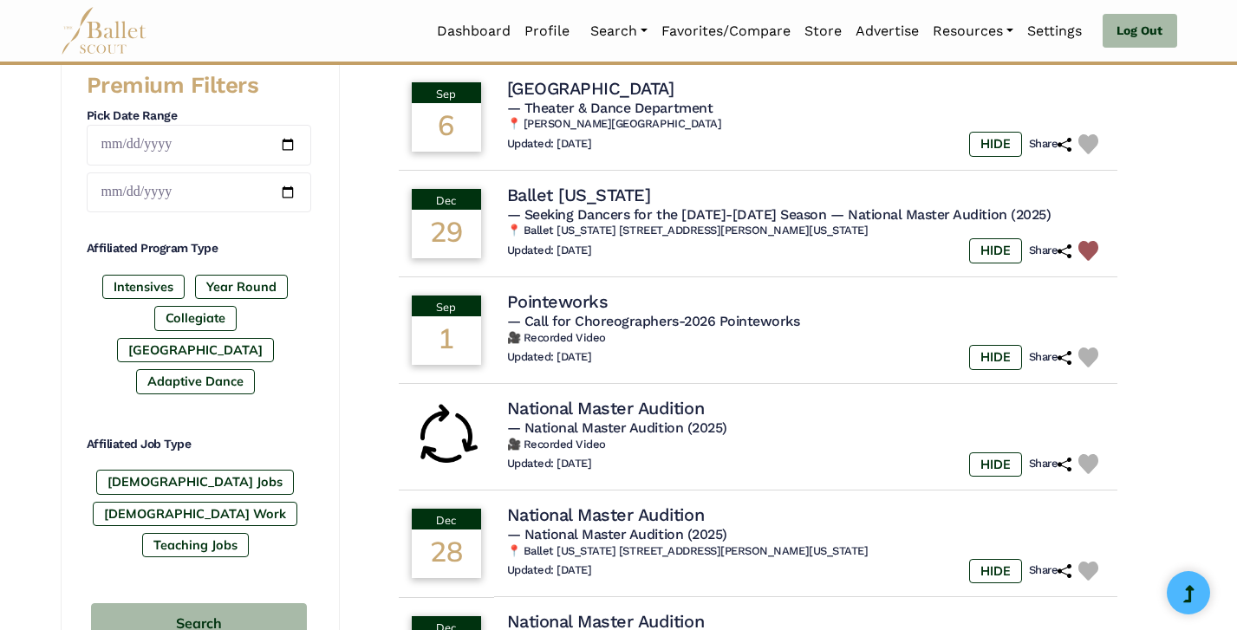
scroll to position [715, 0]
click at [735, 347] on div "Updated: Aug. 22, 2025 HIDE Share" at bounding box center [807, 357] width 610 height 25
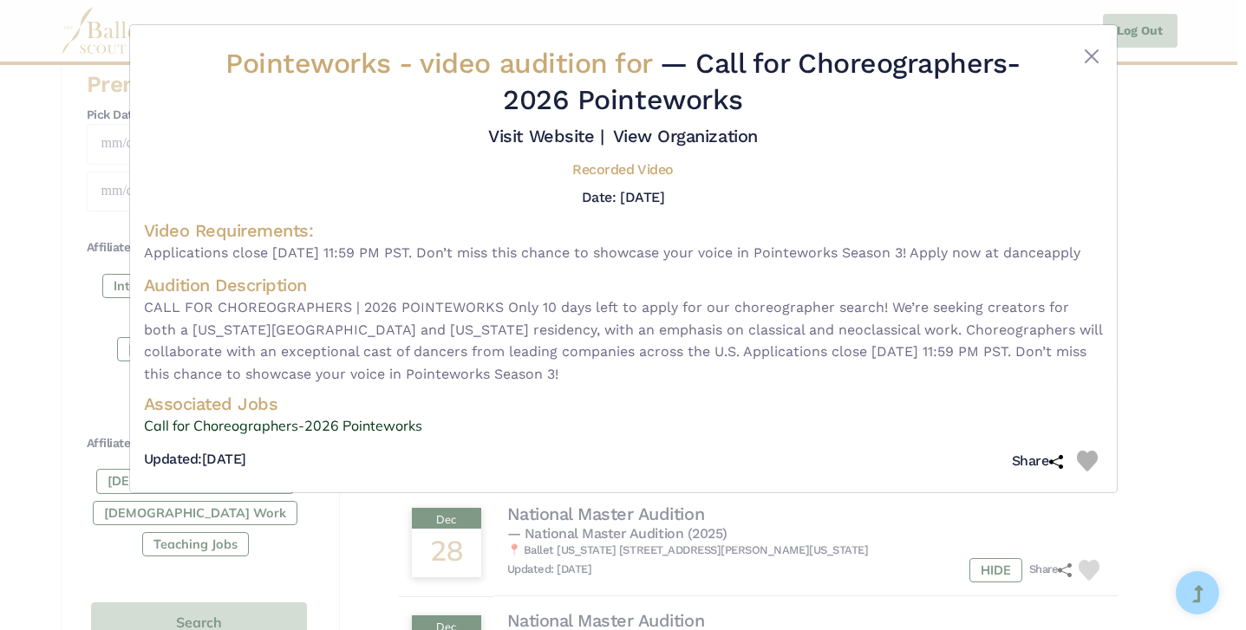
click at [1172, 411] on div "Pointeworks - video audition for — Call for Choreographers-2026 Pointeworks Vis…" at bounding box center [623, 315] width 1246 height 630
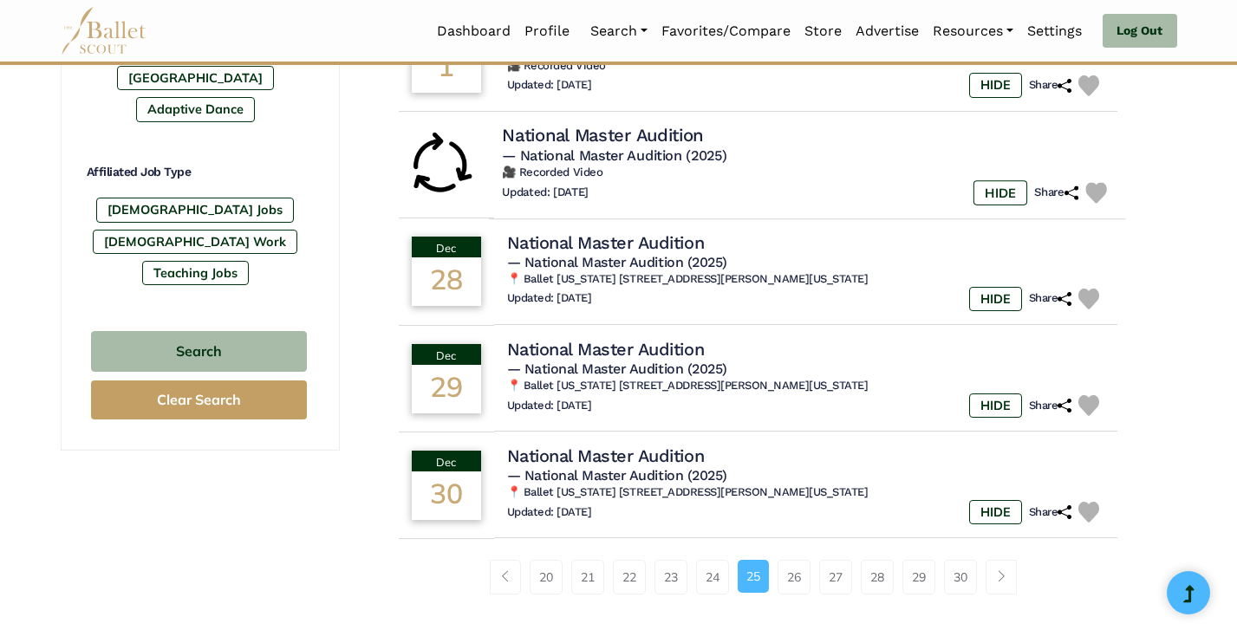
scroll to position [988, 0]
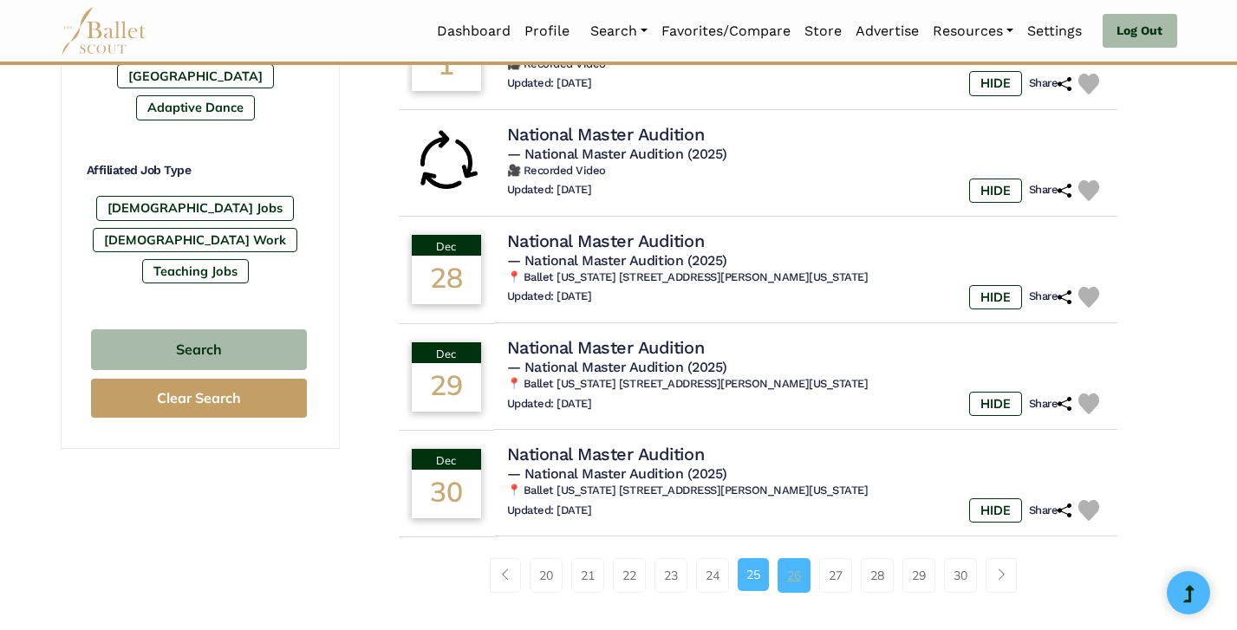
click at [800, 564] on link "26" at bounding box center [794, 575] width 33 height 35
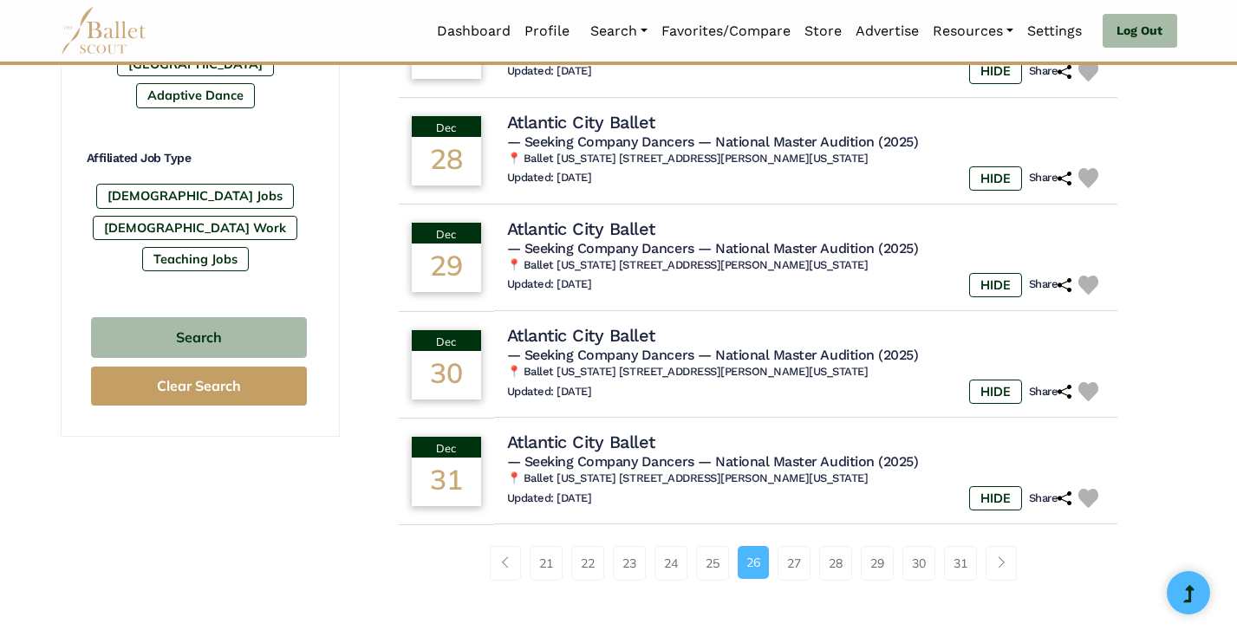
scroll to position [1000, 0]
click at [797, 563] on link "27" at bounding box center [794, 563] width 33 height 35
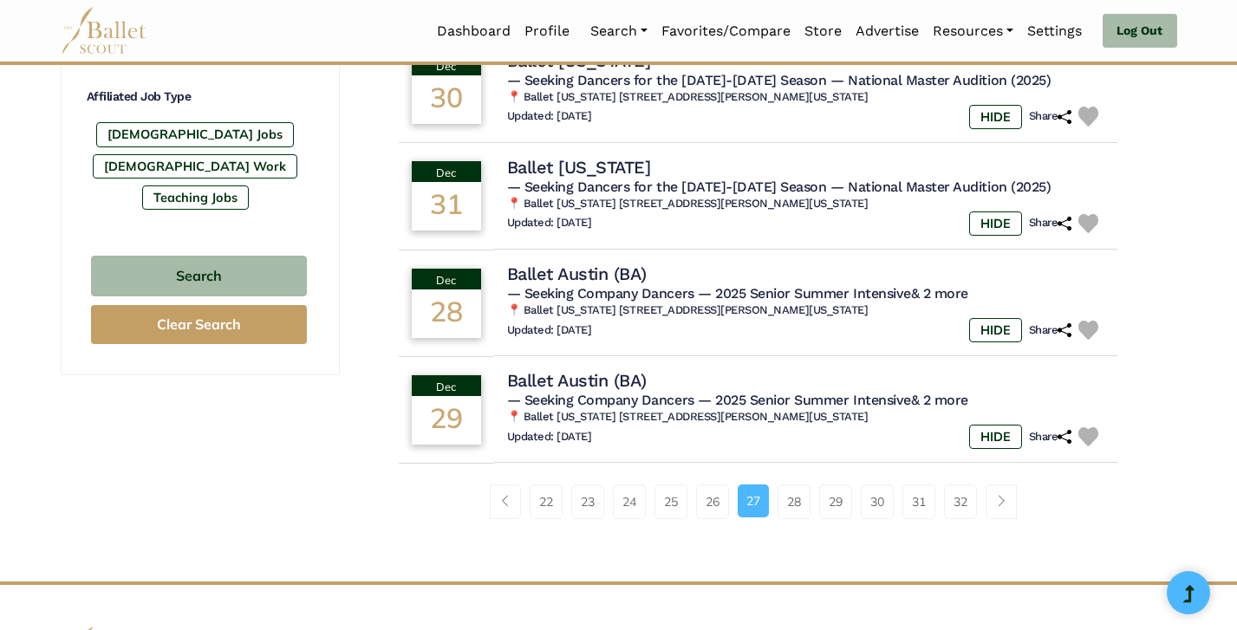
scroll to position [1062, 0]
click at [787, 485] on link "28" at bounding box center [794, 502] width 33 height 35
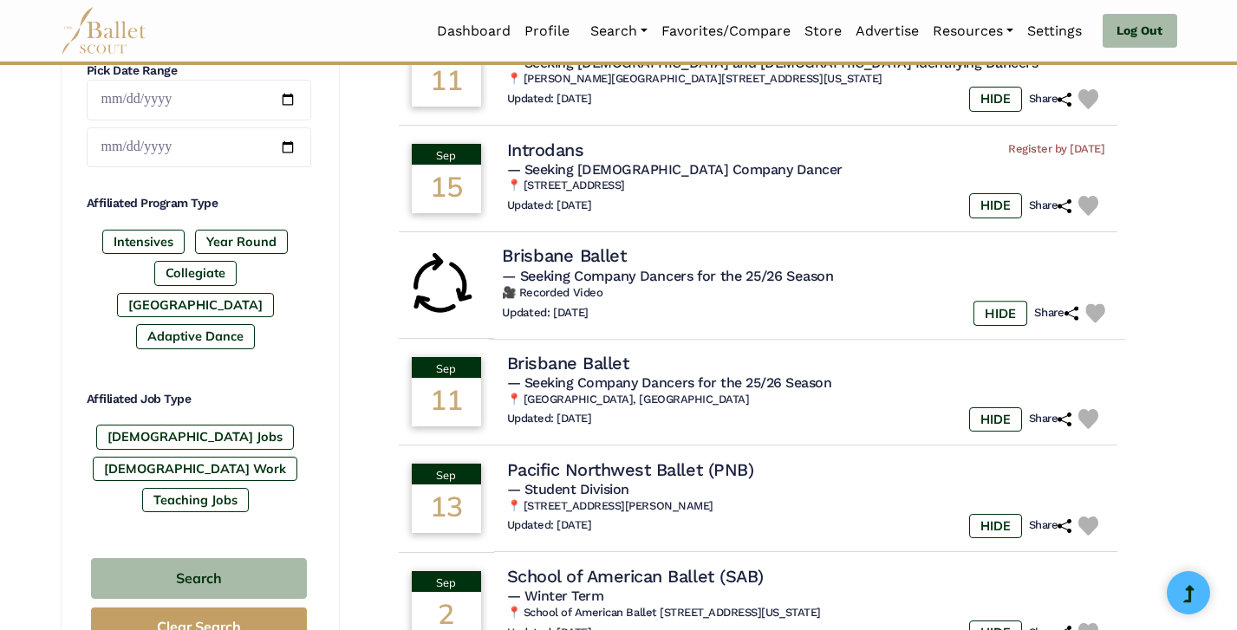
scroll to position [779, 0]
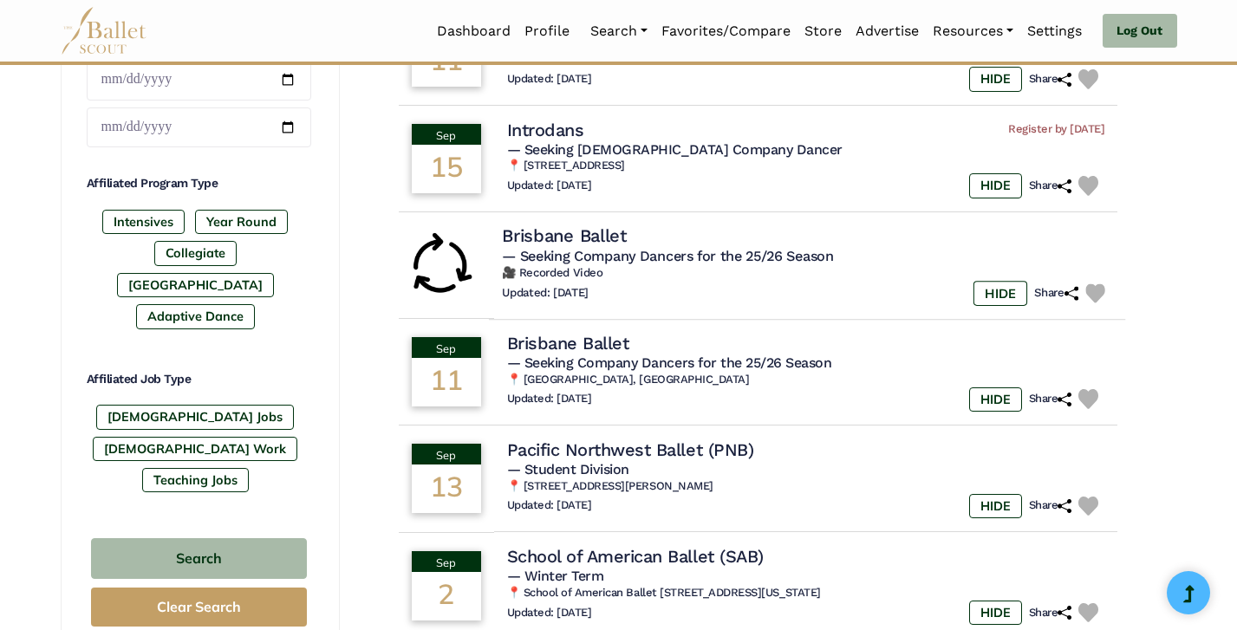
click at [769, 270] on h6 "🎥 Recorded Video" at bounding box center [807, 273] width 610 height 15
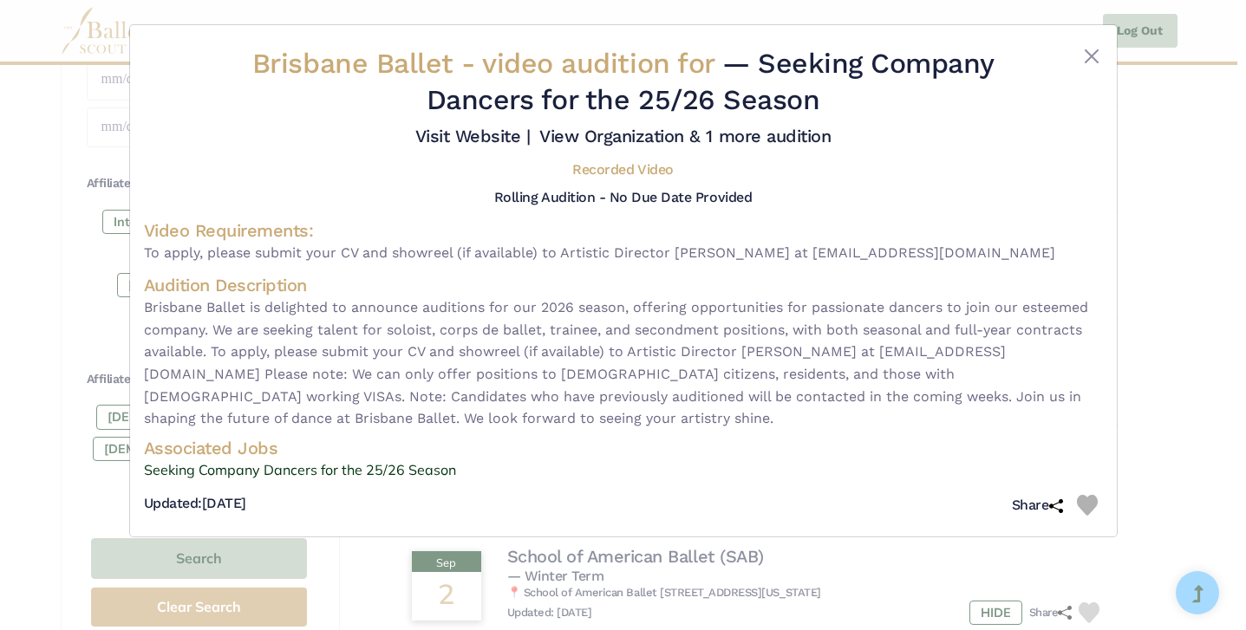
click at [1166, 390] on div "Brisbane Ballet - video audition for — Seeking Company Dancers for the 25/26 Se…" at bounding box center [623, 315] width 1246 height 630
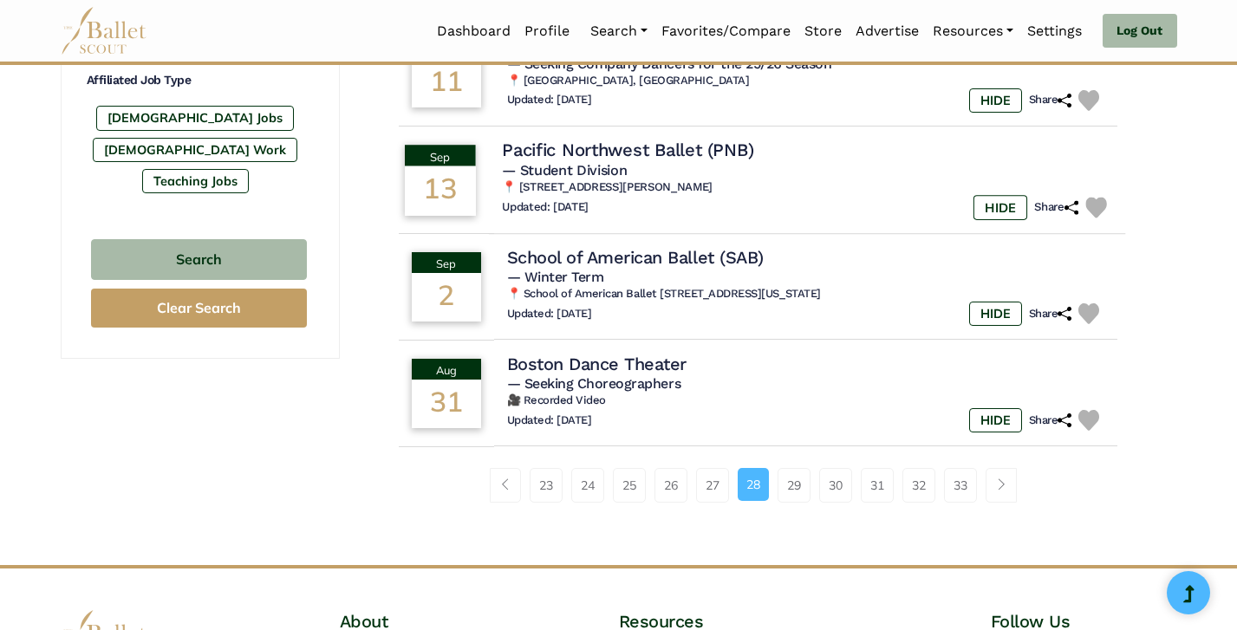
scroll to position [1084, 0]
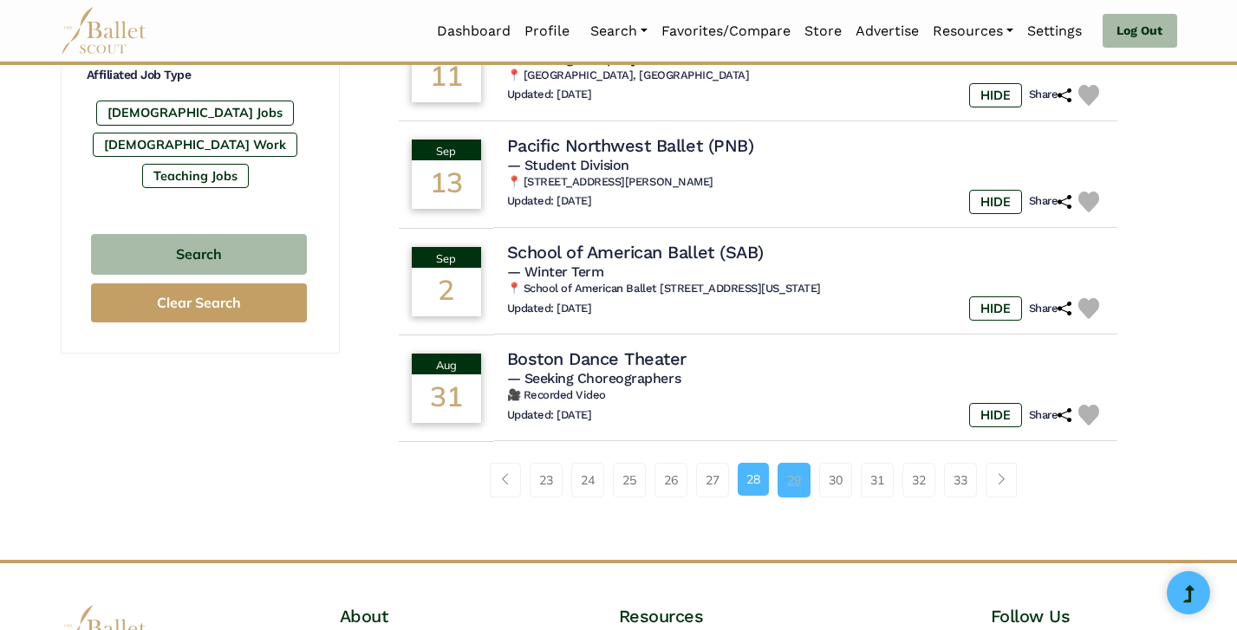
click at [806, 471] on link "29" at bounding box center [794, 480] width 33 height 35
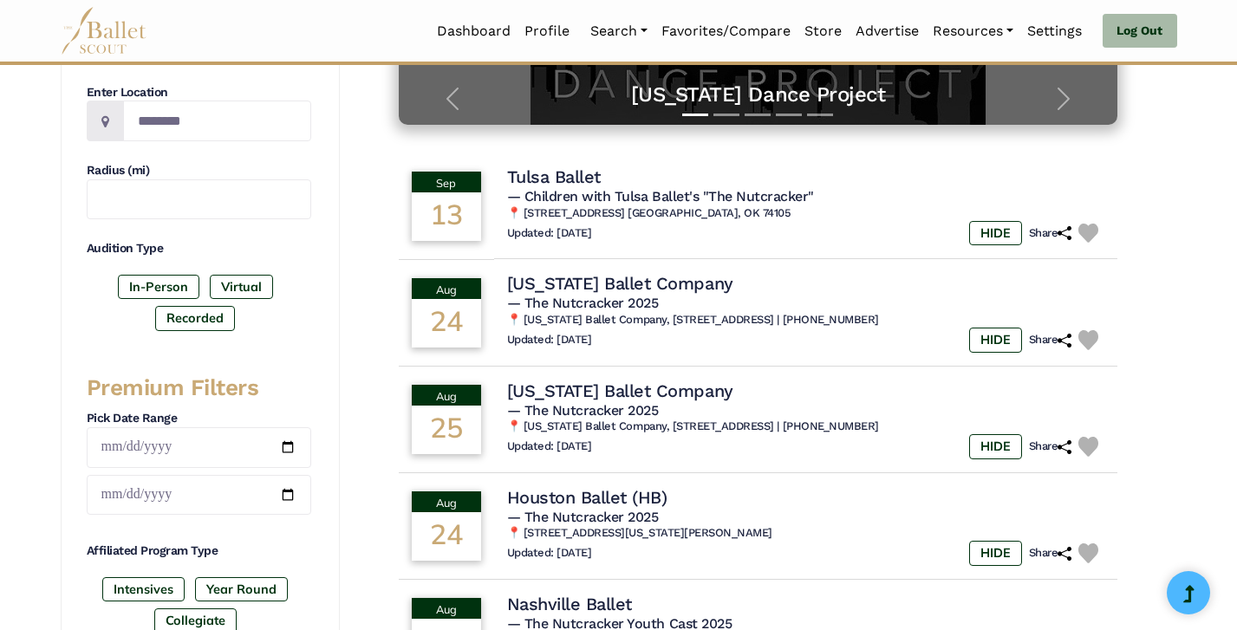
scroll to position [416, 0]
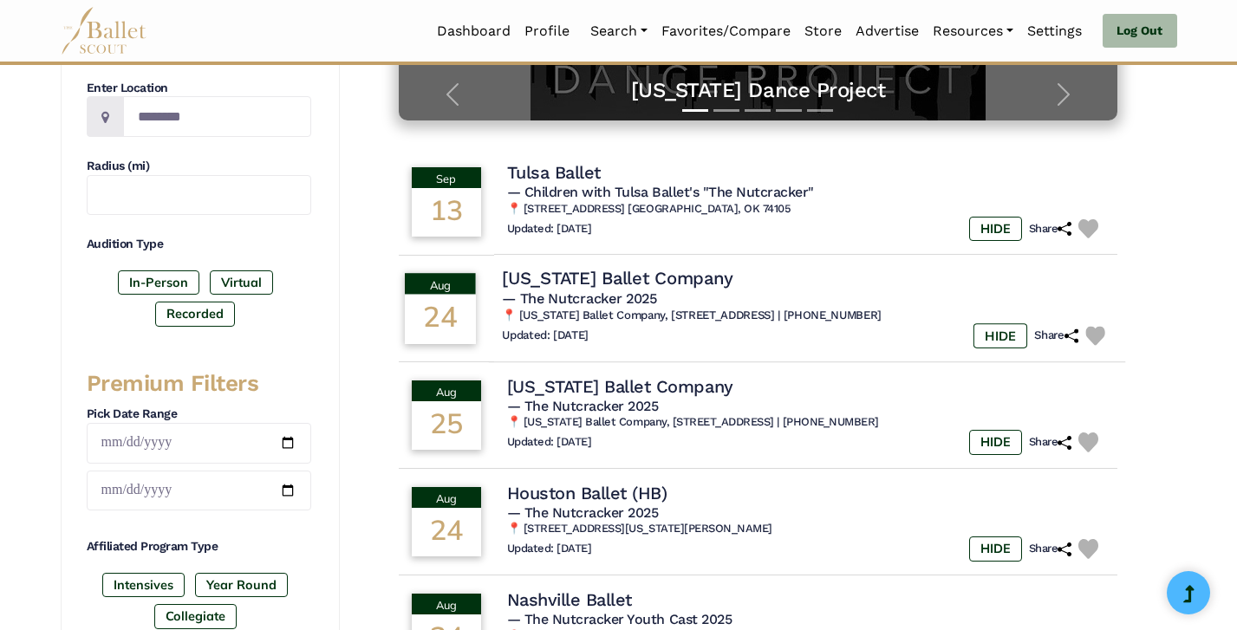
click at [792, 342] on div "Updated: [DATE] HIDE Share" at bounding box center [807, 335] width 610 height 25
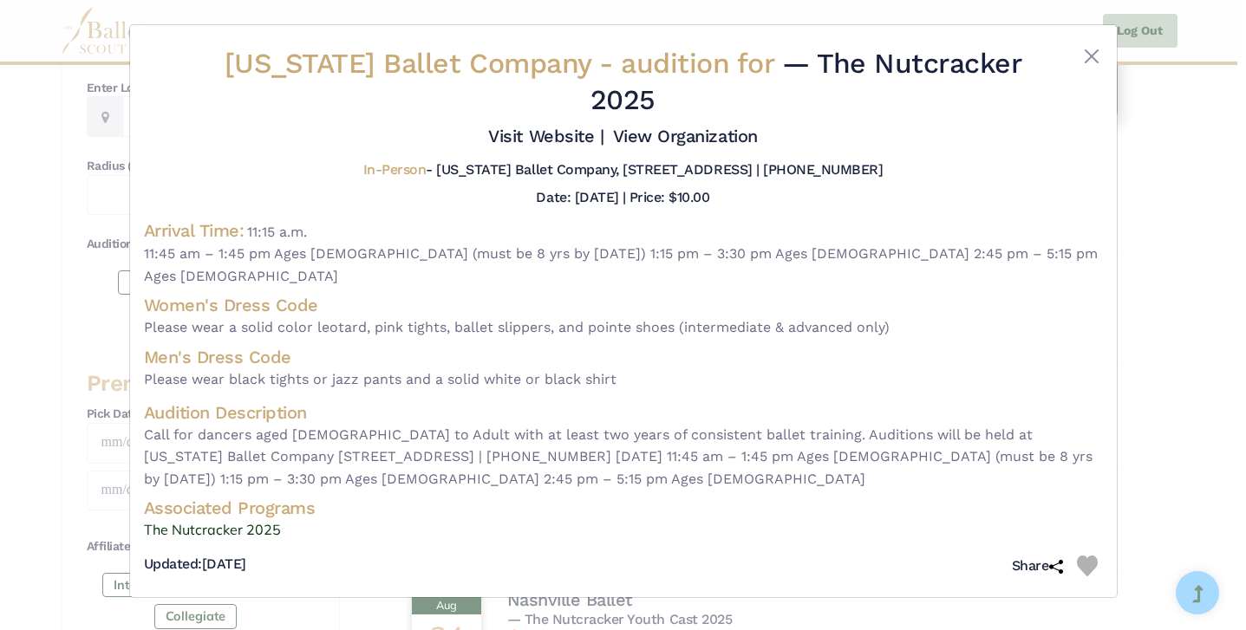
click at [1124, 368] on div "New Mexico Ballet Company - audition for — The Nutcracker 2025 Visit Website | …" at bounding box center [623, 315] width 1246 height 630
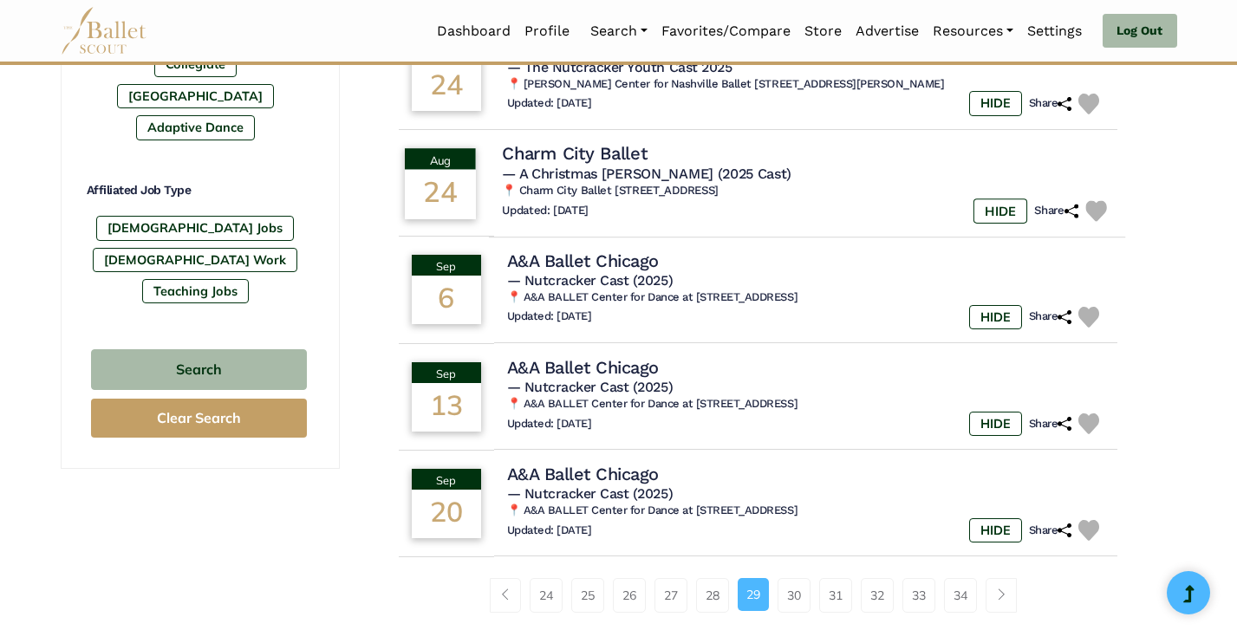
scroll to position [974, 0]
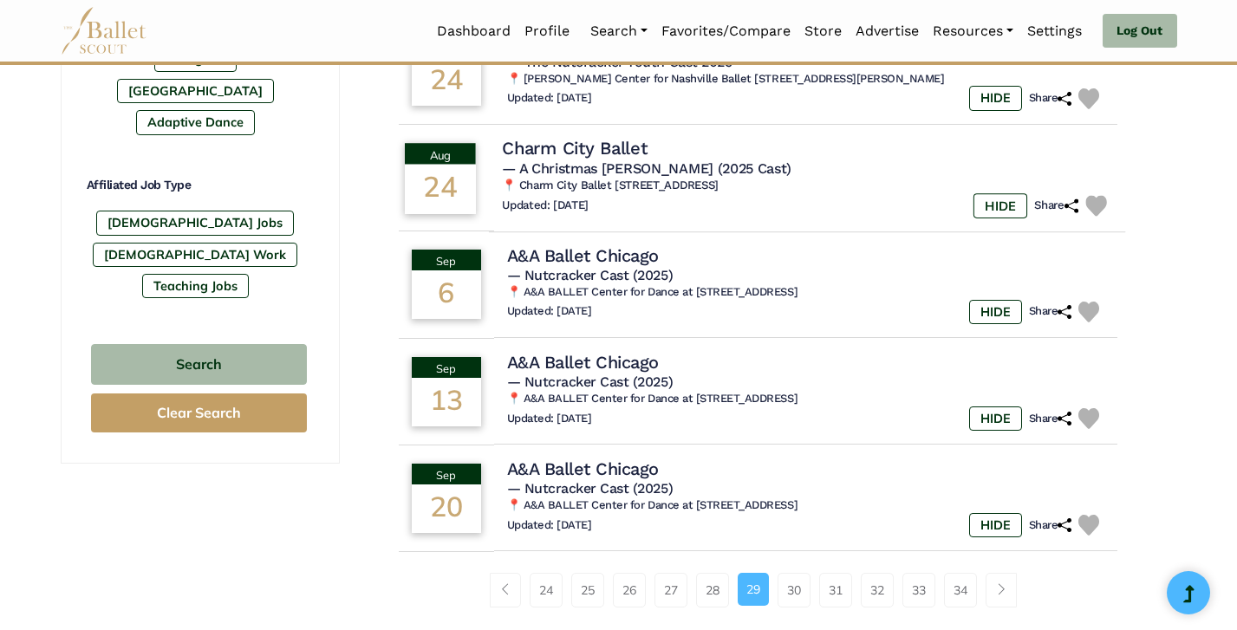
click at [721, 206] on div "Updated: [DATE] HIDE Share" at bounding box center [807, 205] width 610 height 25
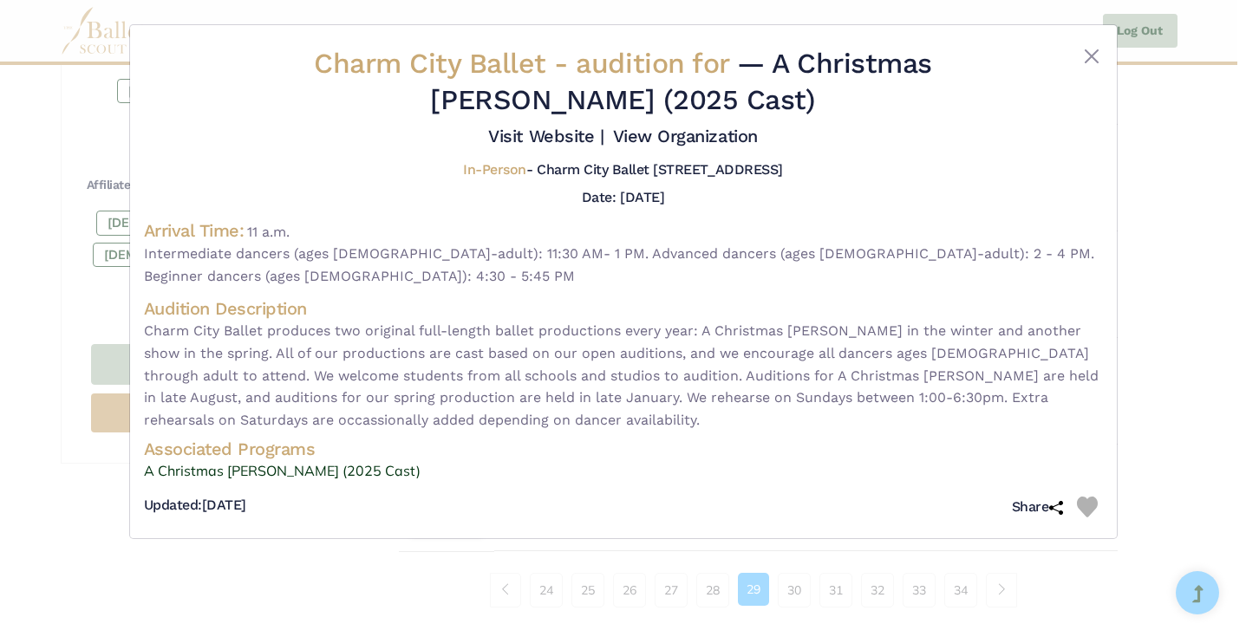
click at [1143, 282] on div "Charm City Ballet - audition for — A Christmas Carol (2025 Cast) Visit Website …" at bounding box center [623, 315] width 1246 height 630
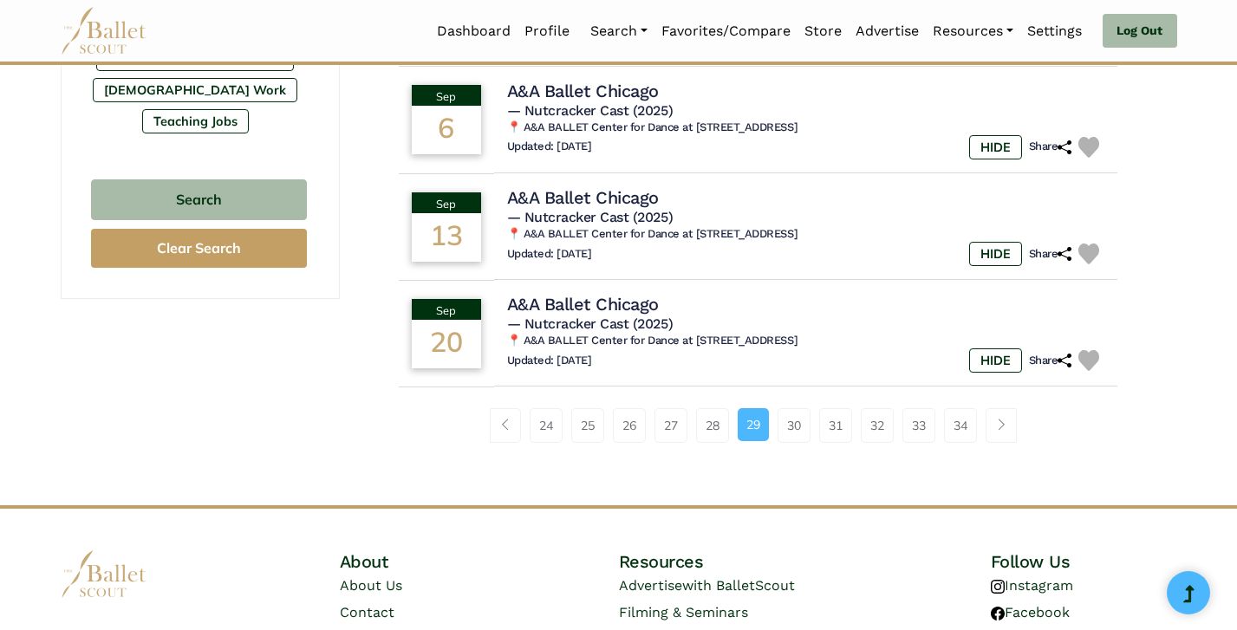
scroll to position [1140, 0]
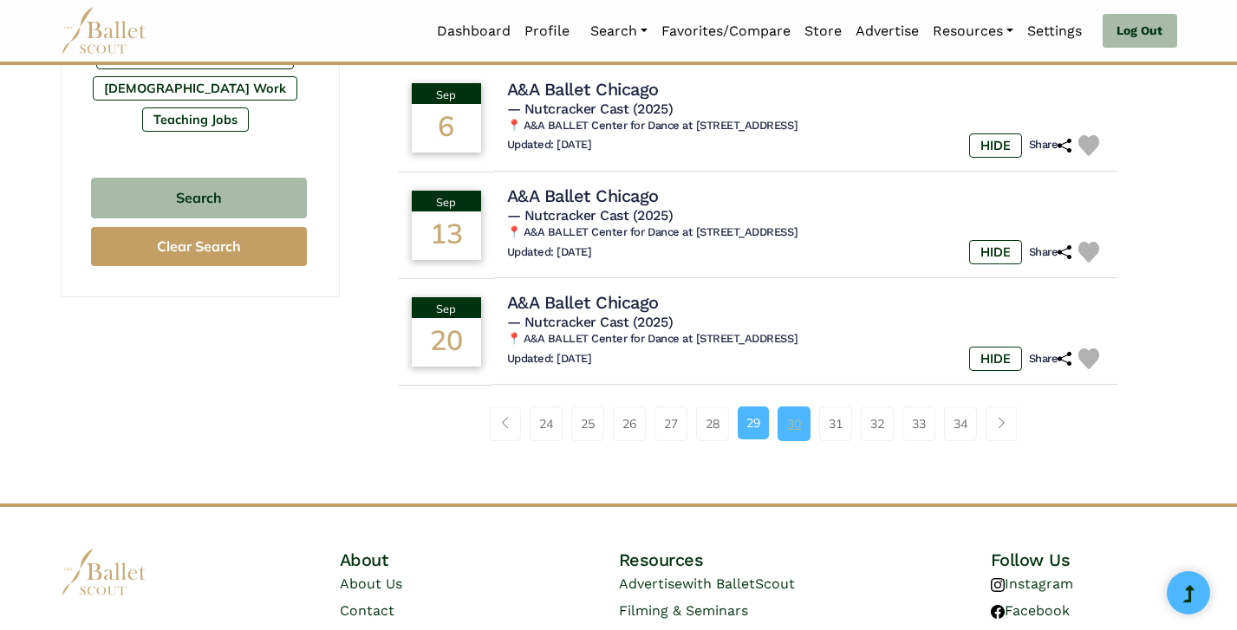
click at [794, 414] on link "30" at bounding box center [794, 424] width 33 height 35
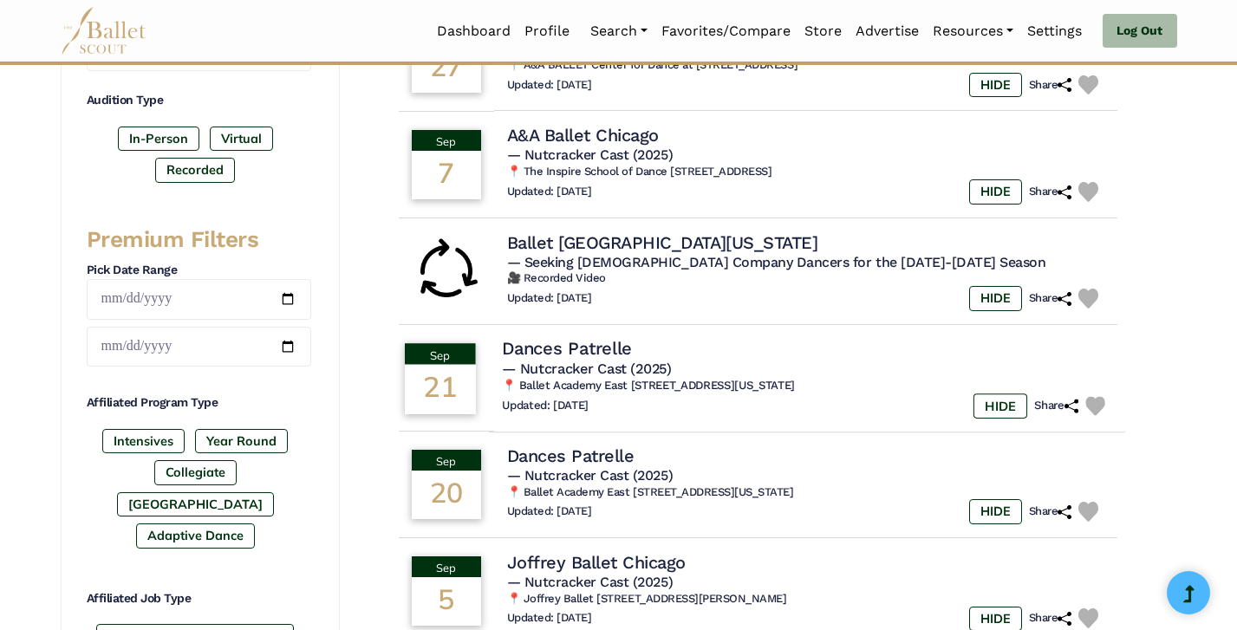
scroll to position [568, 0]
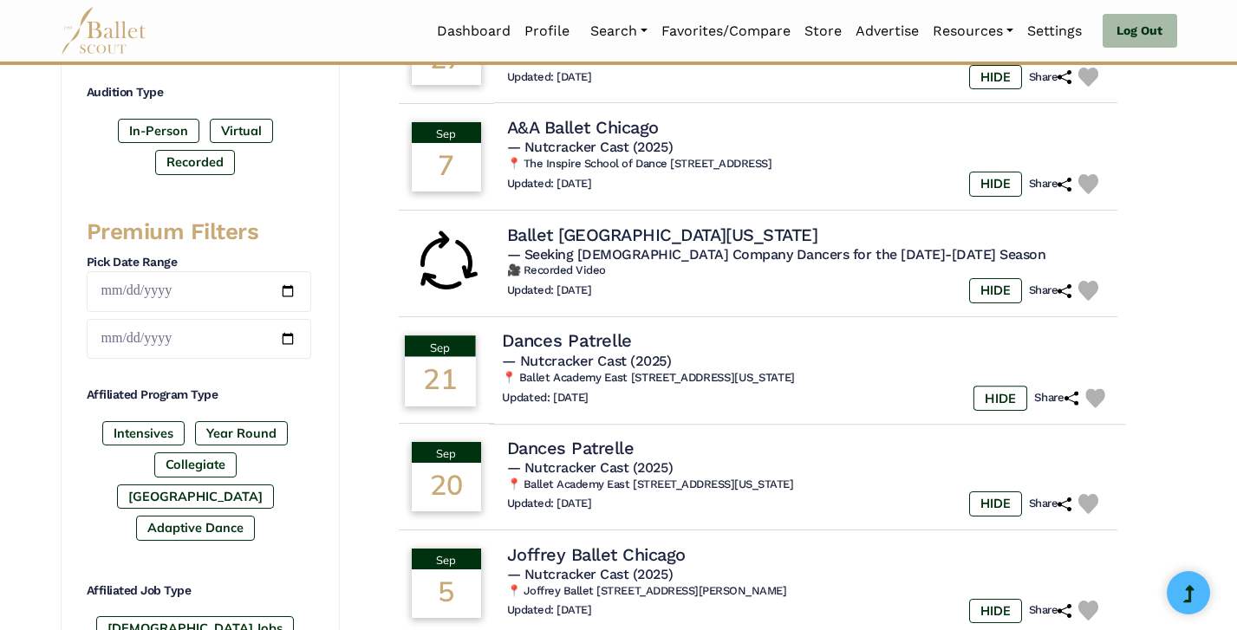
click at [690, 374] on h6 "📍 Ballet Academy East 1651 3rd Ave 3rd fl, New York, NY 10128" at bounding box center [807, 377] width 610 height 15
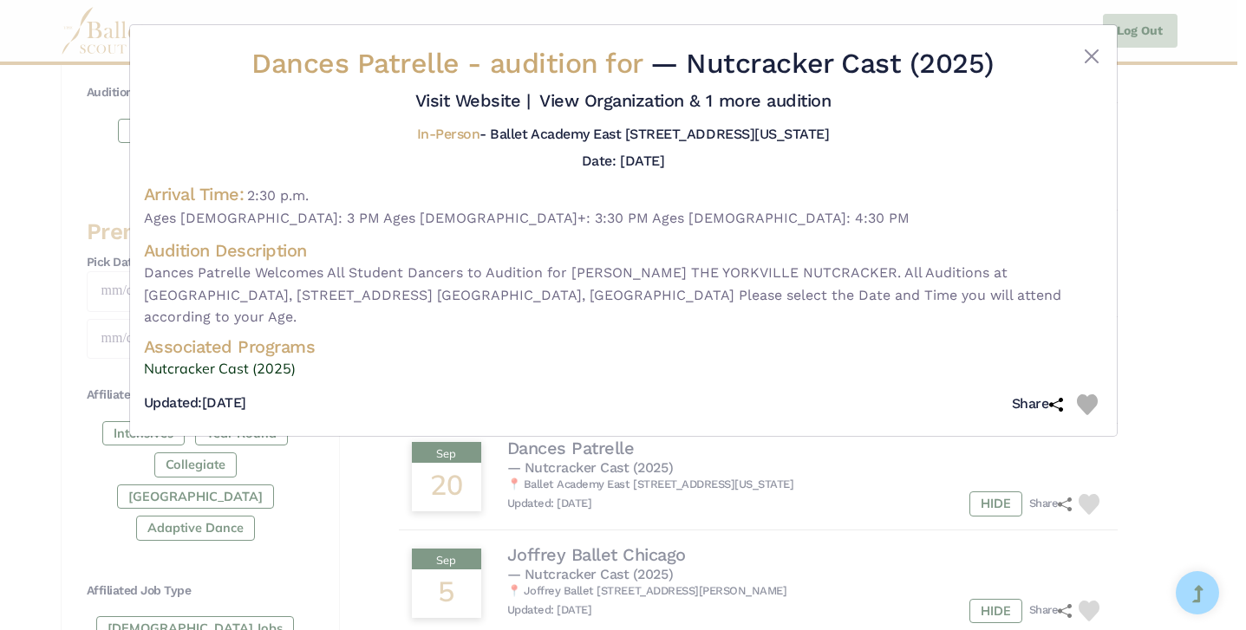
click at [1127, 257] on div "Dances Patrelle - audition for — Nutcracker Cast (2025) Visit Website |" at bounding box center [623, 315] width 1246 height 630
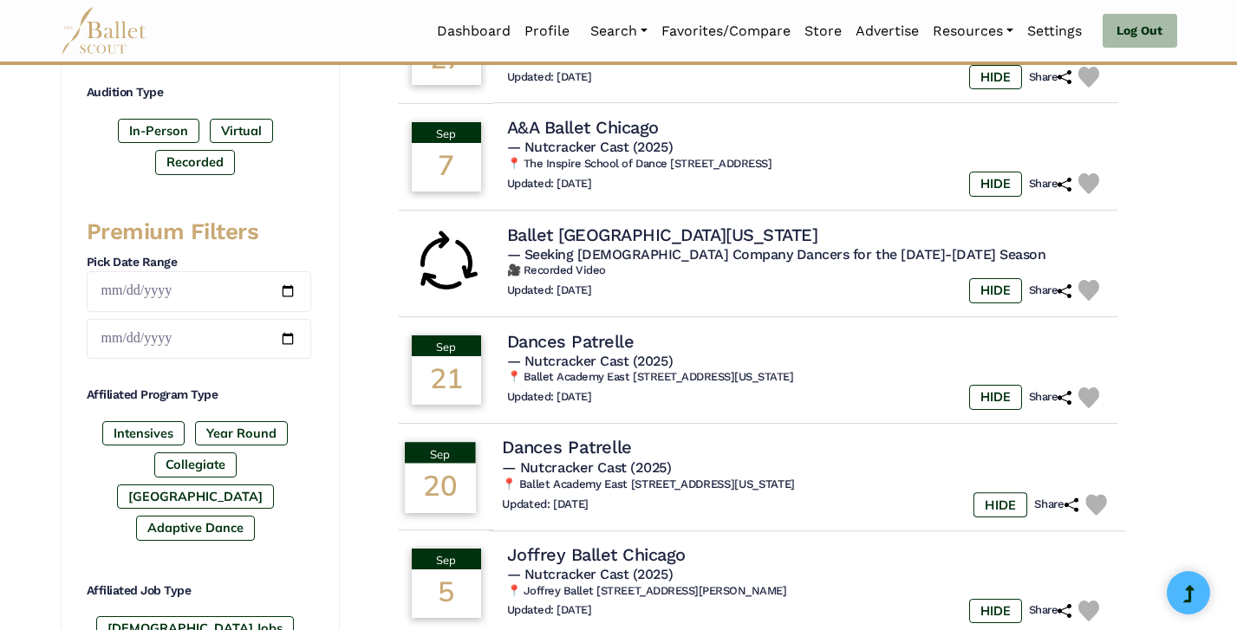
click at [722, 465] on h5 "— Nutcracker Cast (2025)" at bounding box center [807, 468] width 610 height 18
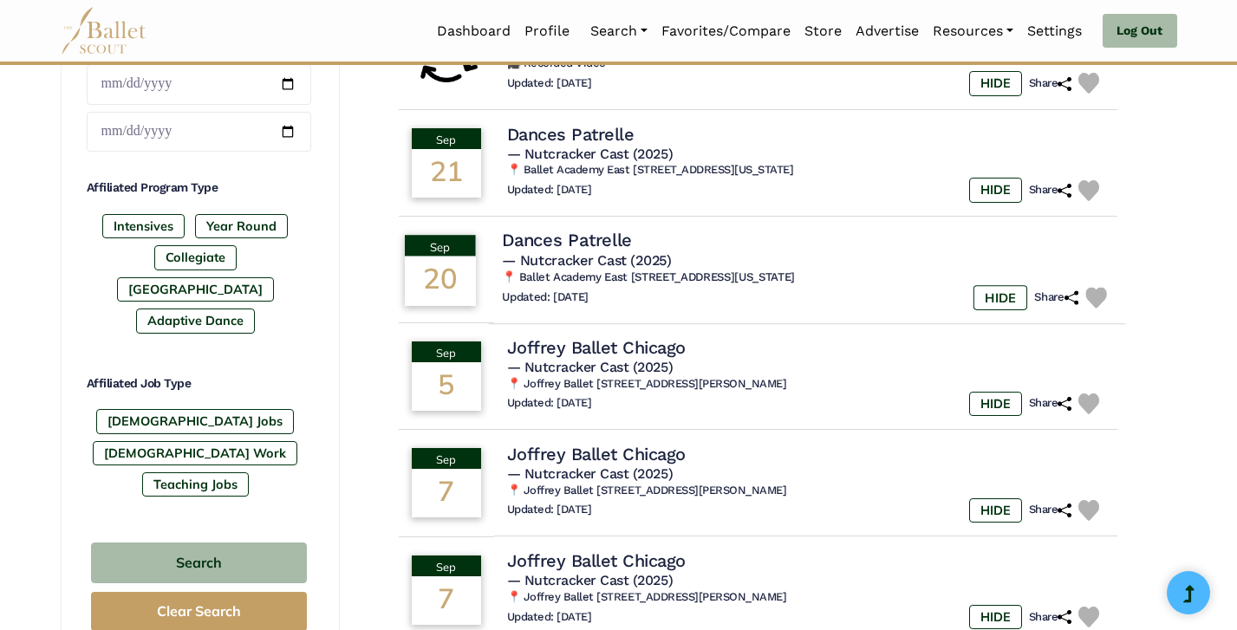
scroll to position [776, 0]
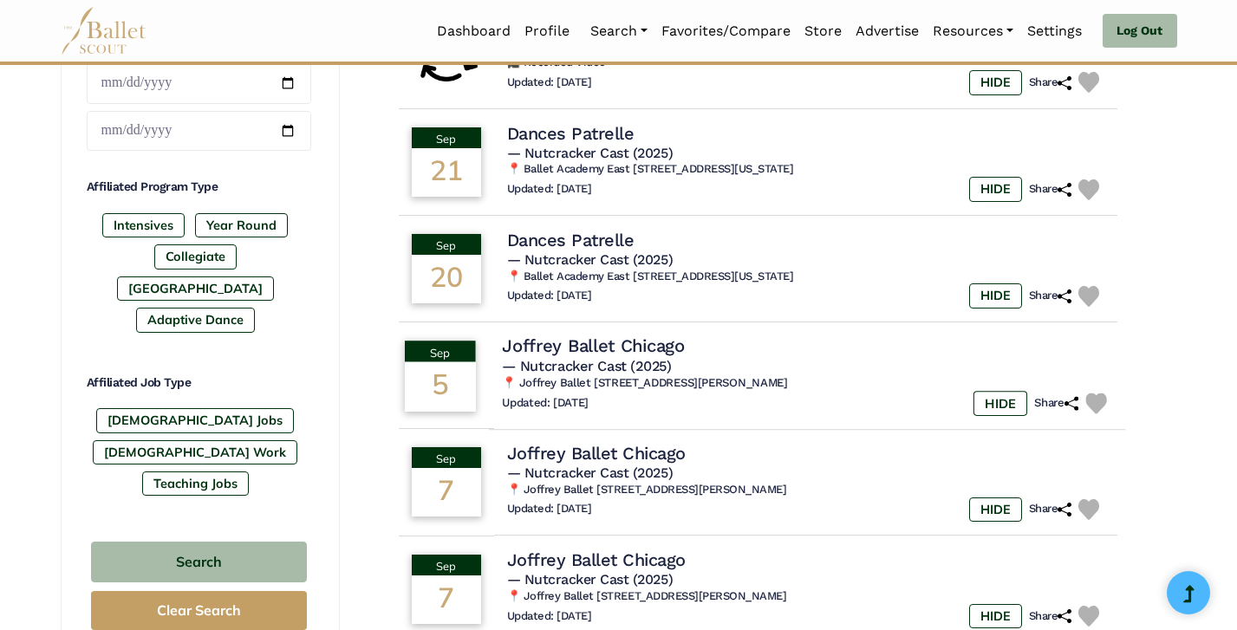
click at [701, 391] on div "Updated: Aug. 19, 2025 HIDE Share" at bounding box center [807, 403] width 610 height 25
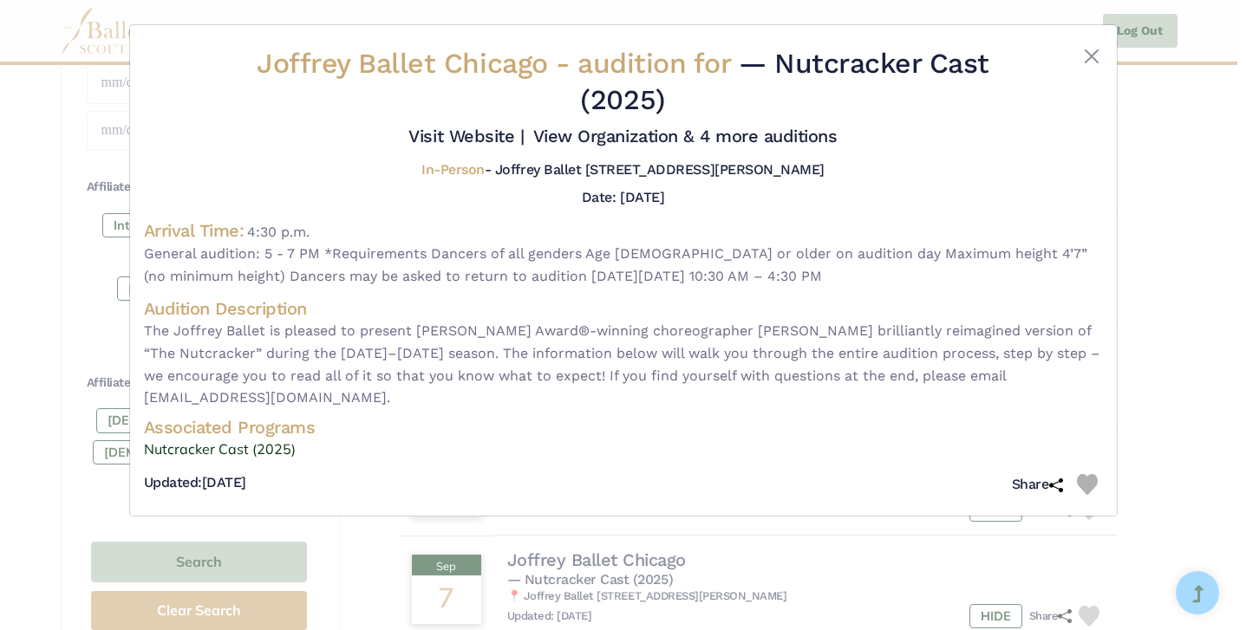
click at [1151, 319] on div "Joffrey Ballet Chicago - audition for — Nutcracker Cast (2025) Visit Website |" at bounding box center [623, 315] width 1246 height 630
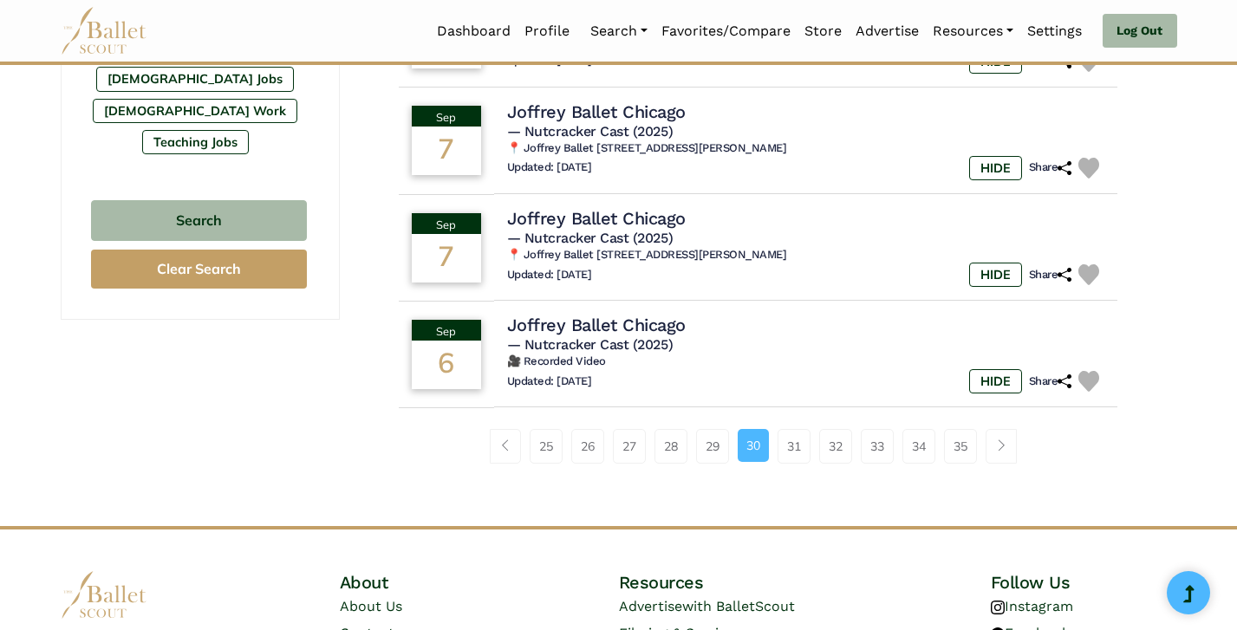
scroll to position [1154, 0]
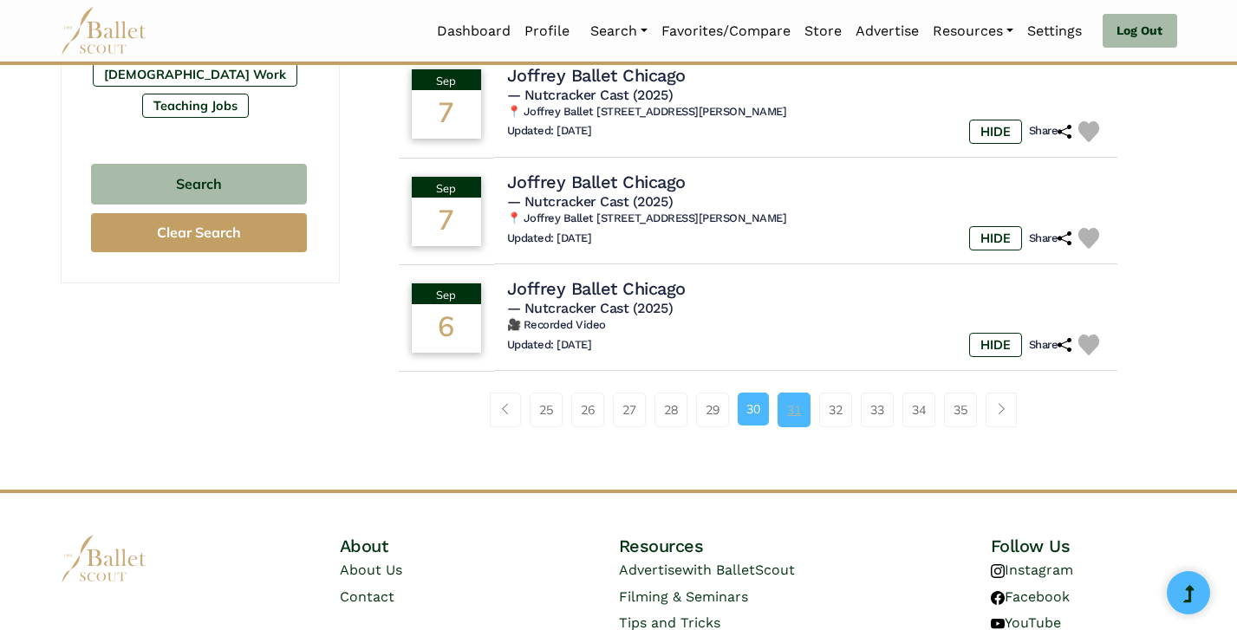
click at [803, 400] on link "31" at bounding box center [794, 410] width 33 height 35
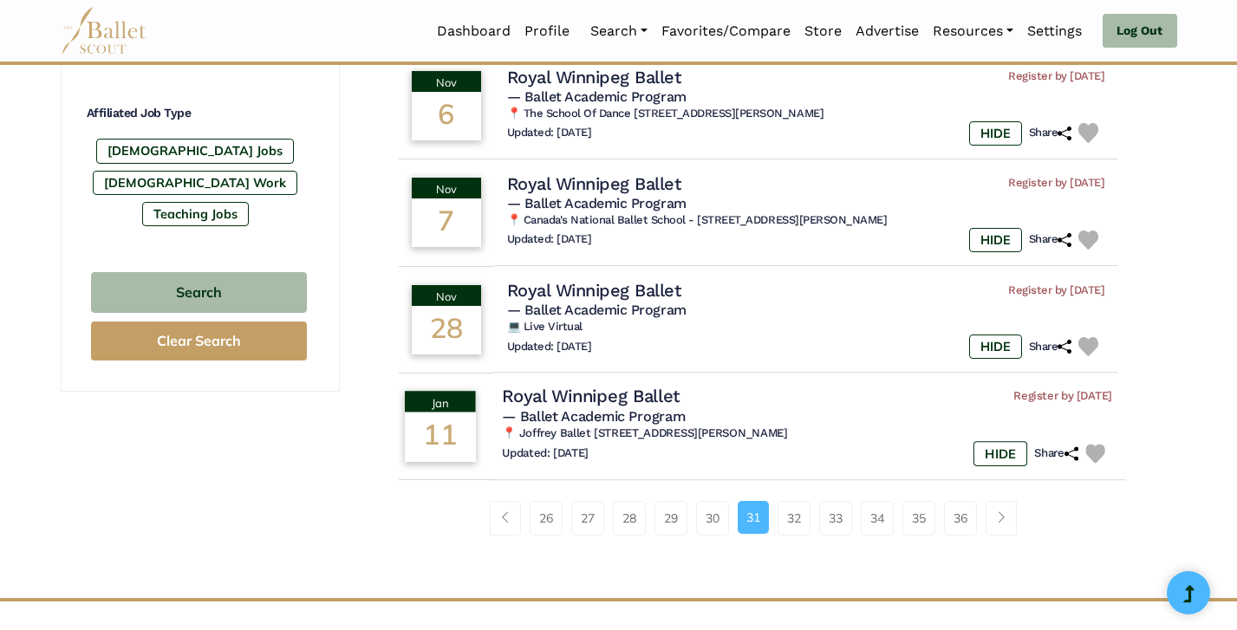
scroll to position [1059, 0]
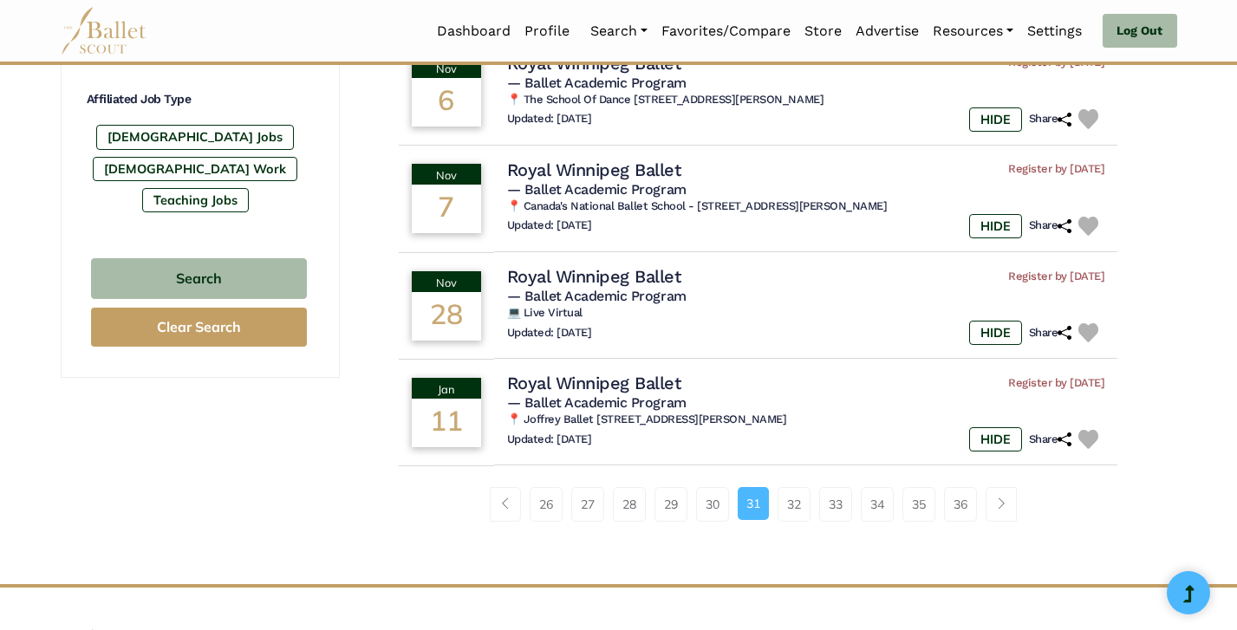
click at [794, 497] on link "32" at bounding box center [794, 504] width 33 height 35
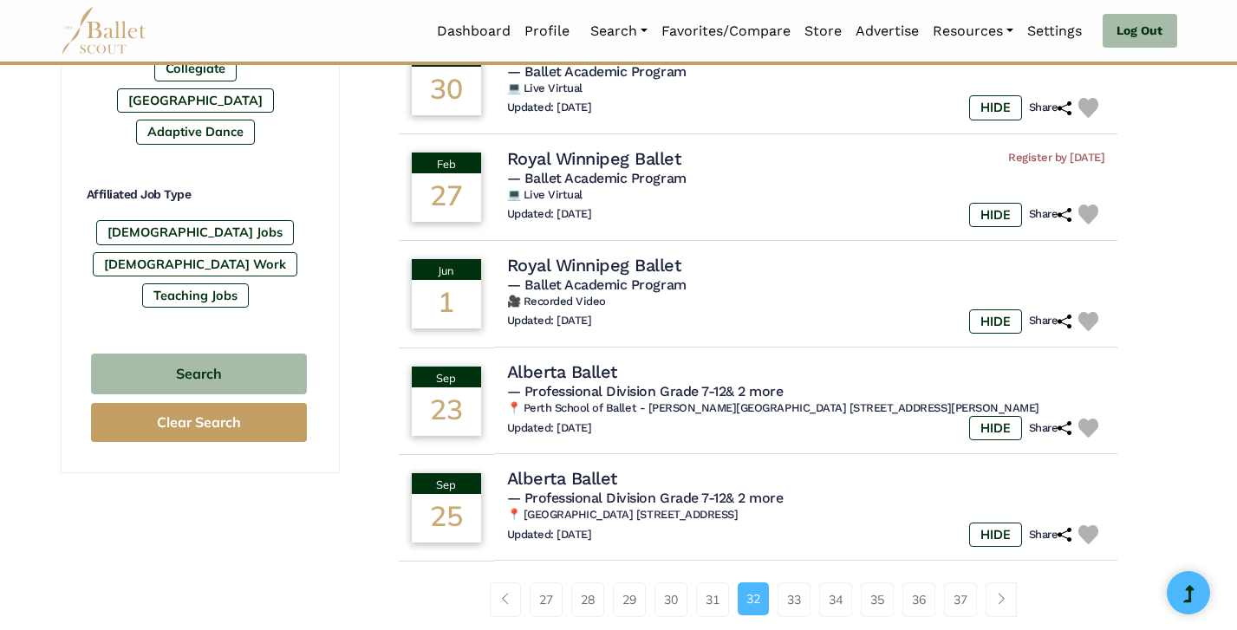
scroll to position [1003, 0]
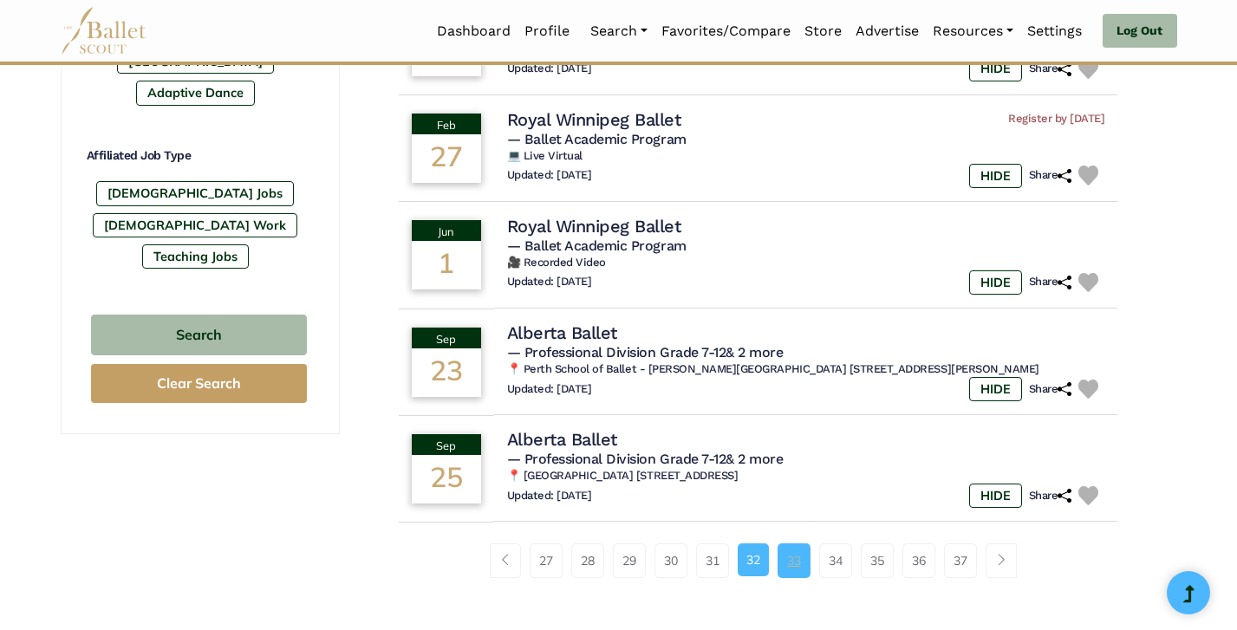
click at [792, 554] on link "33" at bounding box center [794, 561] width 33 height 35
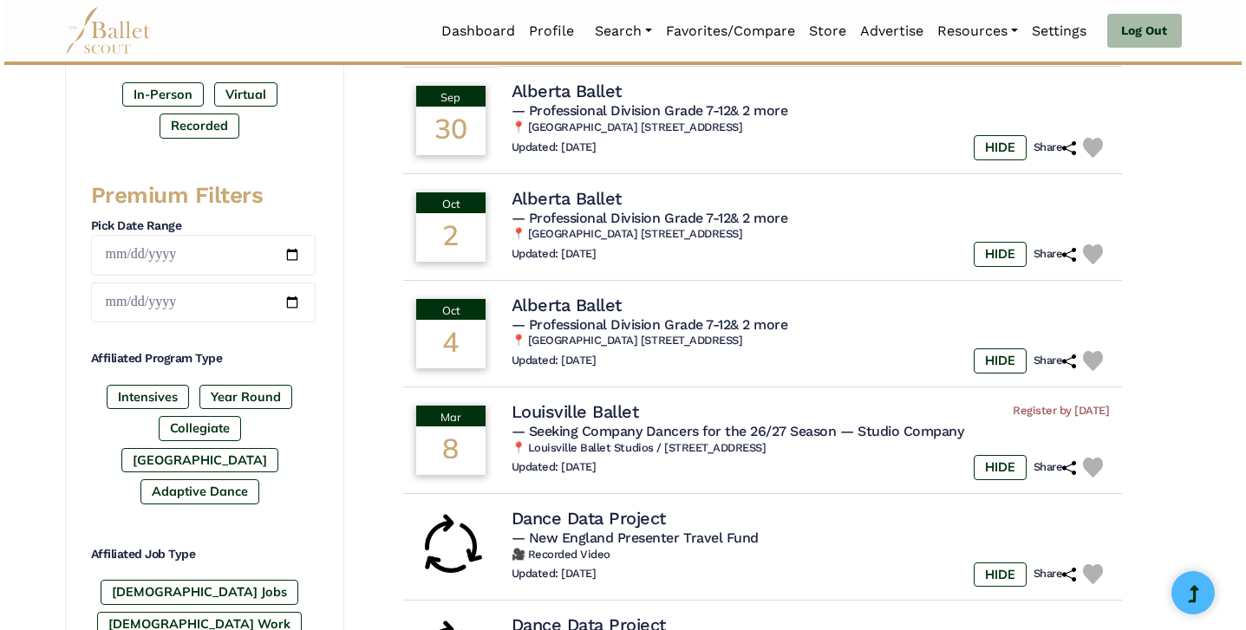
scroll to position [621, 0]
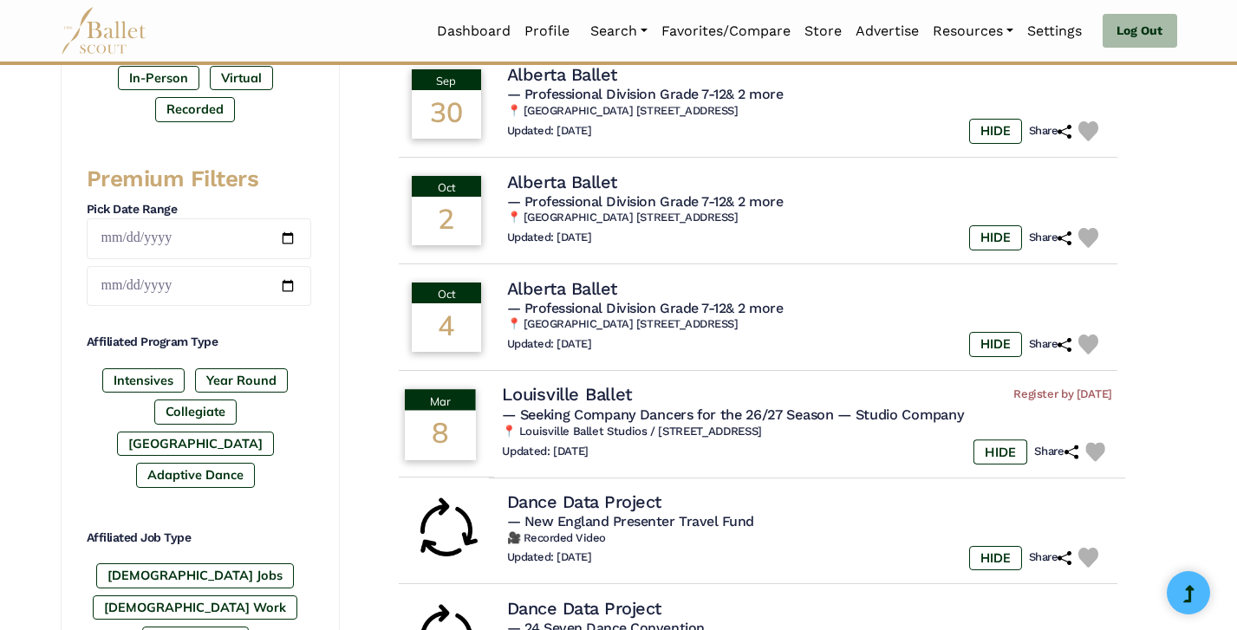
click at [680, 444] on div "Updated: Aug. 17, 2025 HIDE Share" at bounding box center [807, 452] width 610 height 25
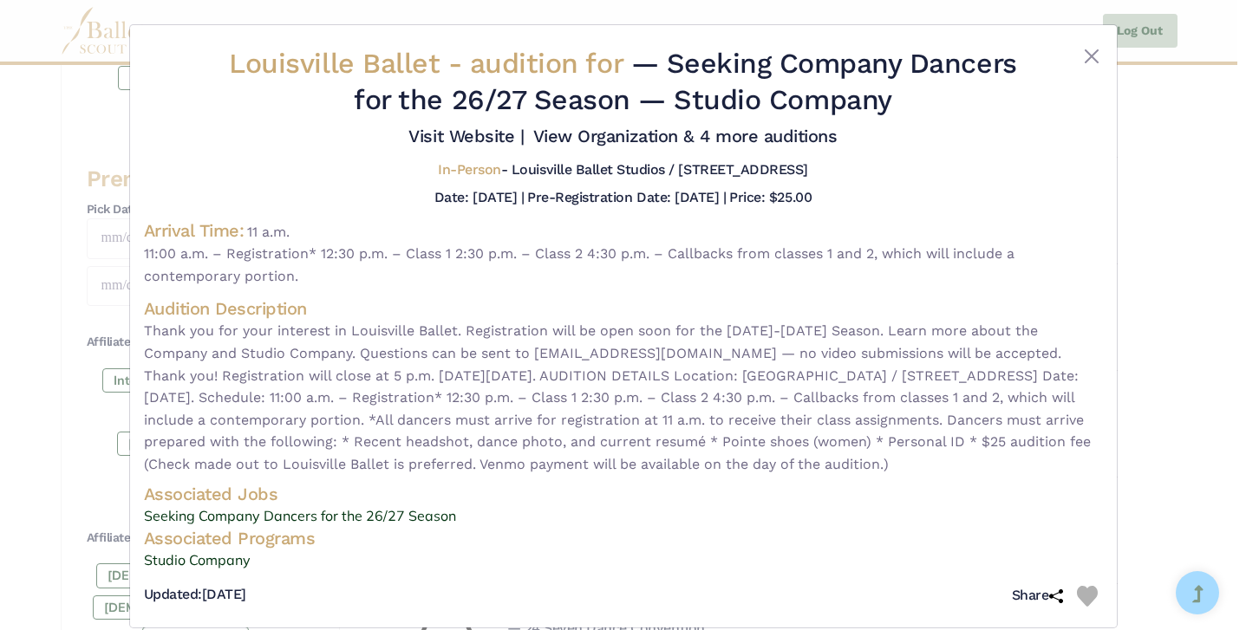
click at [1085, 603] on img at bounding box center [1087, 596] width 21 height 21
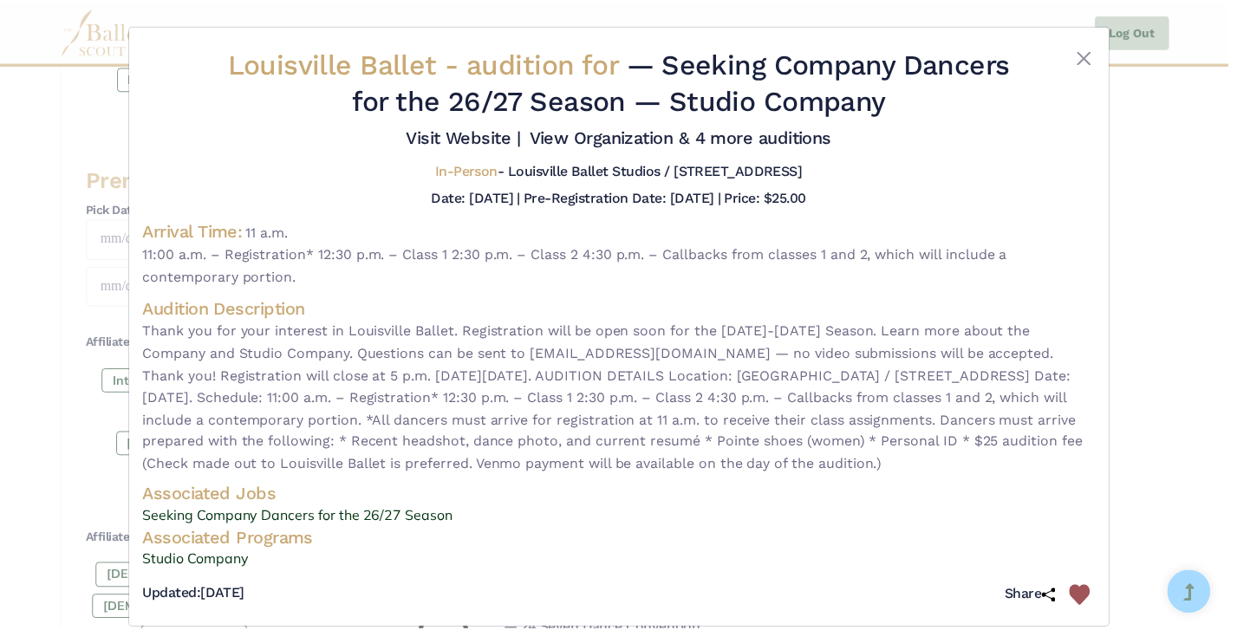
scroll to position [6, 0]
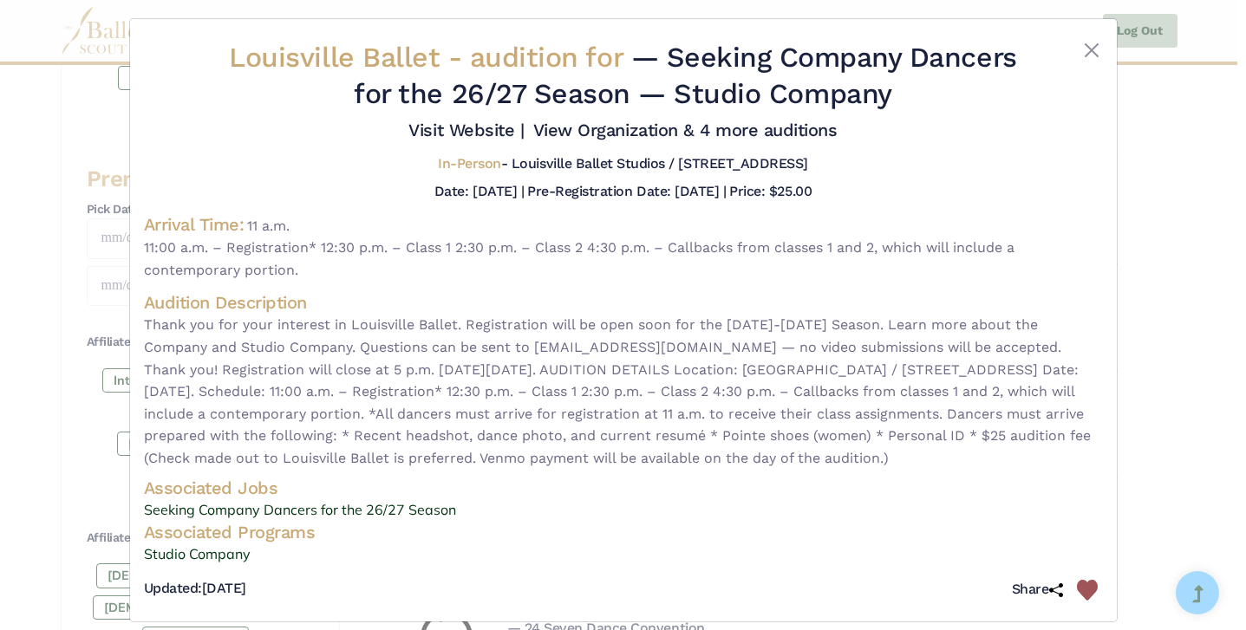
click at [1142, 415] on div "Louisville Ballet - audition for — Seeking Company Dancers for the 26/27 Season…" at bounding box center [623, 315] width 1246 height 630
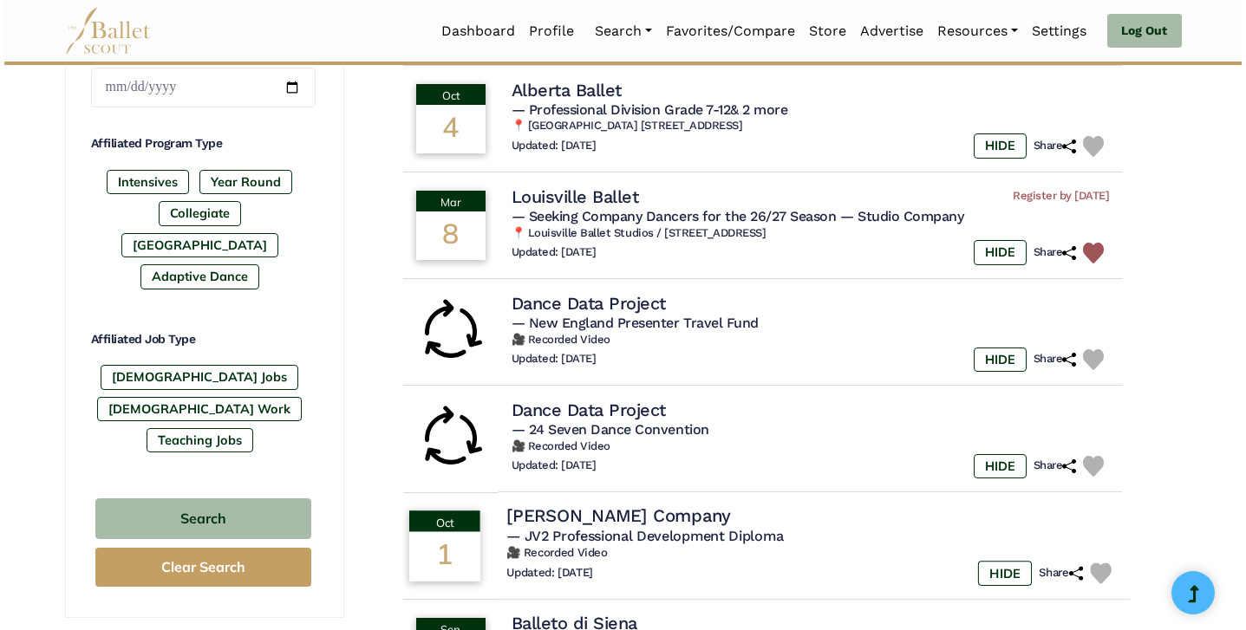
scroll to position [825, 0]
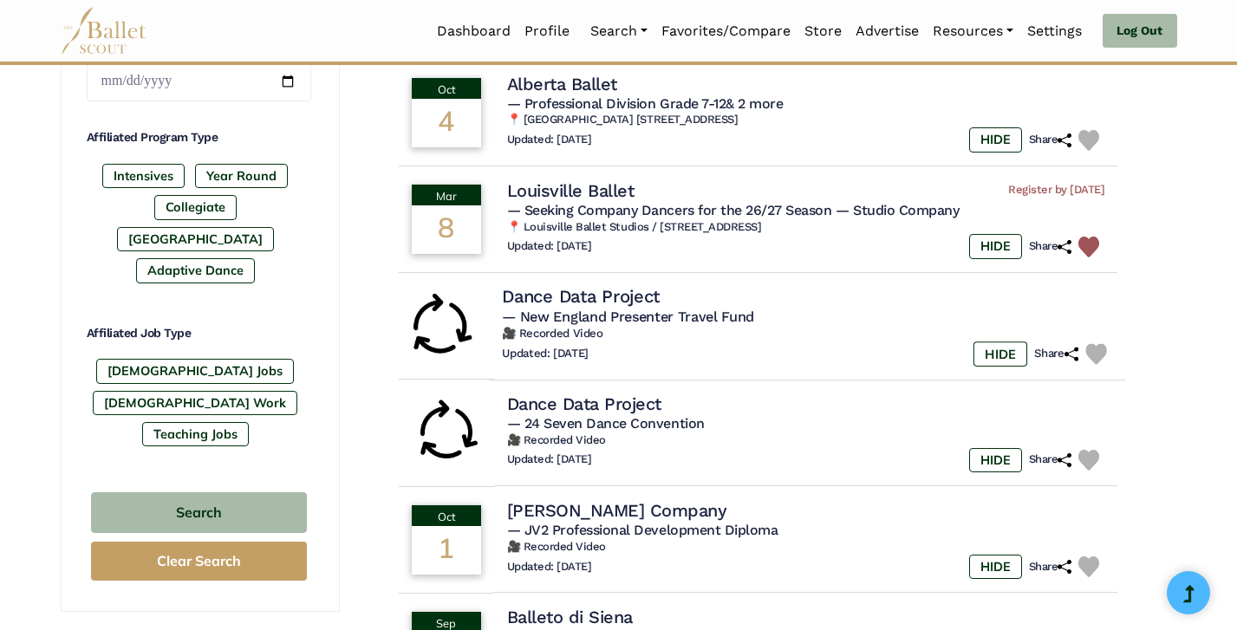
click at [707, 342] on div "Updated: Aug. 16, 2025 HIDE Share" at bounding box center [807, 354] width 610 height 25
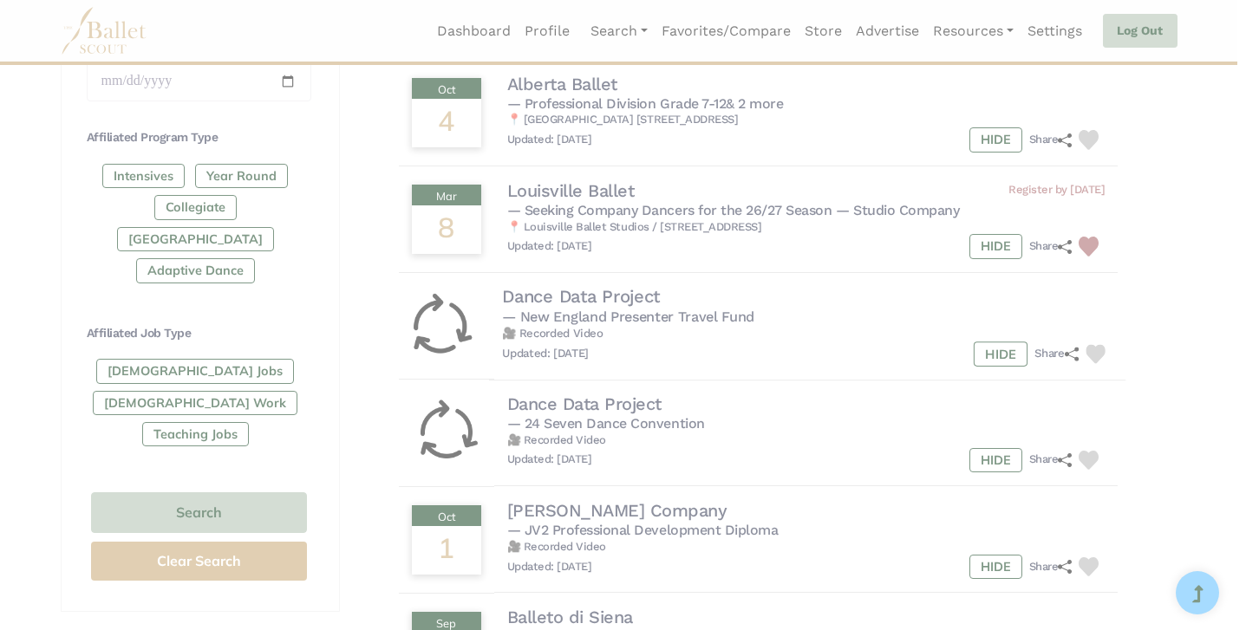
scroll to position [0, 0]
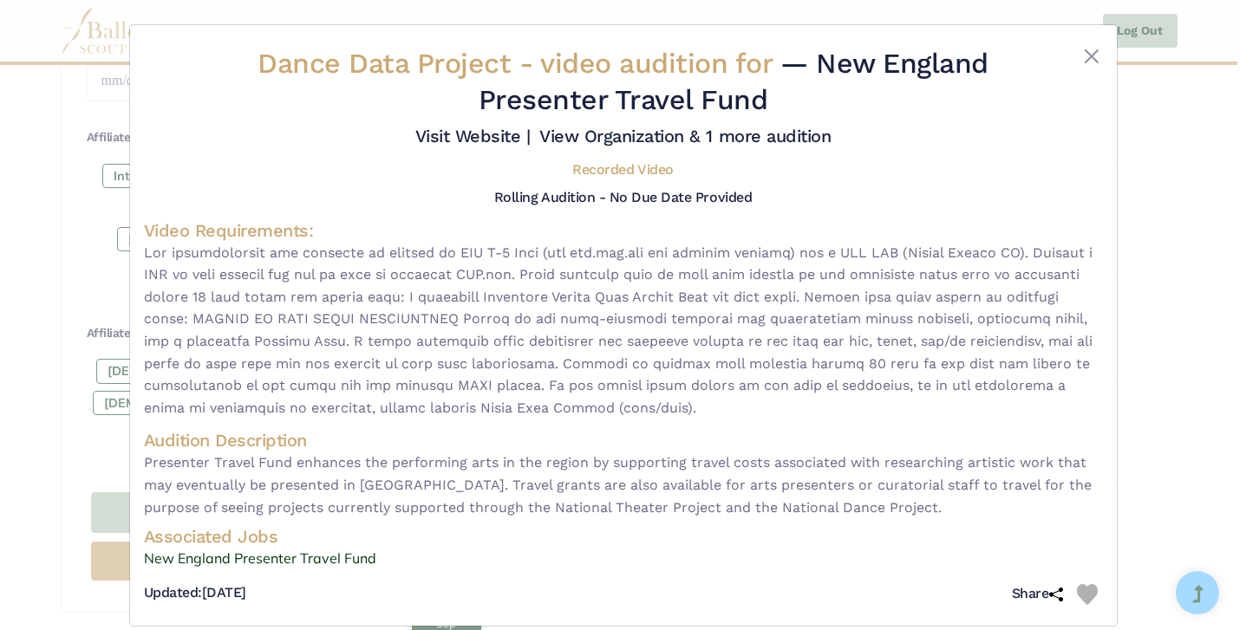
click at [706, 329] on span at bounding box center [623, 331] width 959 height 178
click at [1181, 448] on div "Dance Data Project - video audition for — New England Presenter Travel Fund Vis…" at bounding box center [623, 315] width 1246 height 630
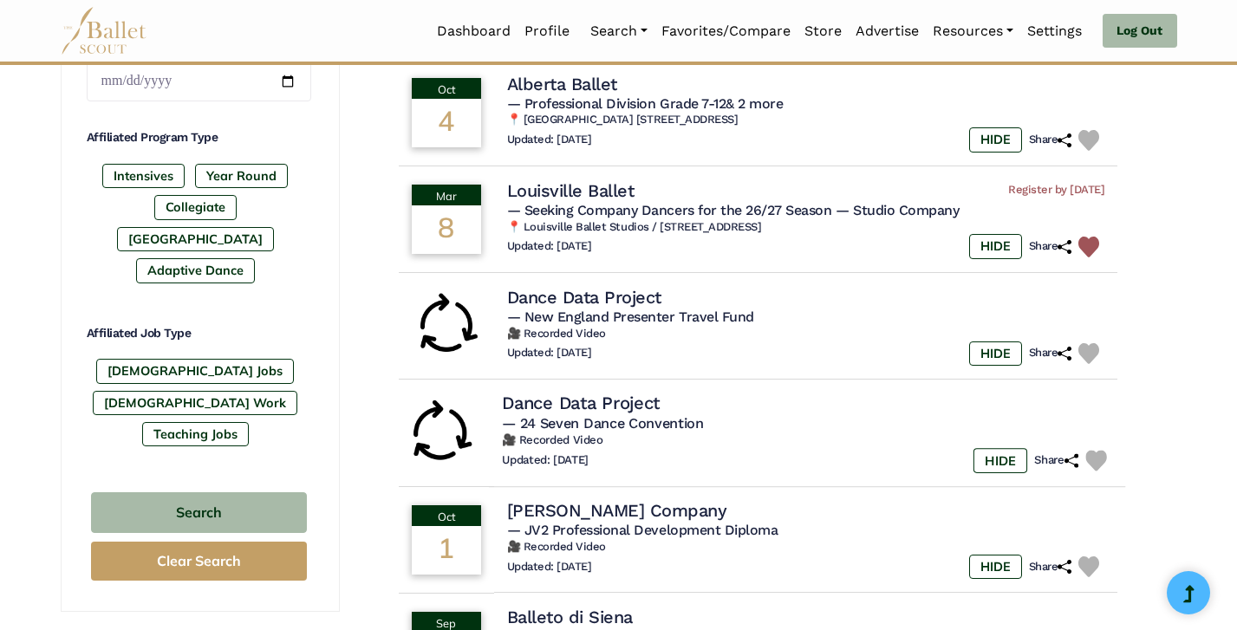
click at [769, 448] on div "Updated: Aug. 16, 2025 HIDE Share" at bounding box center [807, 460] width 610 height 25
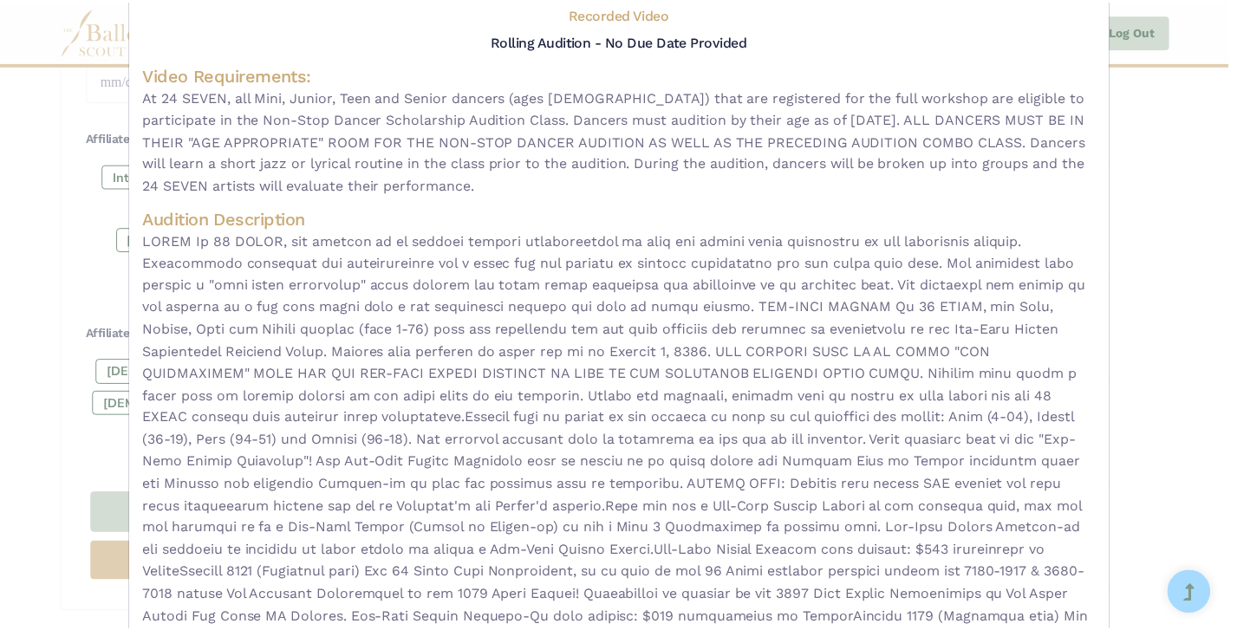
scroll to position [159, 0]
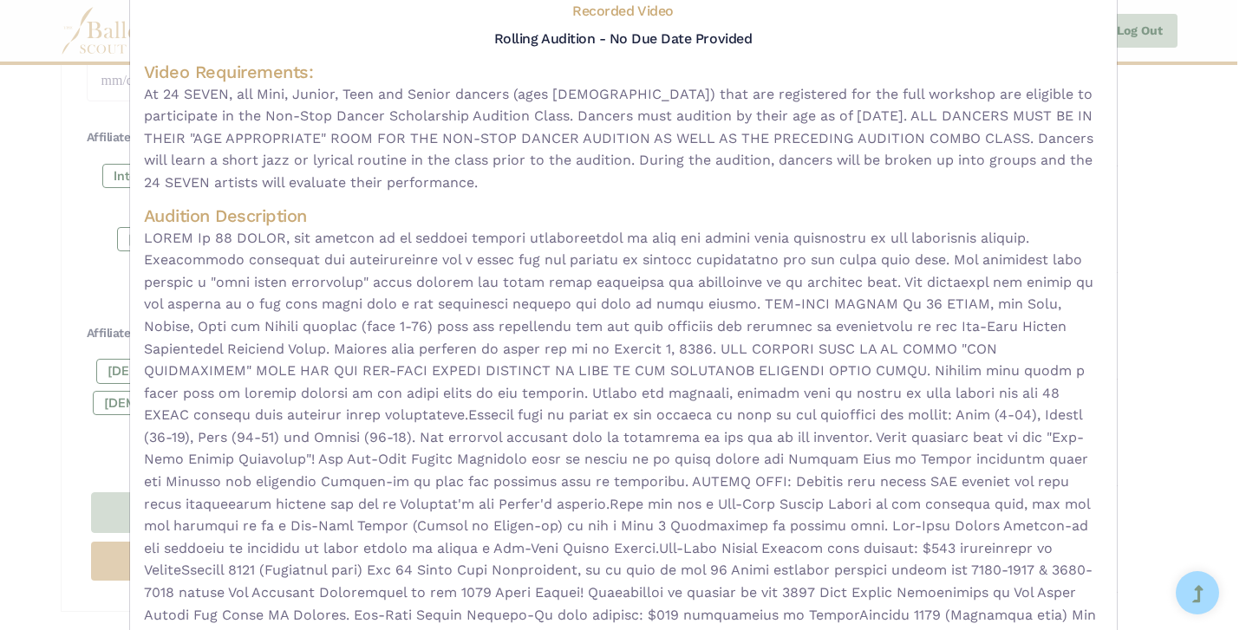
click at [1149, 416] on div "Dance Data Project - video audition for — 24 Seven Dance Convention Visit Websi…" at bounding box center [623, 315] width 1246 height 630
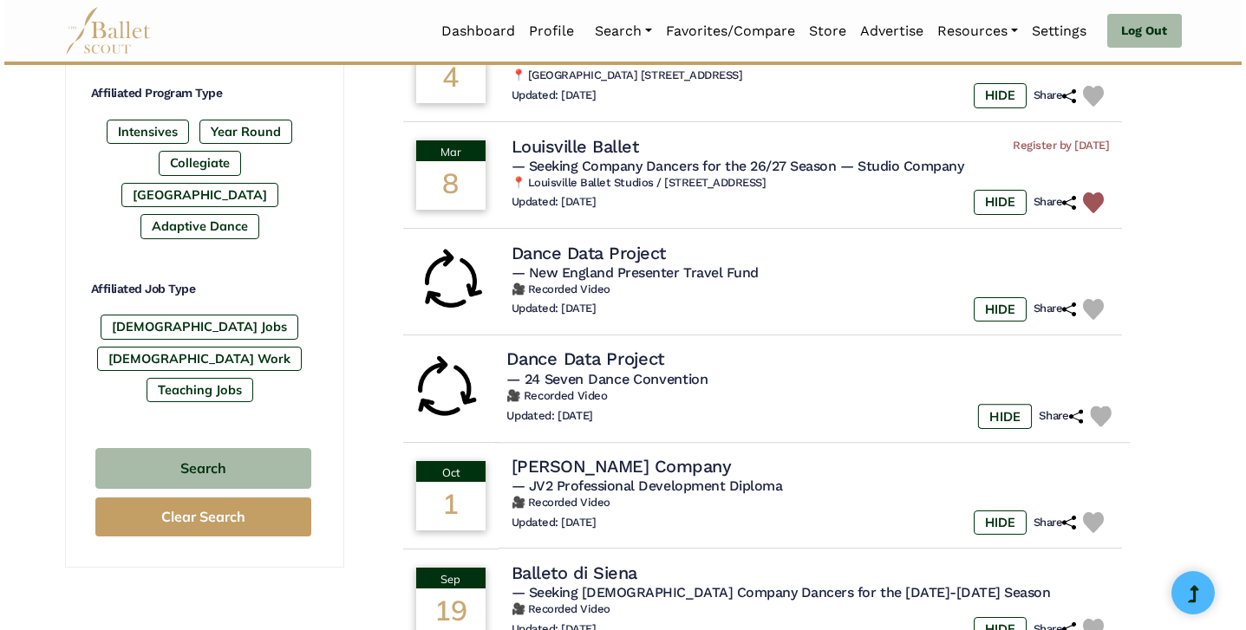
scroll to position [881, 0]
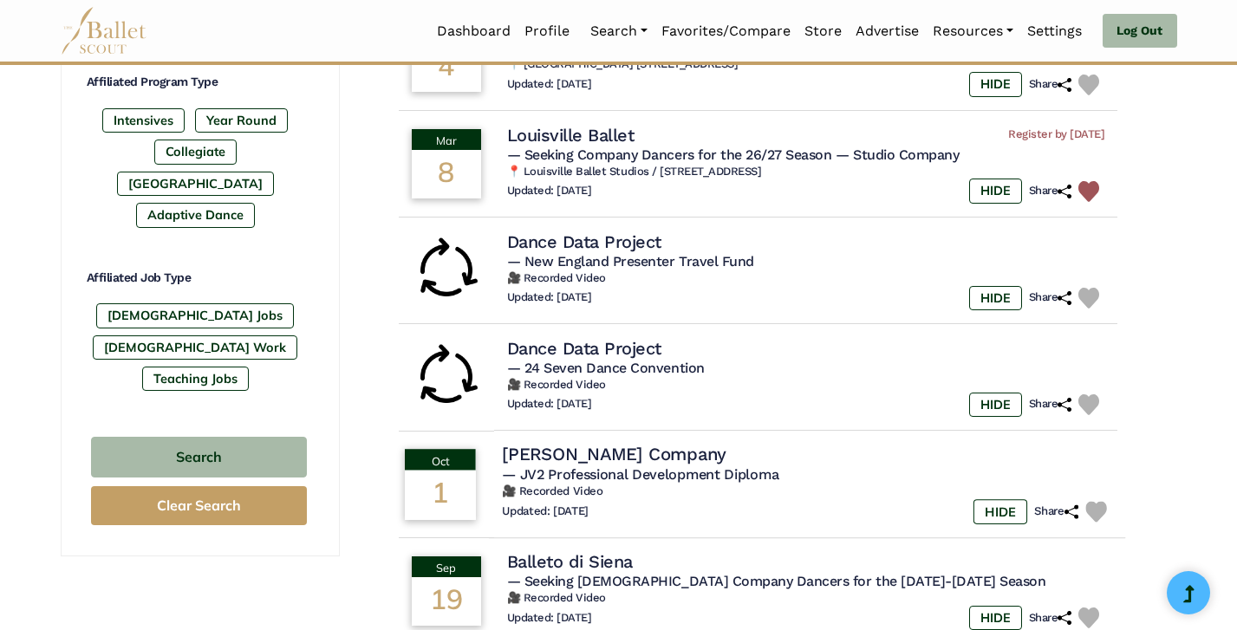
click at [775, 485] on h6 "🎥 Recorded Video" at bounding box center [807, 492] width 610 height 15
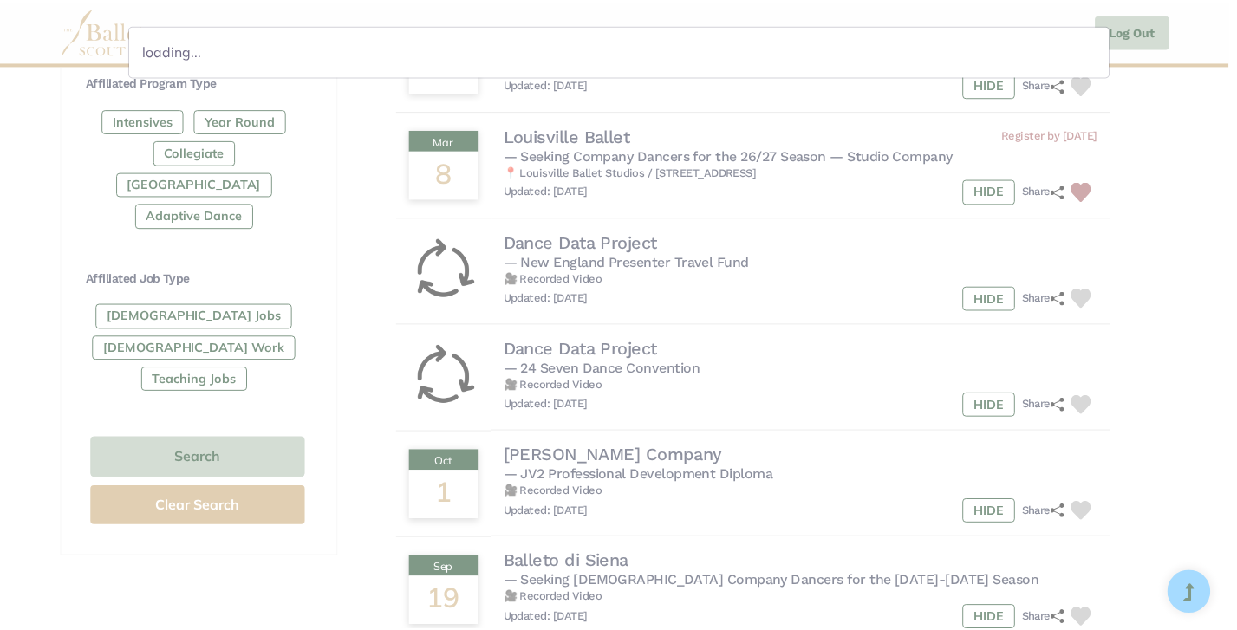
scroll to position [0, 0]
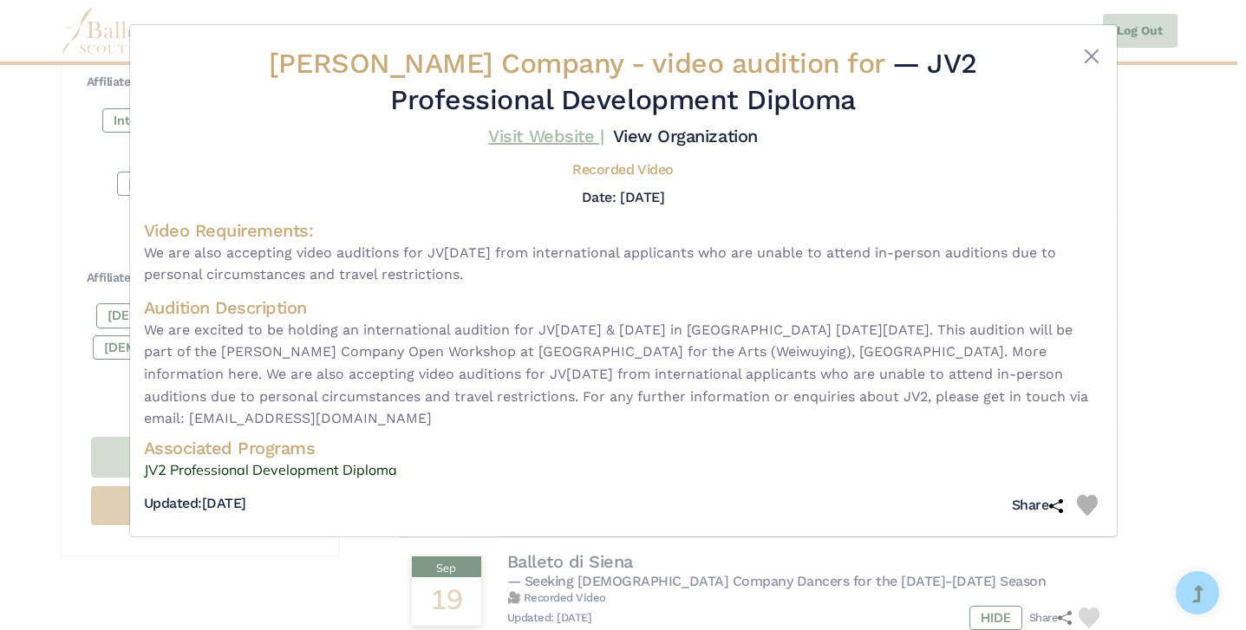
click at [515, 134] on link "Visit Website |" at bounding box center [545, 136] width 115 height 21
click at [1167, 248] on div "Jasmin Vardimon Company - video audition for — JV2 Professional Development Dip…" at bounding box center [623, 315] width 1246 height 630
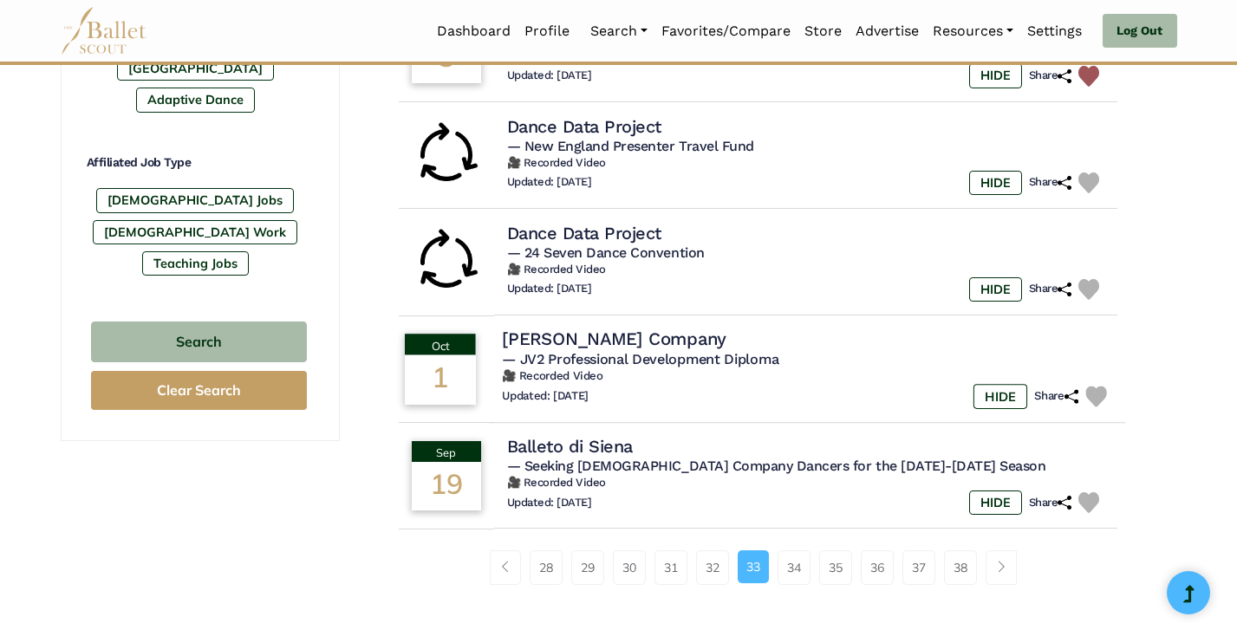
scroll to position [1059, 0]
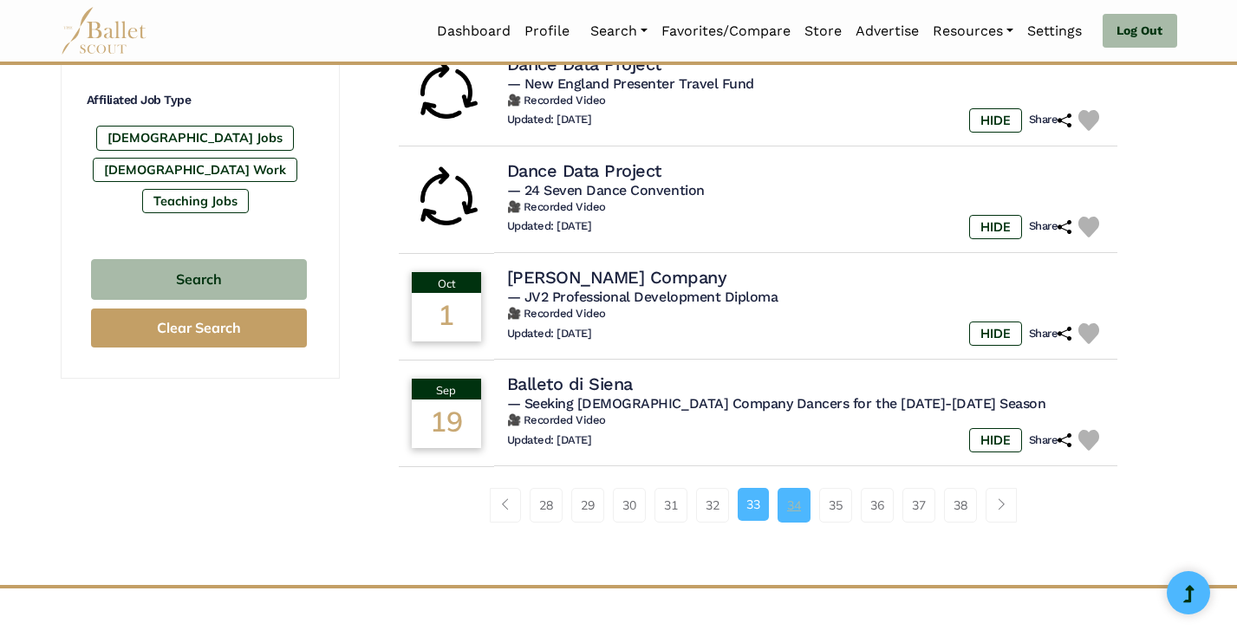
click at [794, 493] on link "34" at bounding box center [794, 505] width 33 height 35
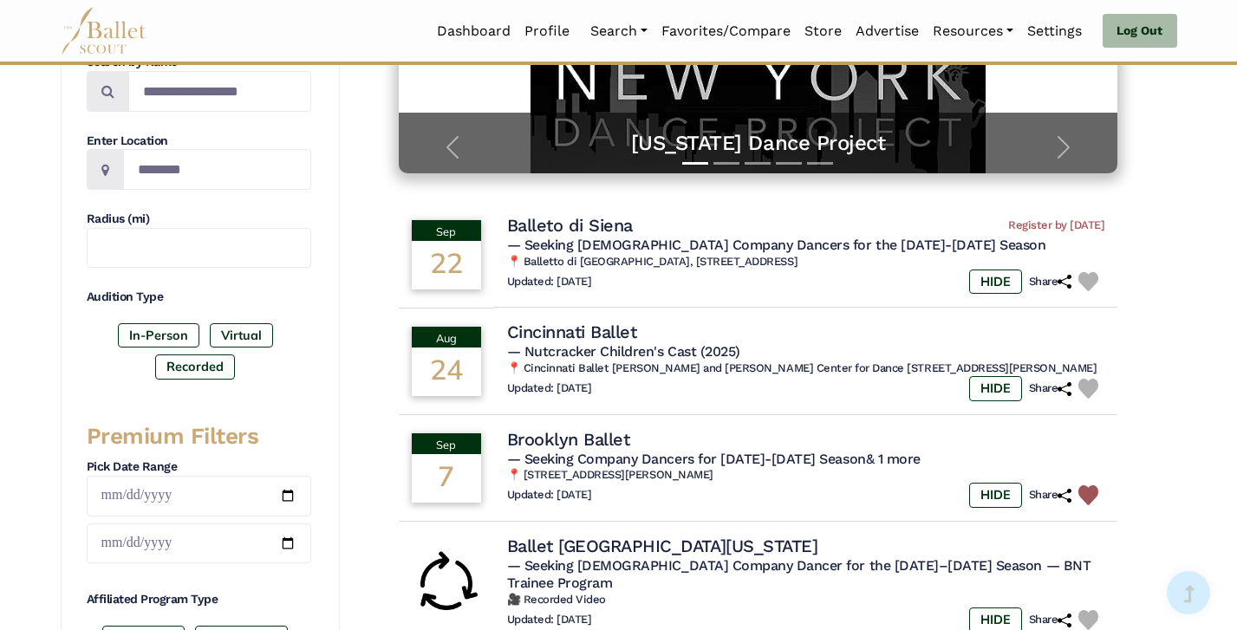
scroll to position [392, 0]
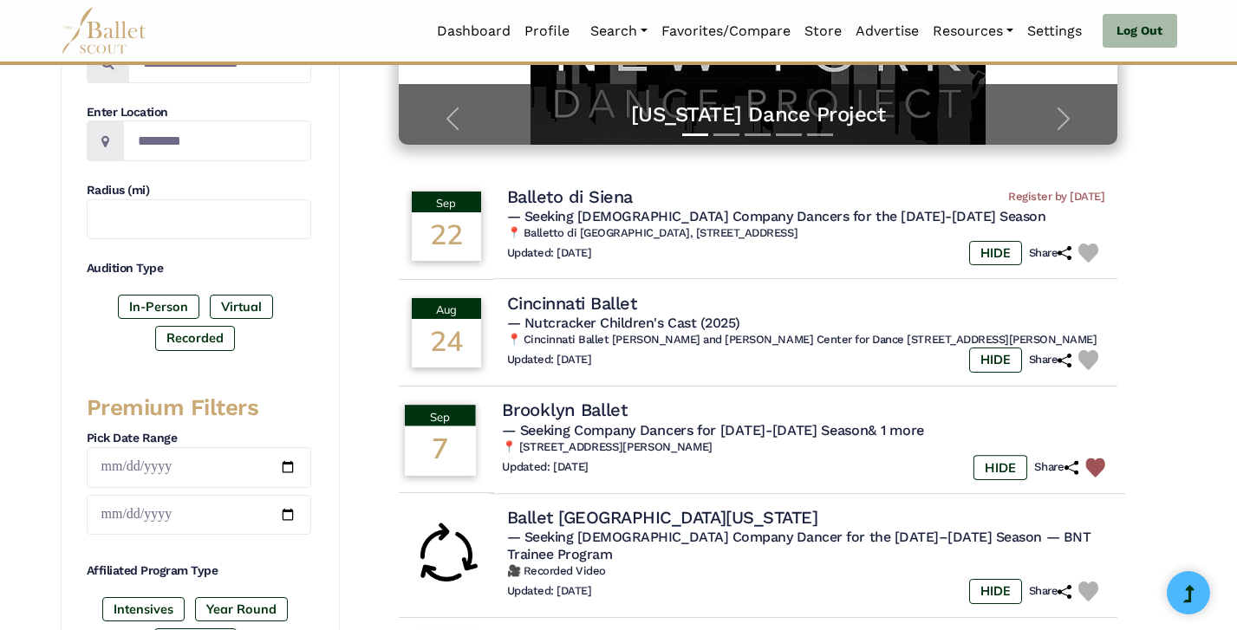
click at [796, 455] on div "Updated: [DATE] HIDE Share" at bounding box center [807, 467] width 610 height 25
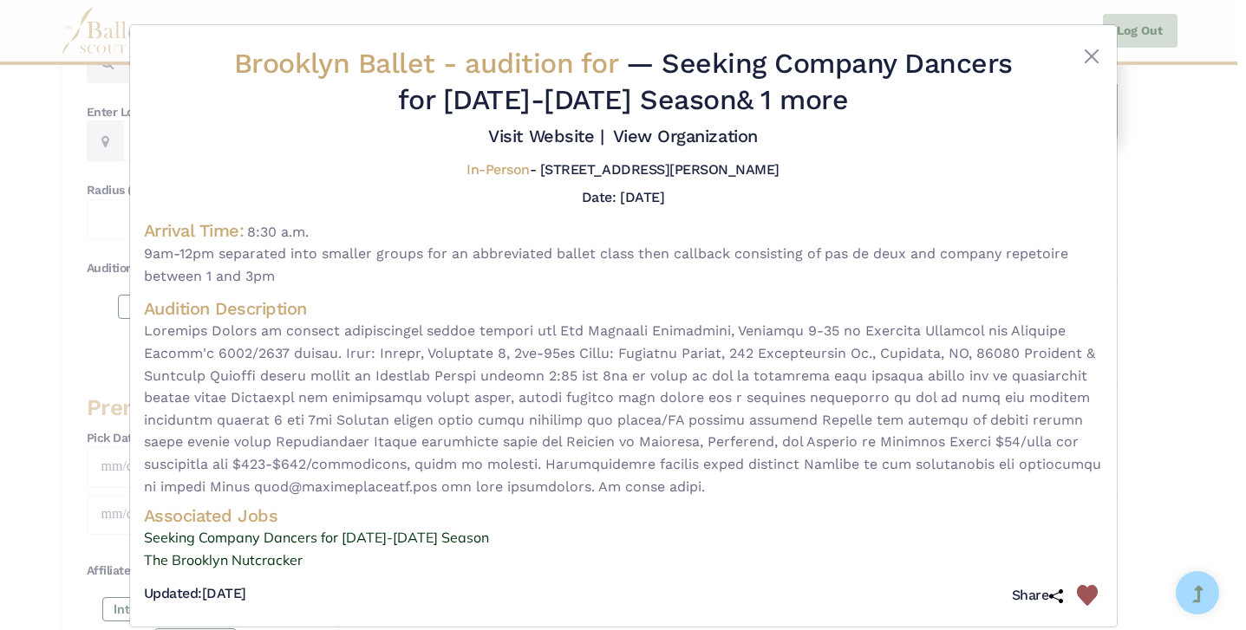
click at [1085, 585] on img at bounding box center [1087, 595] width 21 height 21
click at [1121, 542] on div "Brooklyn Ballet - audition for — Seeking Company Dancers for [DATE]-[DATE] Seas…" at bounding box center [623, 315] width 1246 height 630
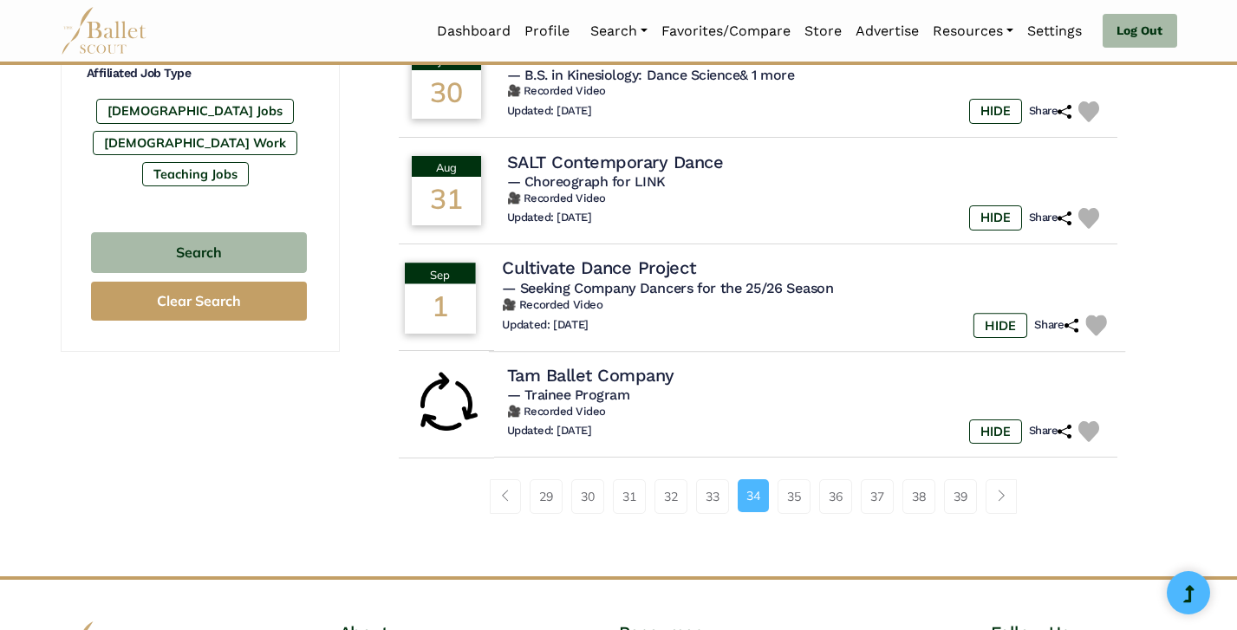
scroll to position [1091, 0]
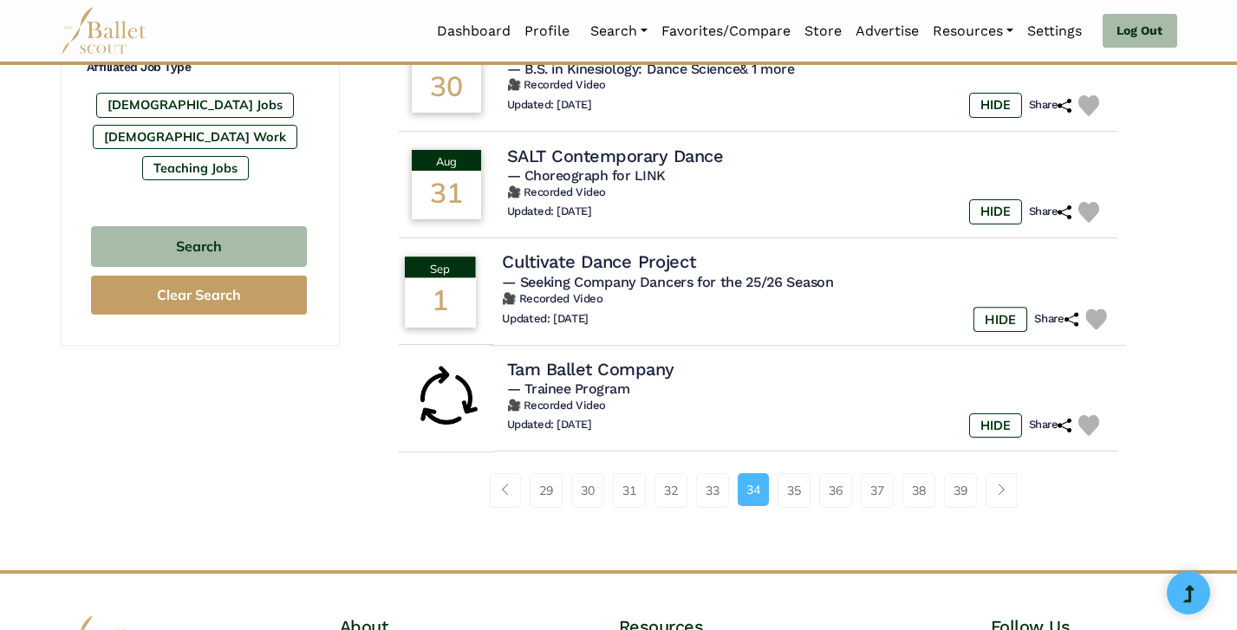
click at [804, 292] on h6 "🎥 Recorded Video" at bounding box center [807, 299] width 610 height 15
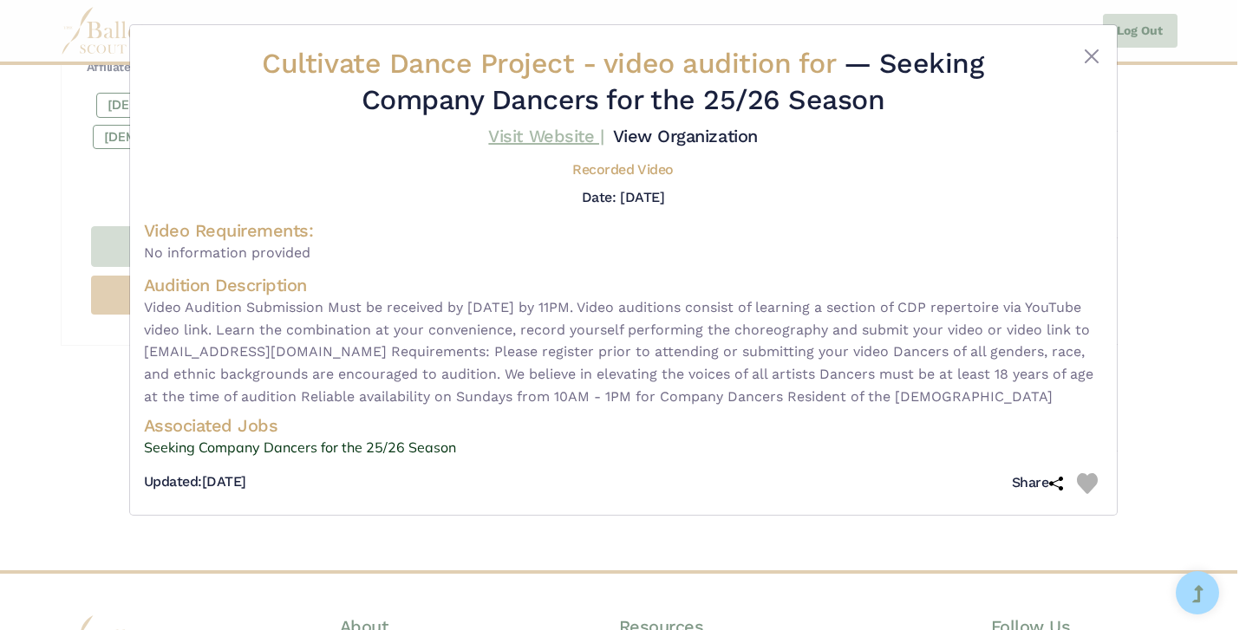
click at [559, 134] on link "Visit Website |" at bounding box center [545, 136] width 115 height 21
click at [570, 142] on link "Visit Website |" at bounding box center [545, 136] width 115 height 21
click at [1236, 291] on div "Cultivate Dance Project - video audition for — Seeking Company Dancers for the …" at bounding box center [623, 315] width 1246 height 630
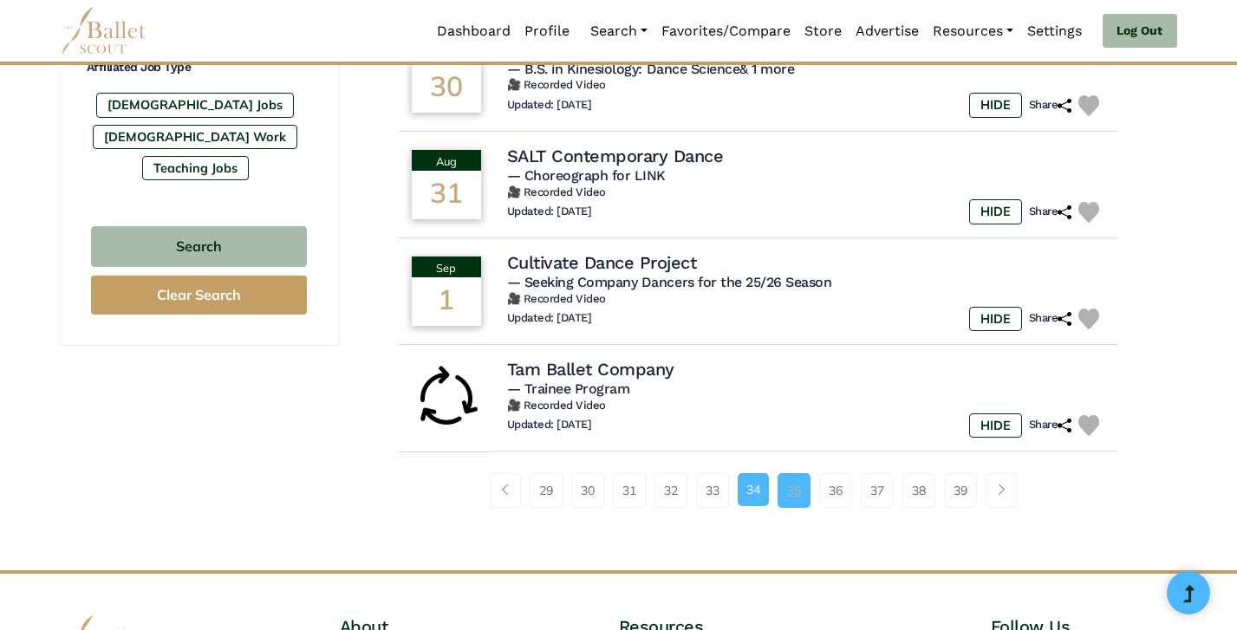
click at [791, 473] on link "35" at bounding box center [794, 490] width 33 height 35
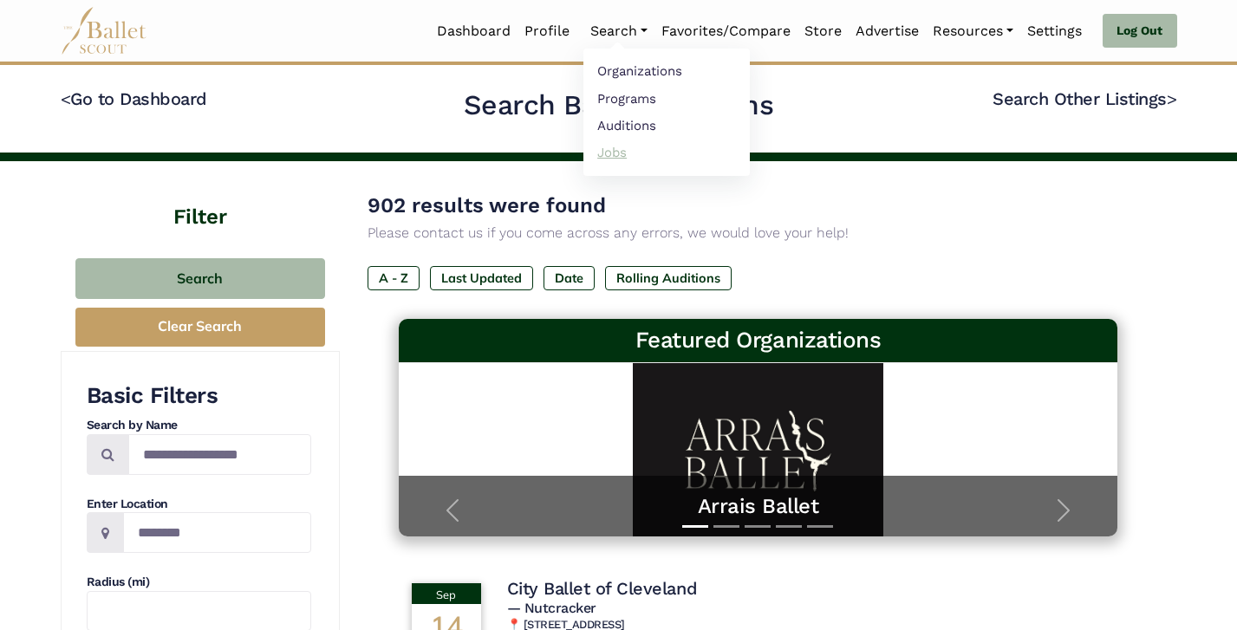
click at [605, 160] on link "Jobs" at bounding box center [666, 152] width 166 height 27
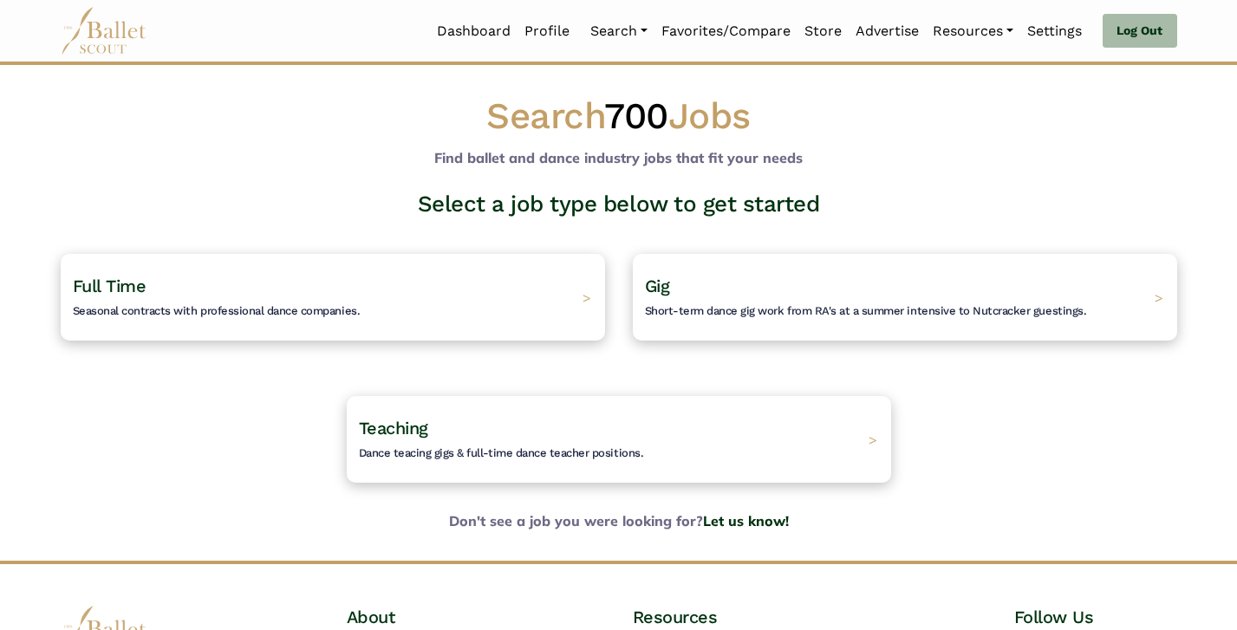
click at [470, 226] on div "Full Time Seasonal contracts with professional dance companies. >" at bounding box center [333, 297] width 572 height 142
click at [470, 270] on div "Full Time Seasonal contracts with professional dance companies. >" at bounding box center [332, 296] width 571 height 91
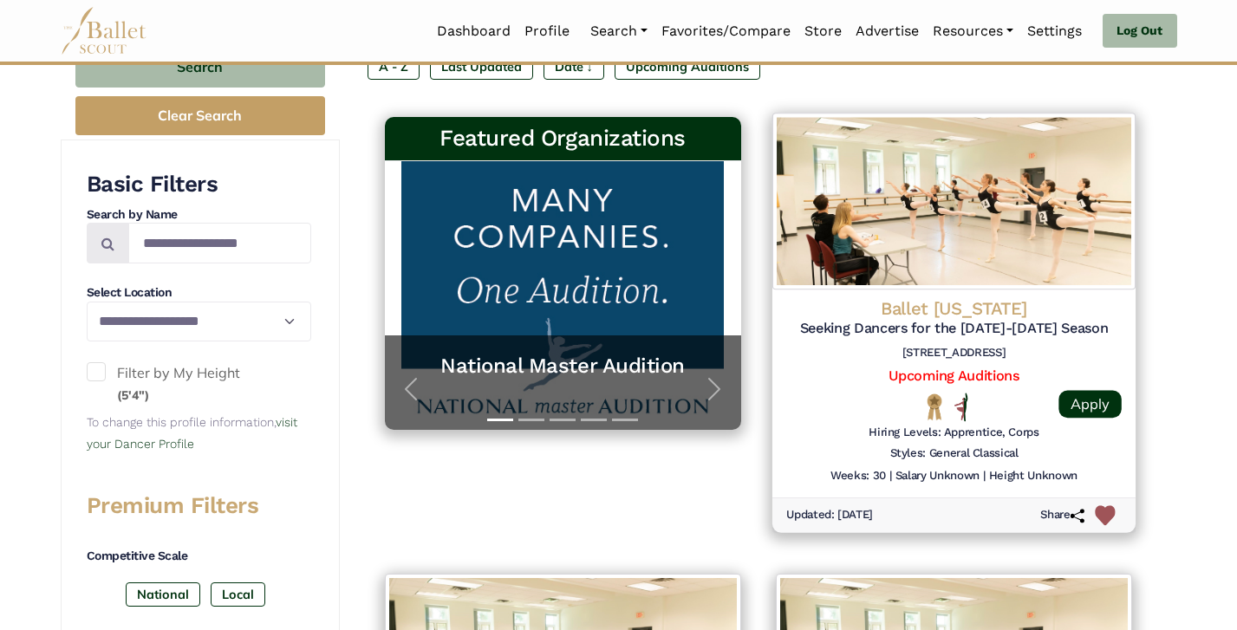
scroll to position [297, 0]
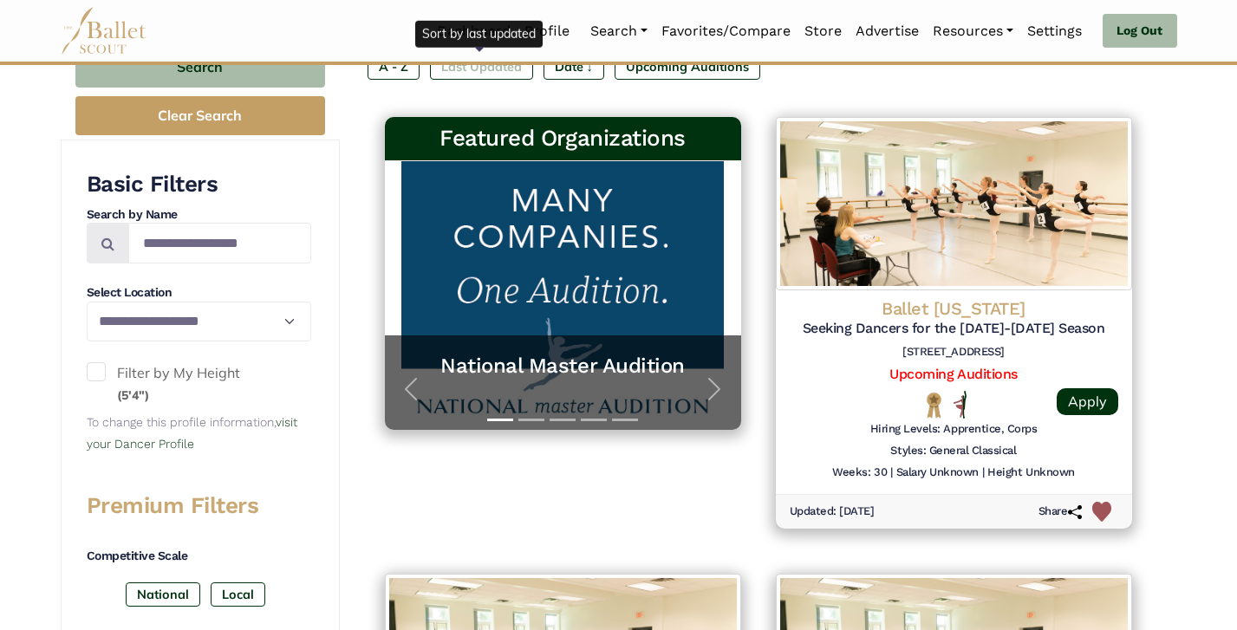
click at [478, 70] on label "Last Updated" at bounding box center [481, 67] width 103 height 24
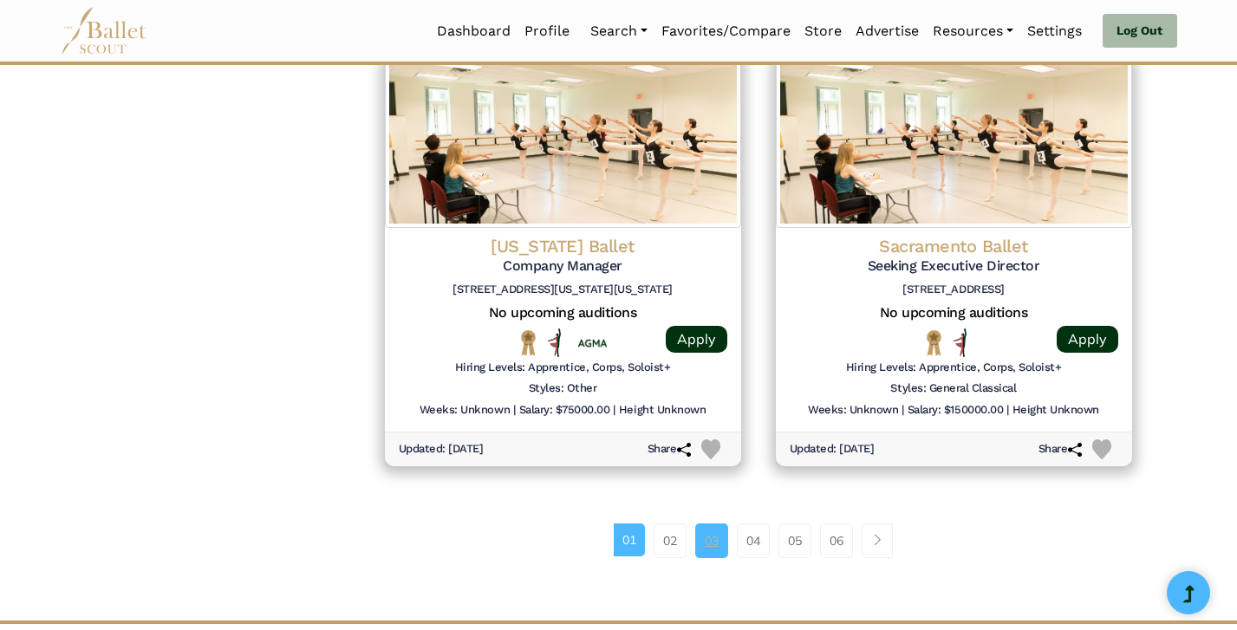
scroll to position [2197, 0]
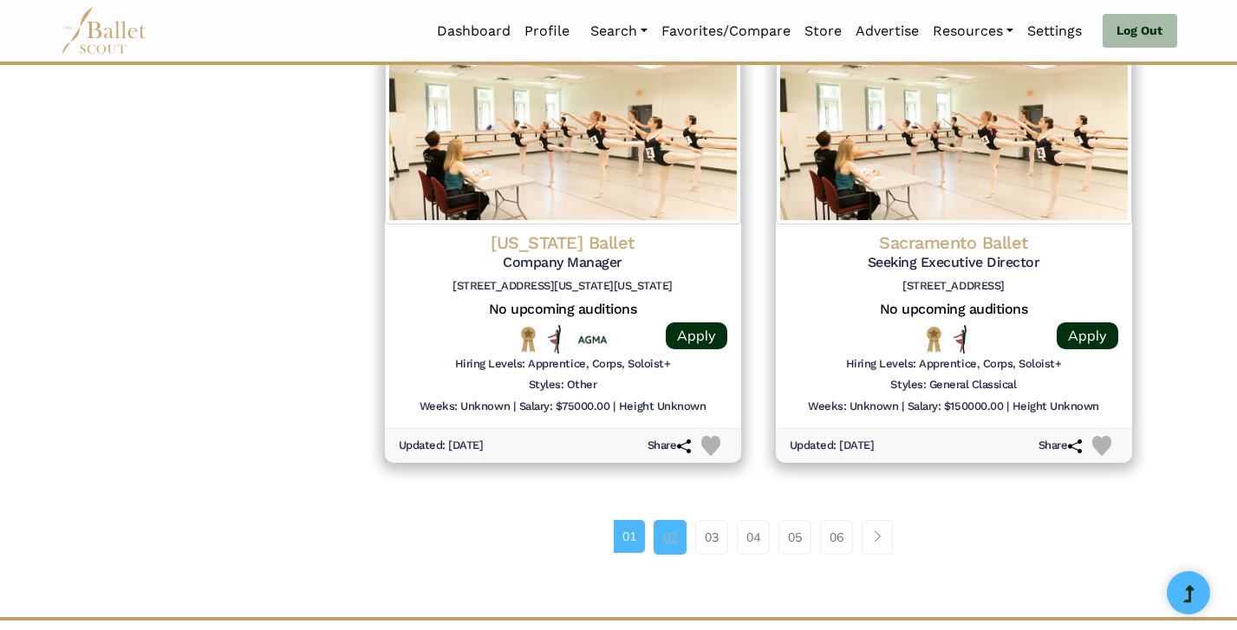
click at [667, 520] on link "02" at bounding box center [670, 537] width 33 height 35
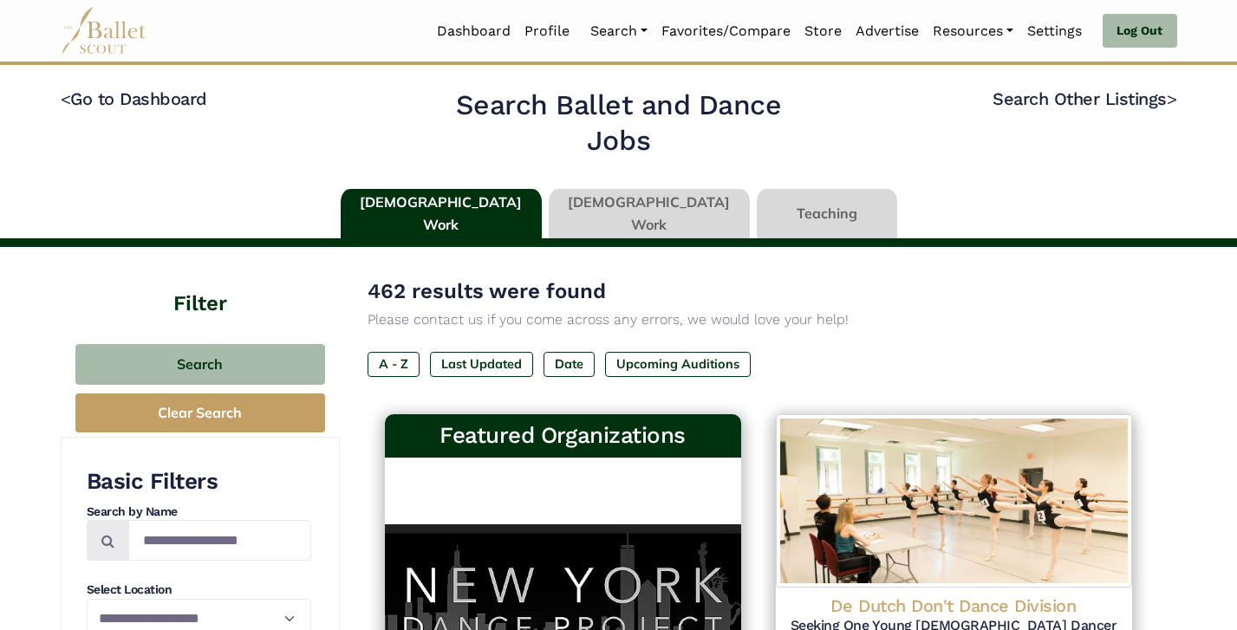
click at [637, 223] on link at bounding box center [649, 213] width 201 height 49
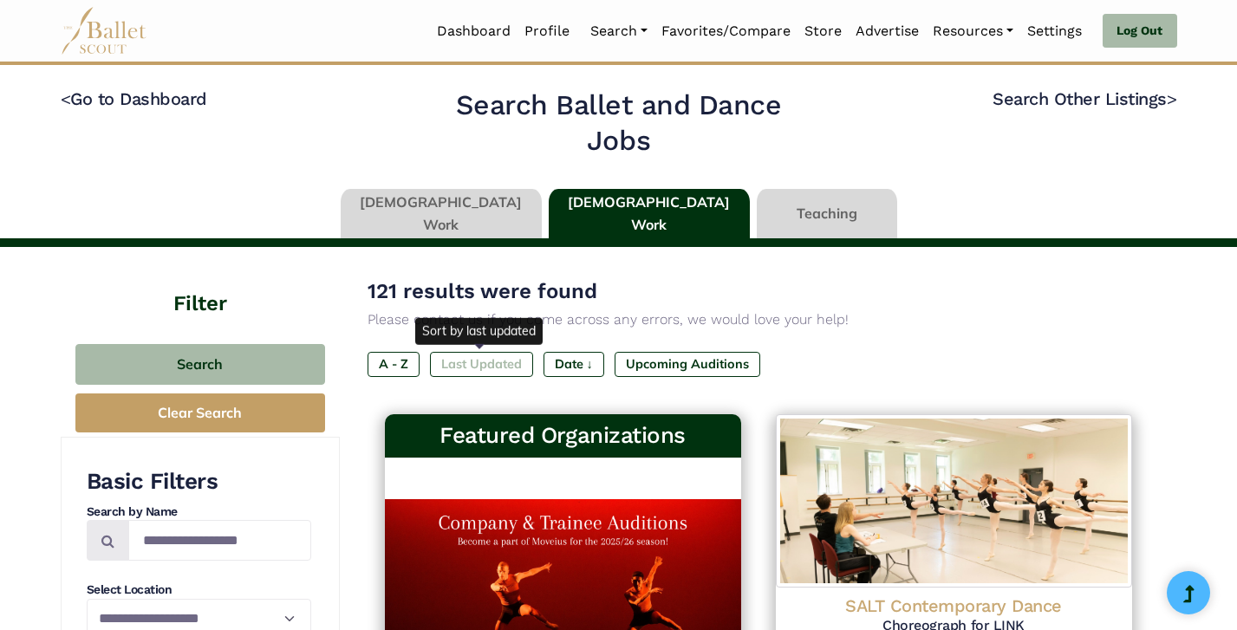
click at [464, 364] on label "Last Updated" at bounding box center [481, 364] width 103 height 24
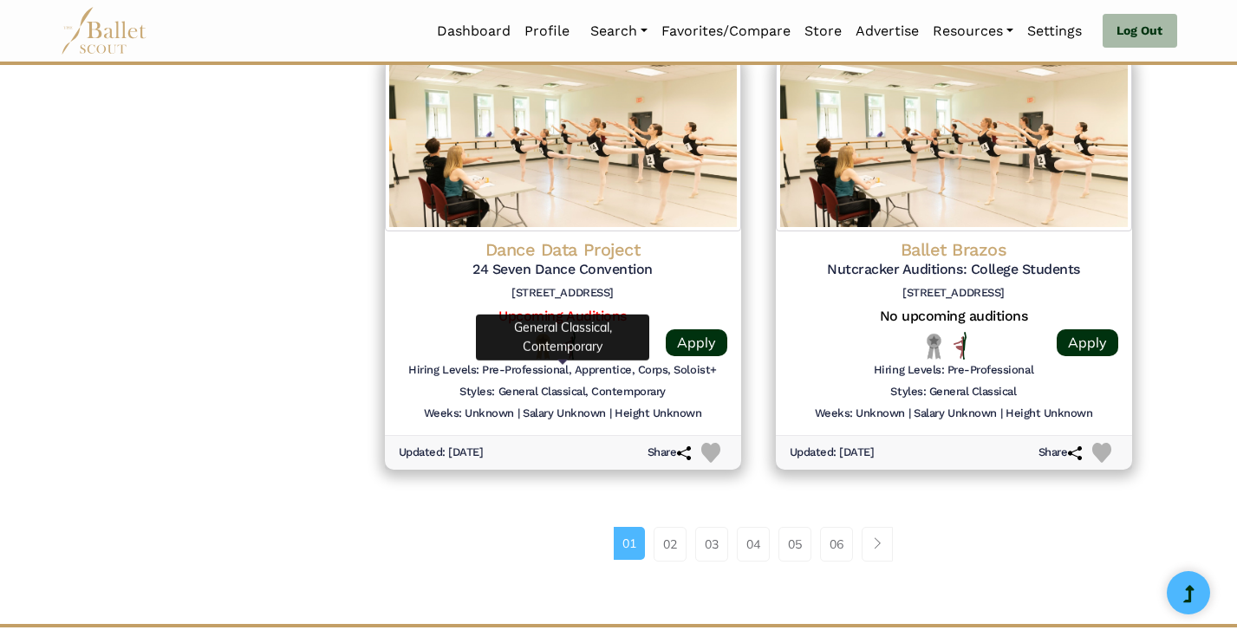
scroll to position [2186, 0]
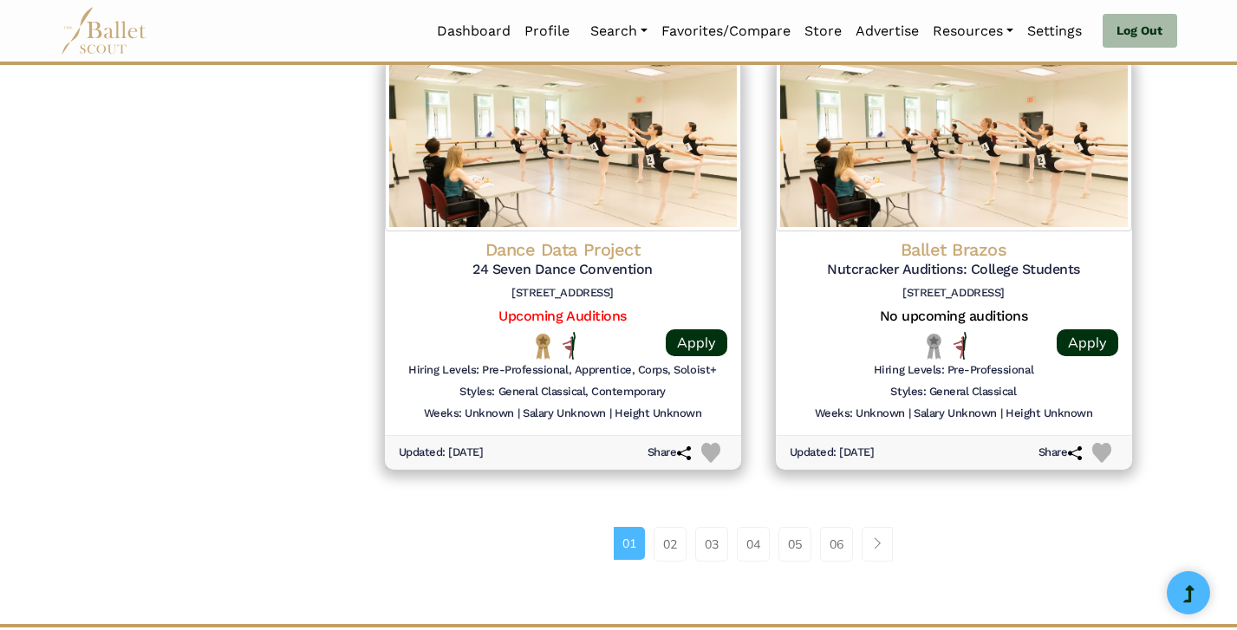
click at [687, 527] on li "02" at bounding box center [676, 544] width 42 height 35
click at [674, 527] on link "02" at bounding box center [670, 544] width 33 height 35
